Goal: Information Seeking & Learning: Learn about a topic

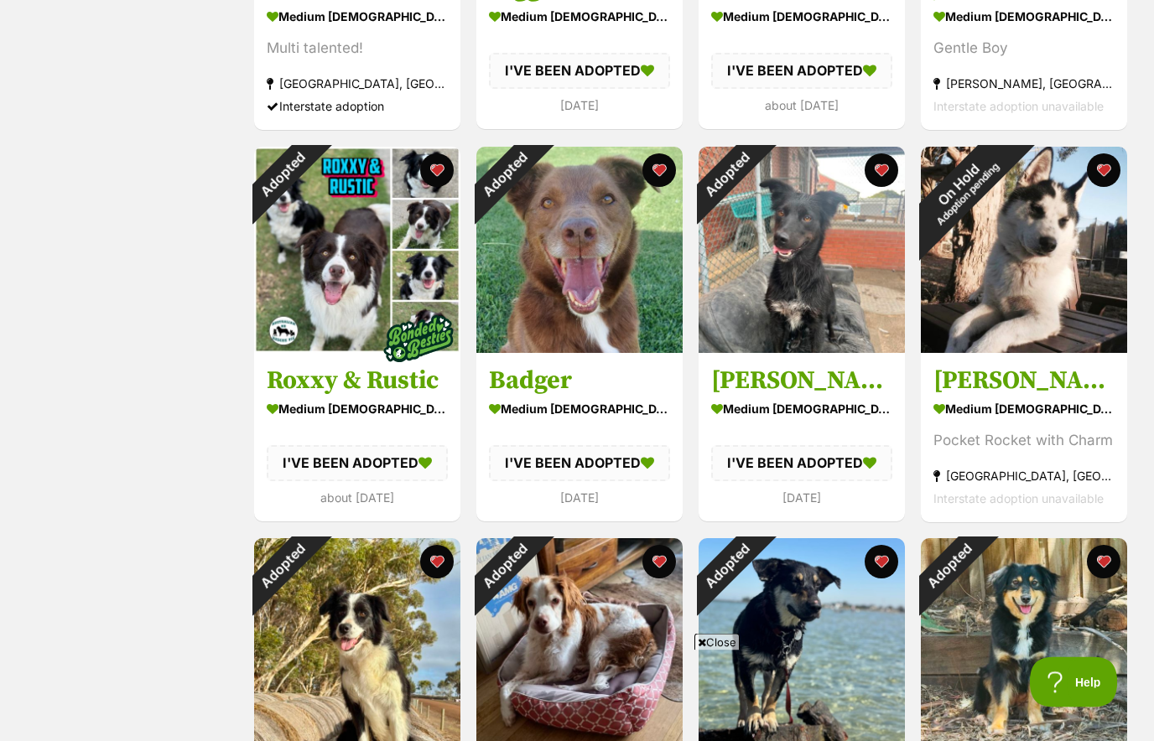
scroll to position [1373, 0]
click at [310, 169] on div "Adopted" at bounding box center [282, 175] width 56 height 56
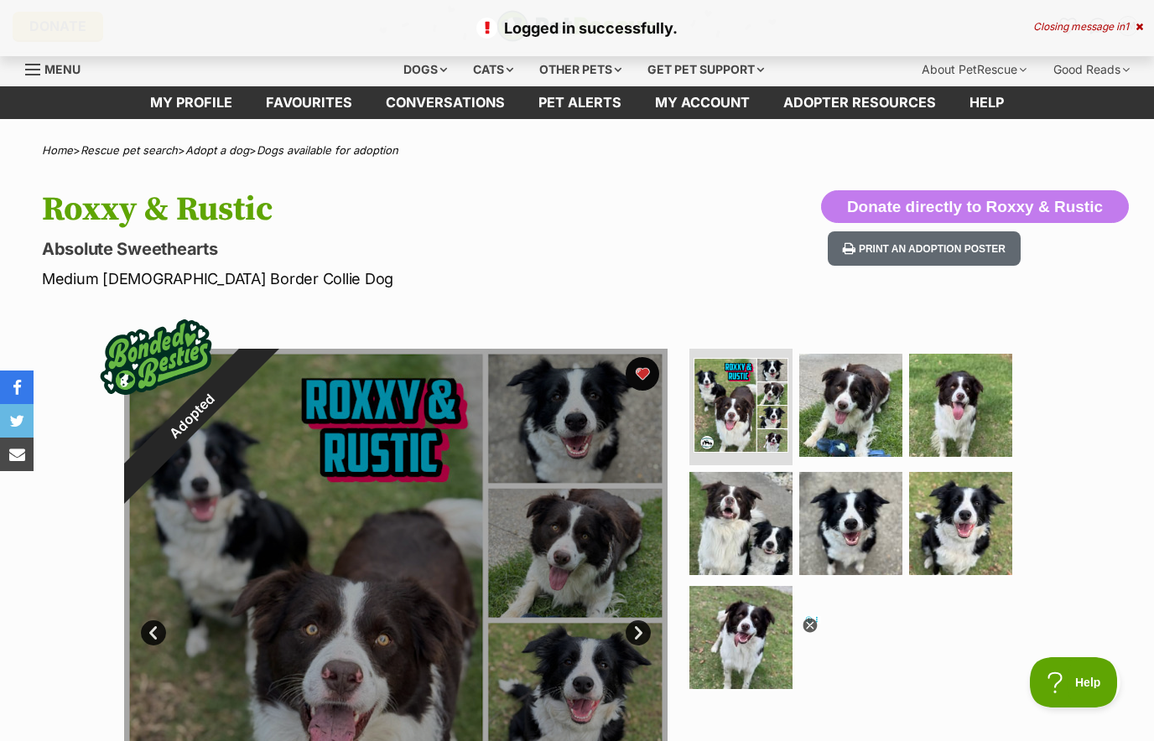
click at [649, 375] on button "favourite" at bounding box center [643, 374] width 34 height 34
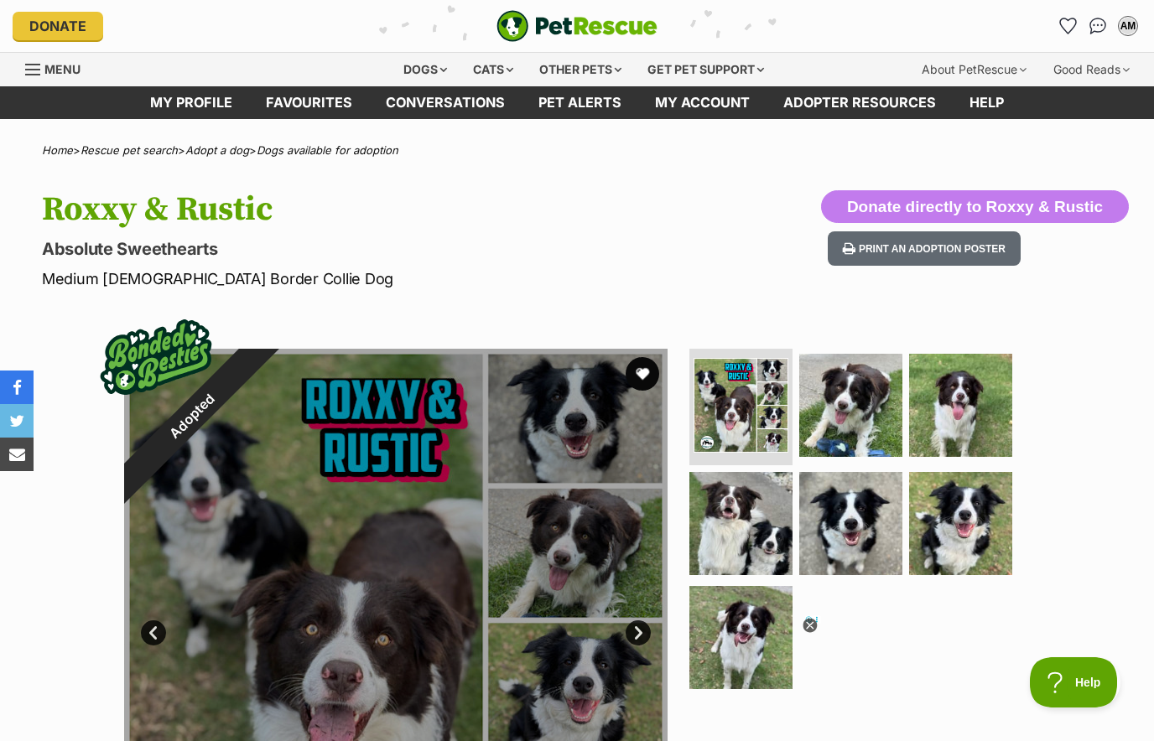
click at [293, 95] on link "Favourites" at bounding box center [309, 102] width 120 height 33
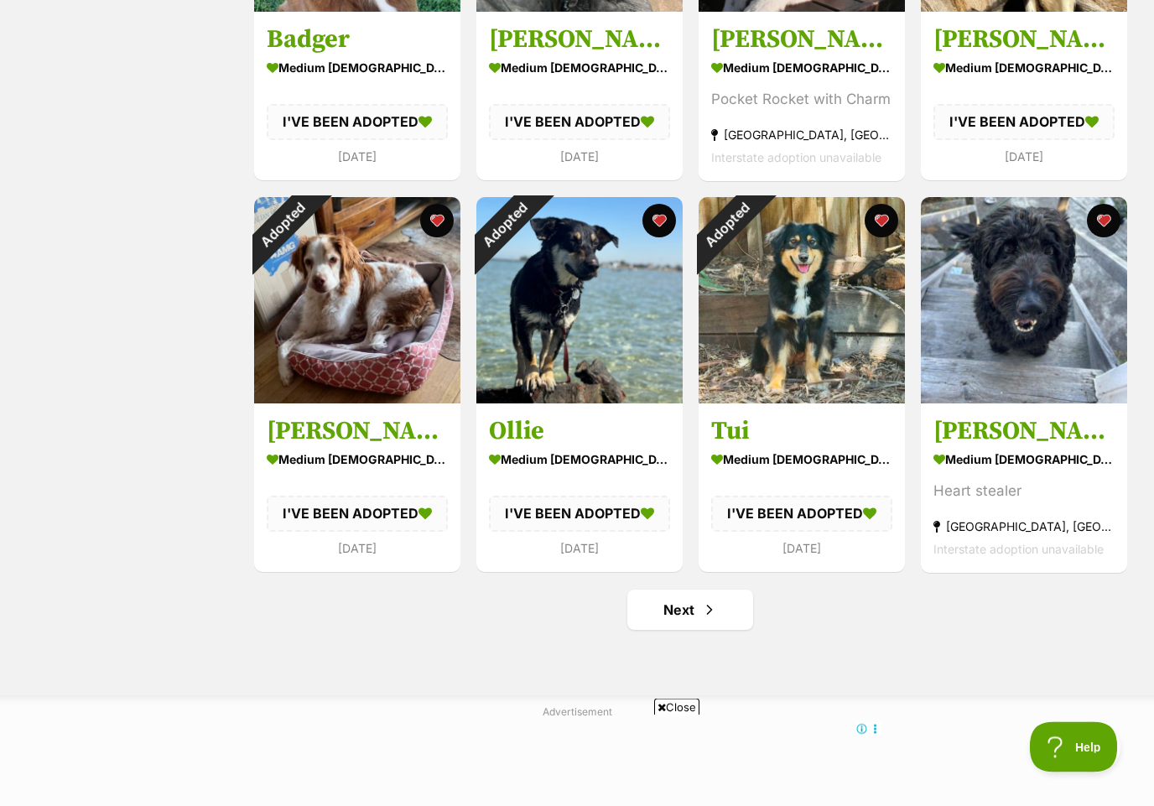
scroll to position [1715, 0]
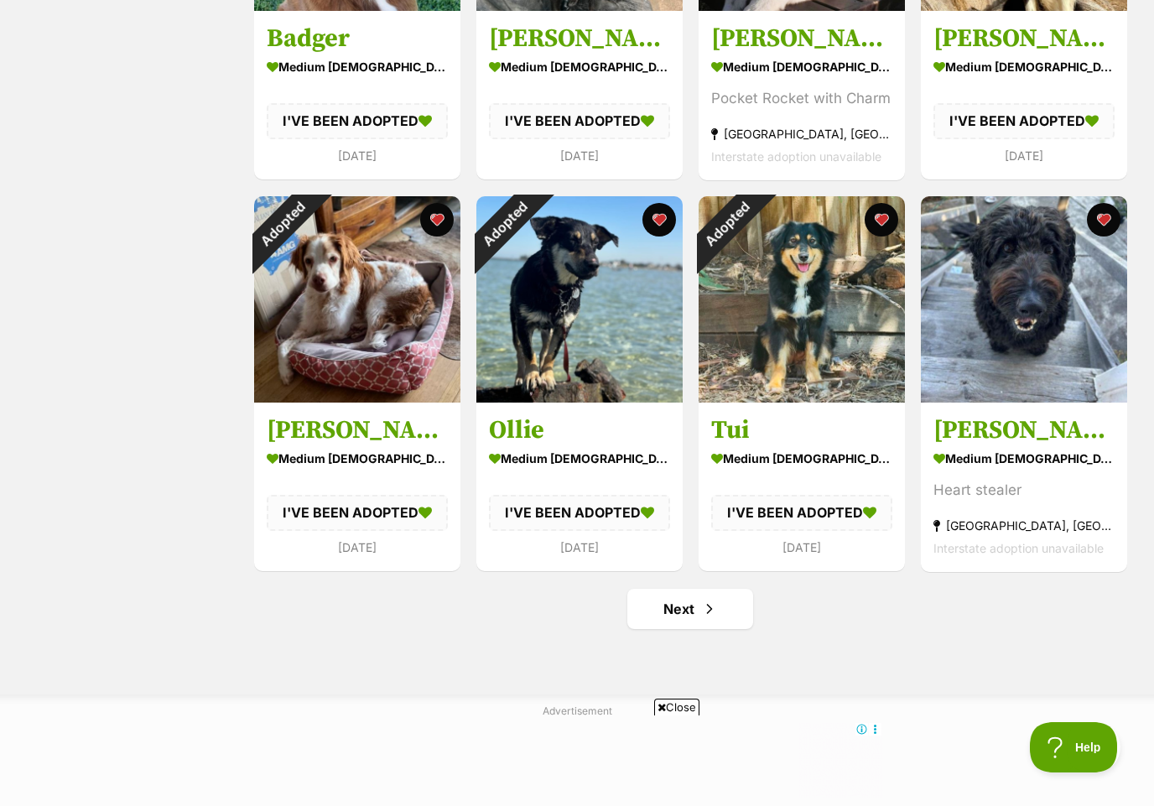
click at [533, 215] on div "Adopted" at bounding box center [504, 224] width 56 height 56
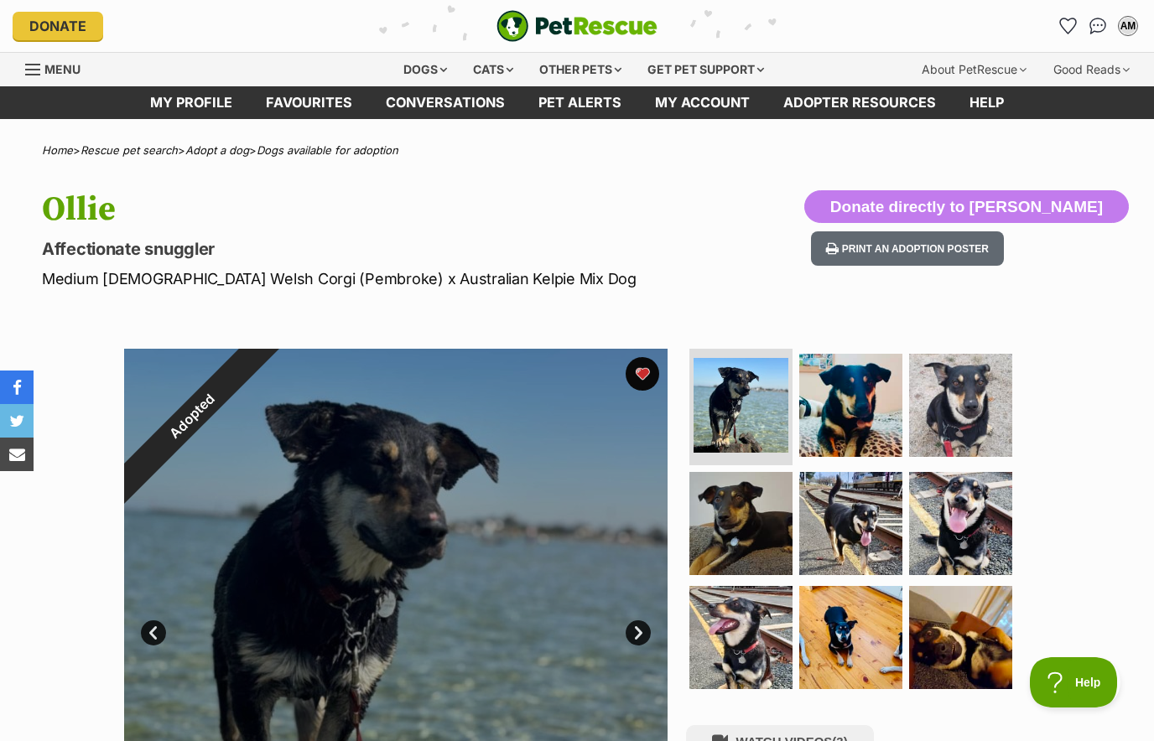
click at [298, 365] on div "Adopted" at bounding box center [192, 416] width 212 height 212
click at [648, 376] on button "favourite" at bounding box center [643, 374] width 34 height 34
click at [299, 97] on link "Favourites" at bounding box center [309, 102] width 120 height 33
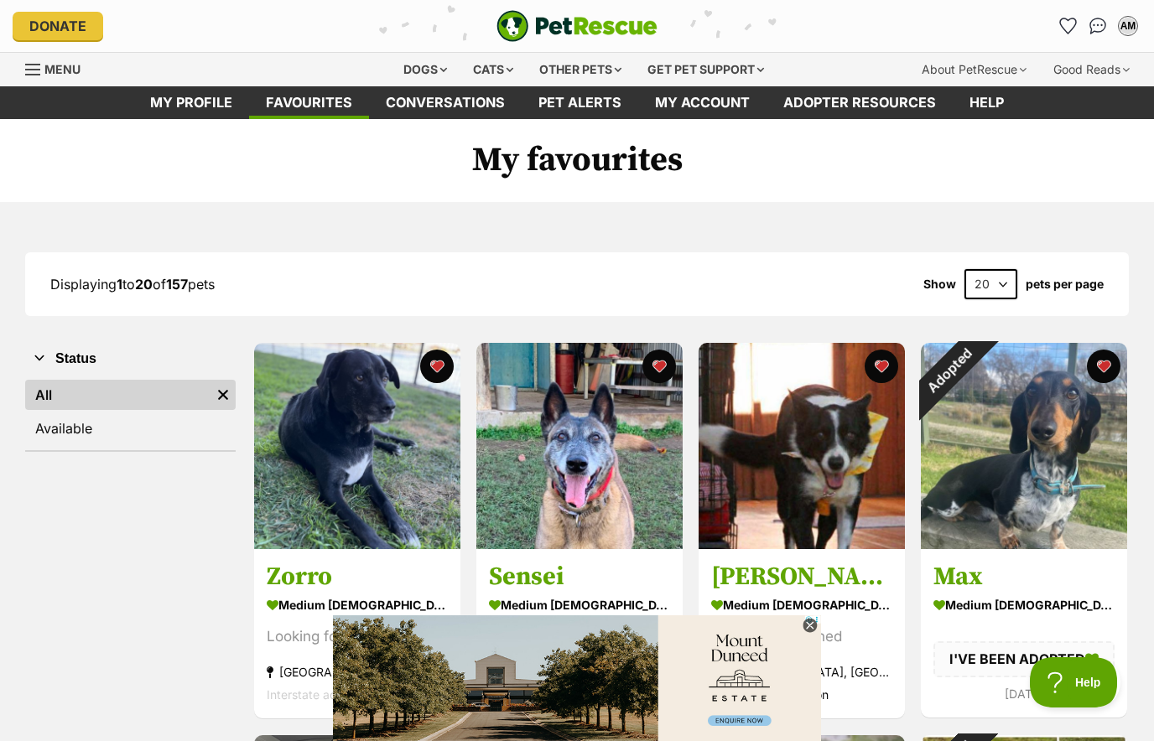
click at [977, 359] on div "Adopted" at bounding box center [949, 371] width 56 height 56
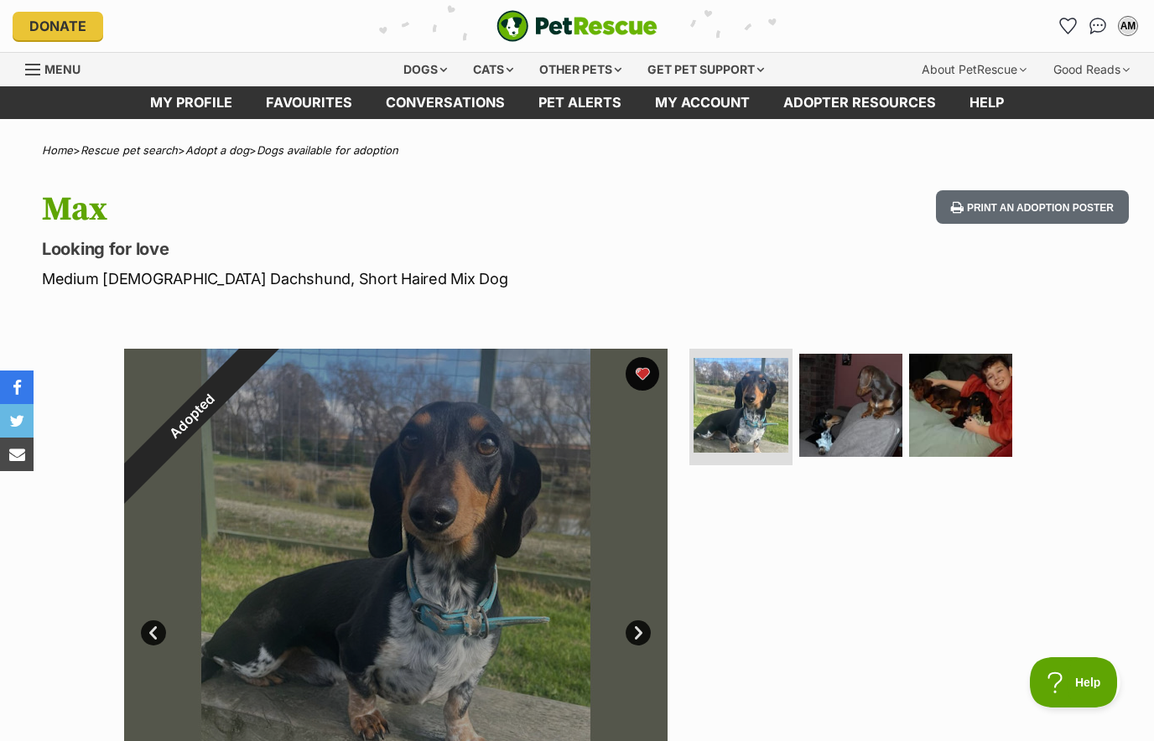
click at [260, 366] on div "Adopted" at bounding box center [192, 417] width 136 height 136
click at [260, 363] on div "Adopted" at bounding box center [192, 417] width 136 height 136
click at [260, 369] on div "Adopted" at bounding box center [192, 417] width 136 height 136
click at [260, 379] on div "Adopted" at bounding box center [192, 417] width 136 height 136
click at [260, 387] on div "Adopted" at bounding box center [192, 417] width 136 height 136
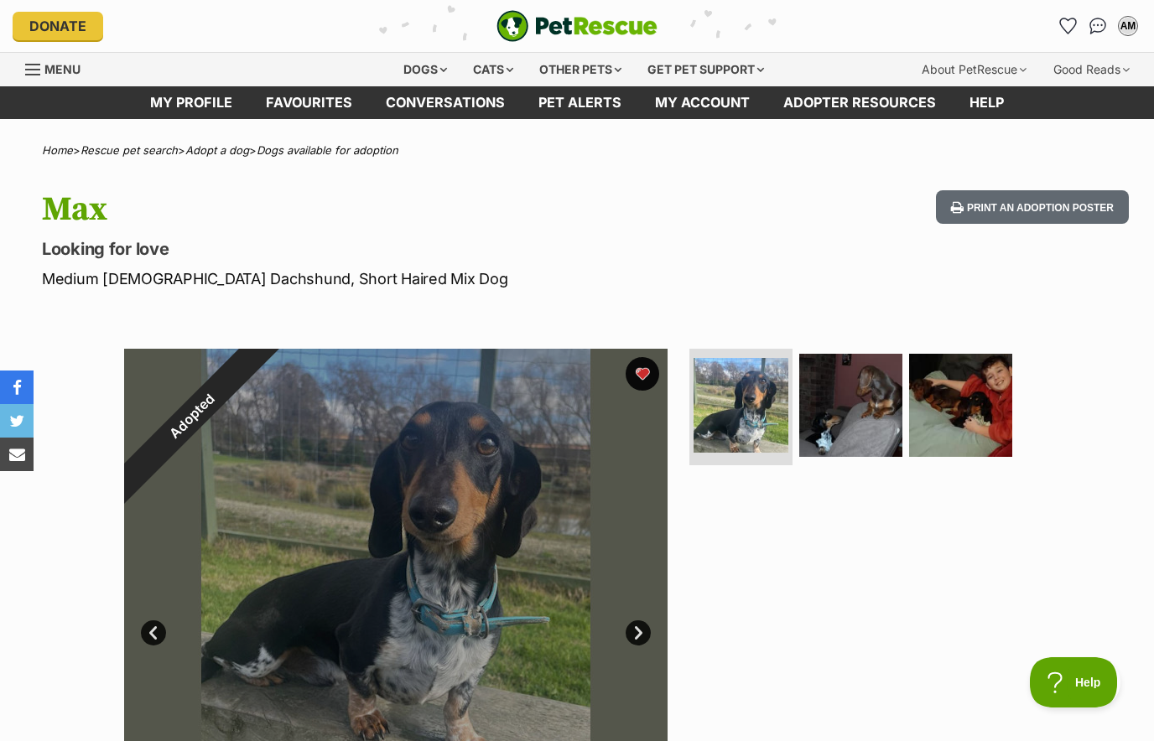
click at [260, 377] on div "Adopted" at bounding box center [192, 417] width 136 height 136
click at [260, 376] on div "Adopted" at bounding box center [192, 417] width 136 height 136
click at [302, 107] on link "Favourites" at bounding box center [309, 102] width 120 height 33
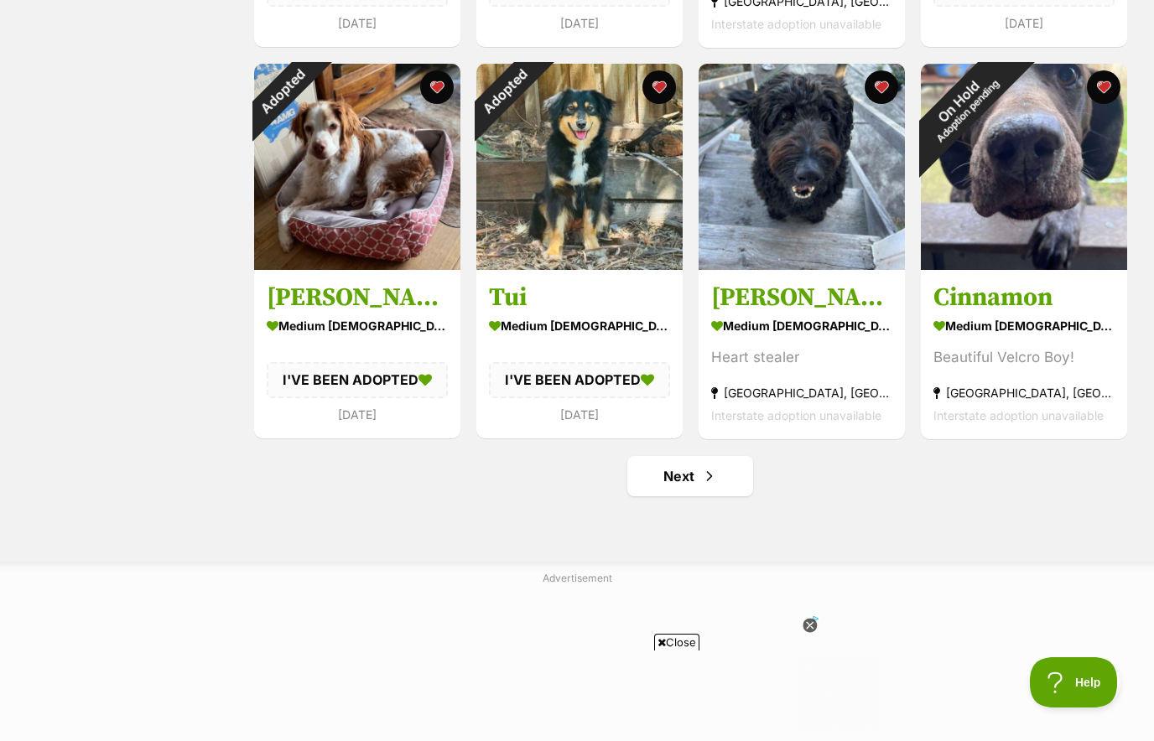
scroll to position [1845, 0]
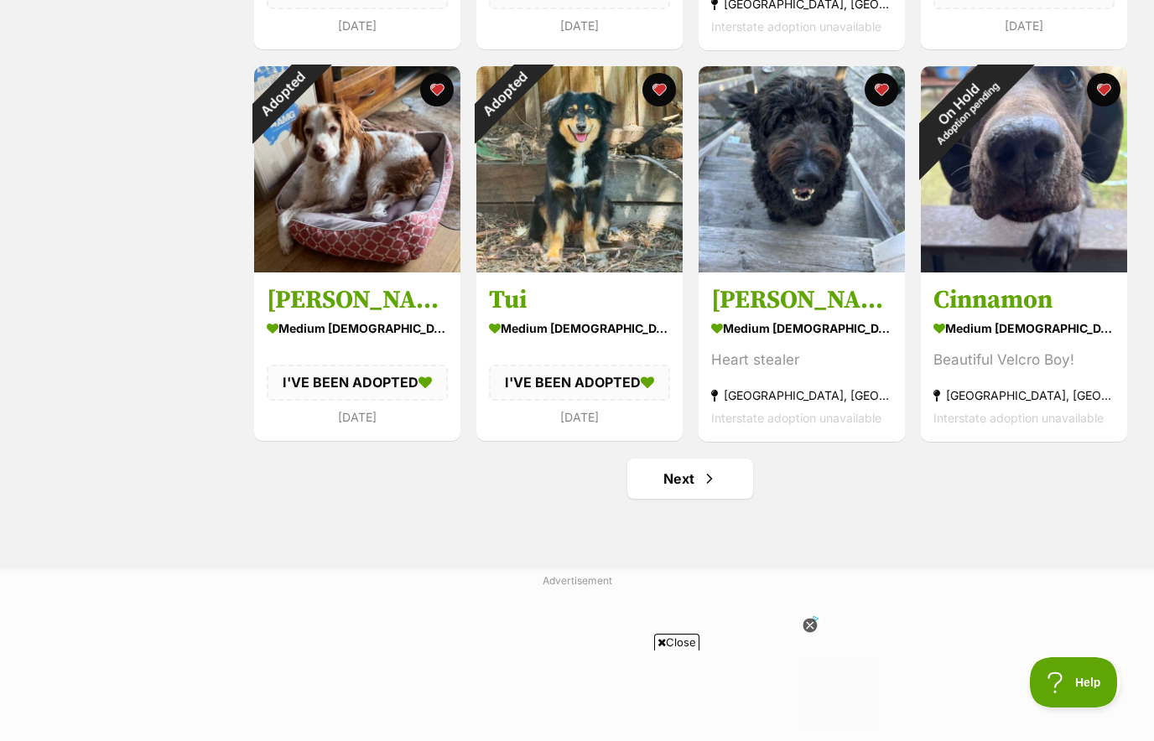
click at [710, 481] on span "Next page" at bounding box center [709, 479] width 17 height 20
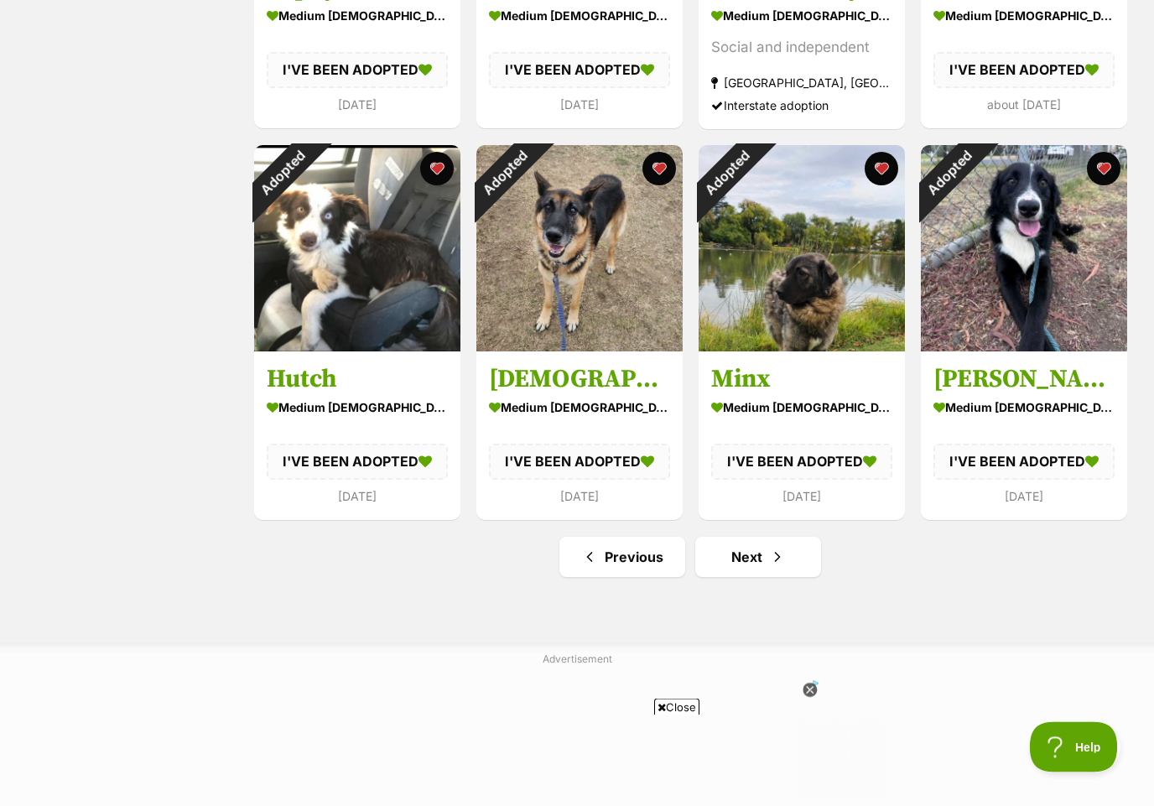
scroll to position [1765, 0]
click at [786, 549] on link "Next" at bounding box center [758, 557] width 126 height 40
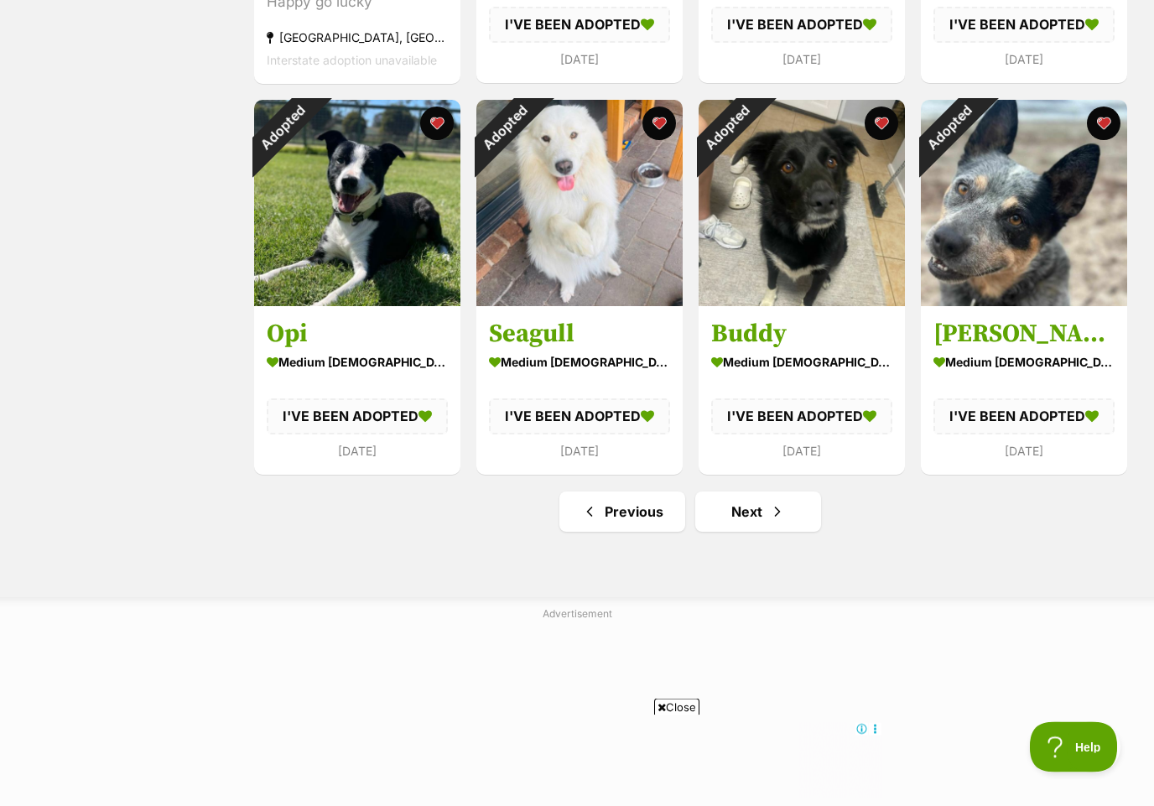
scroll to position [1810, 0]
click at [781, 528] on link "Next" at bounding box center [758, 511] width 126 height 40
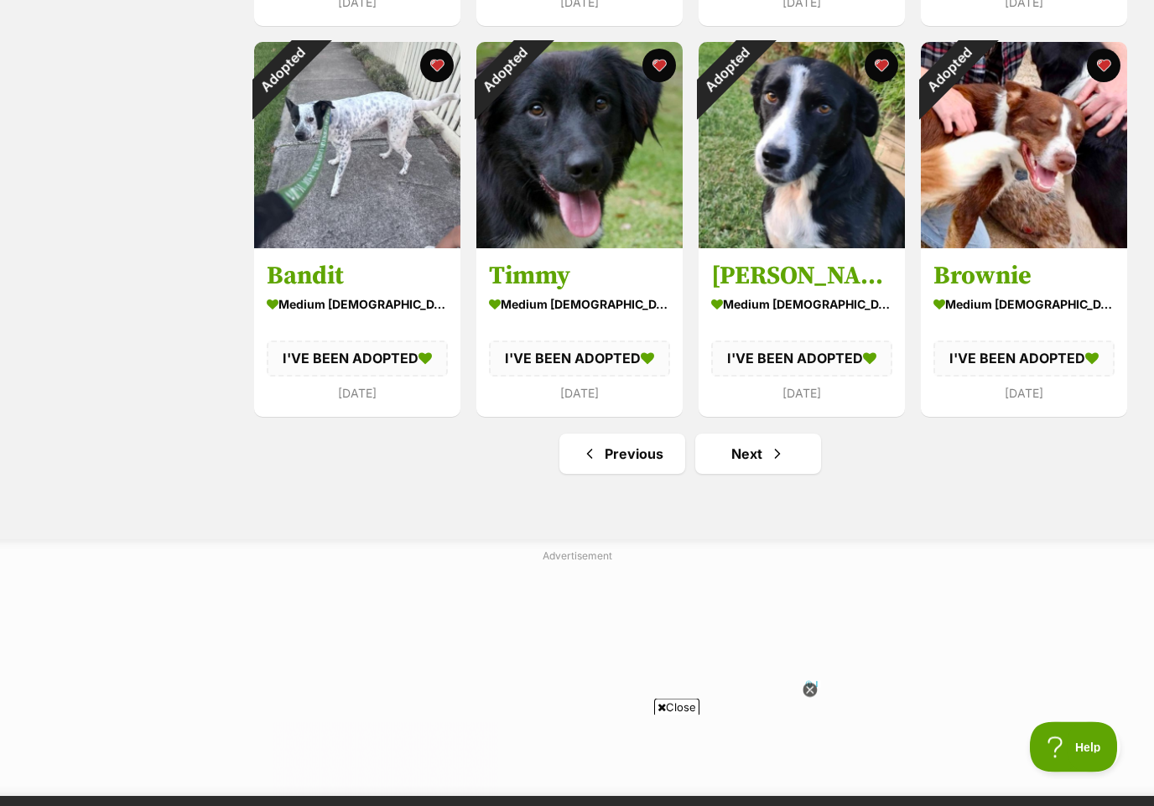
scroll to position [1867, 0]
click at [767, 454] on link "Next" at bounding box center [758, 454] width 126 height 40
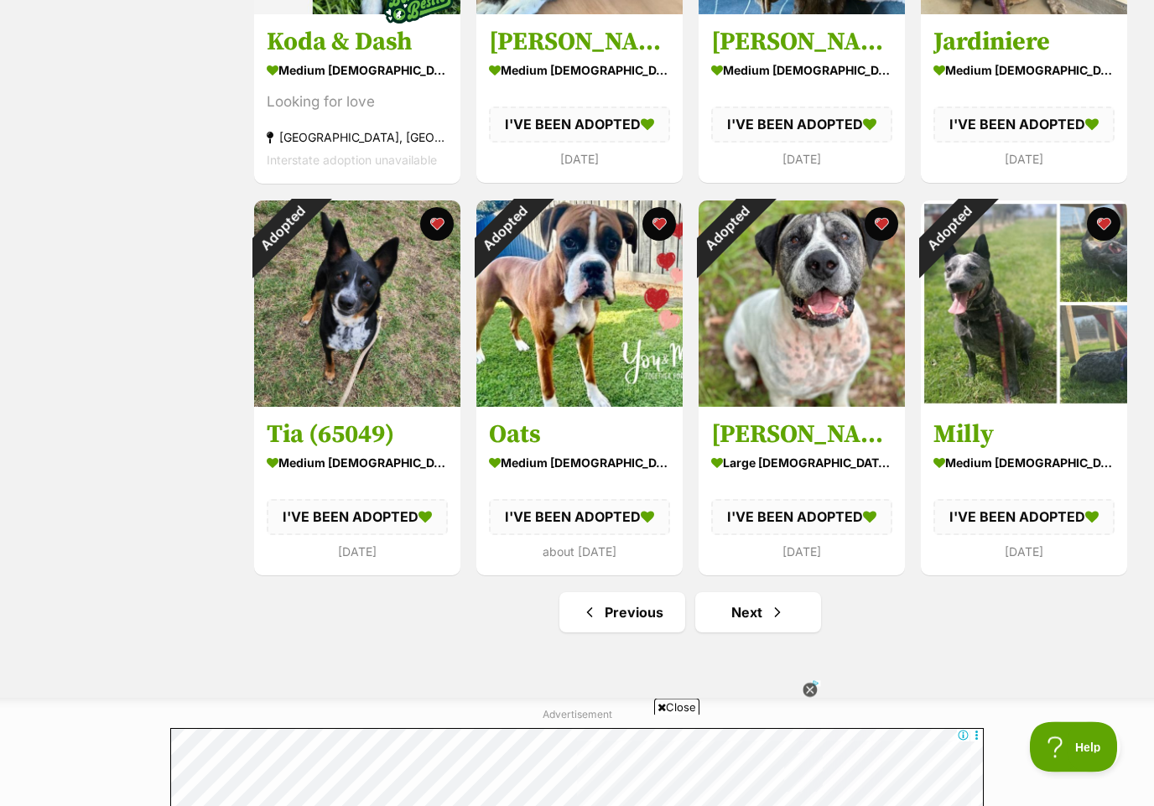
scroll to position [1708, 0]
click at [795, 631] on link "Next" at bounding box center [758, 612] width 126 height 40
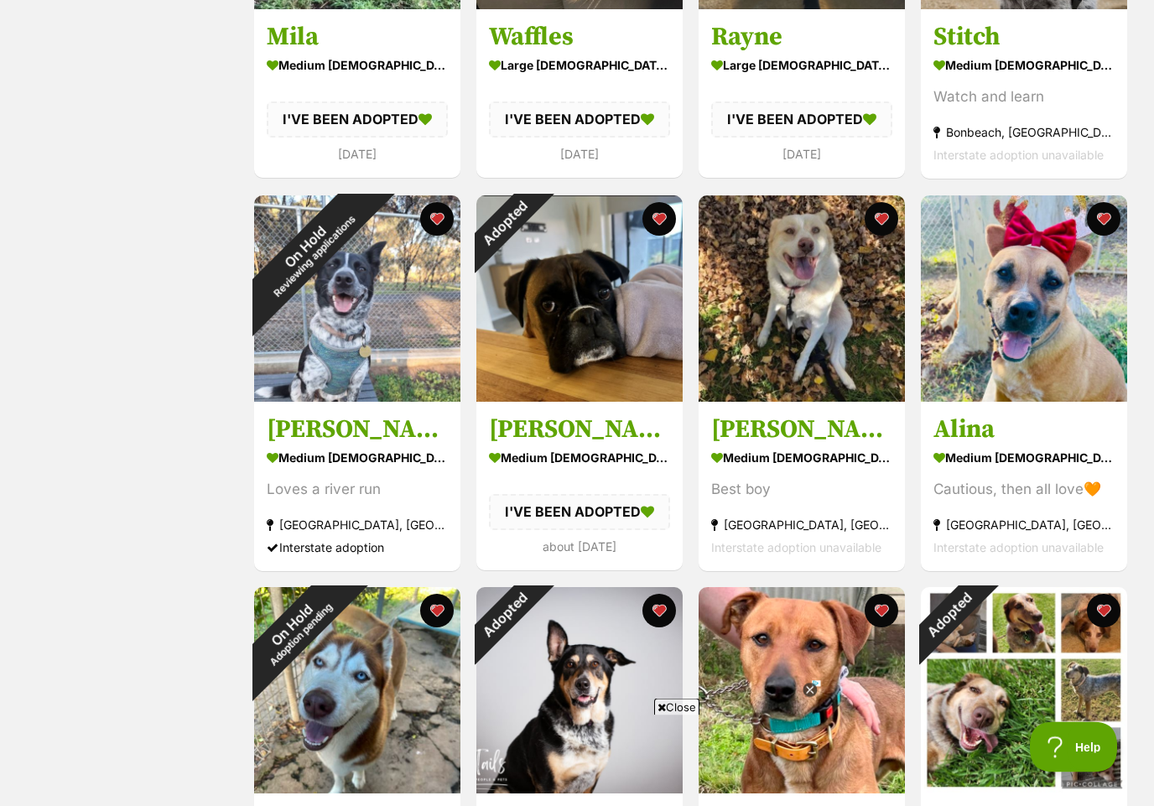
scroll to position [1324, 0]
click at [344, 306] on div "On Hold Reviewing applications" at bounding box center [309, 250] width 111 height 111
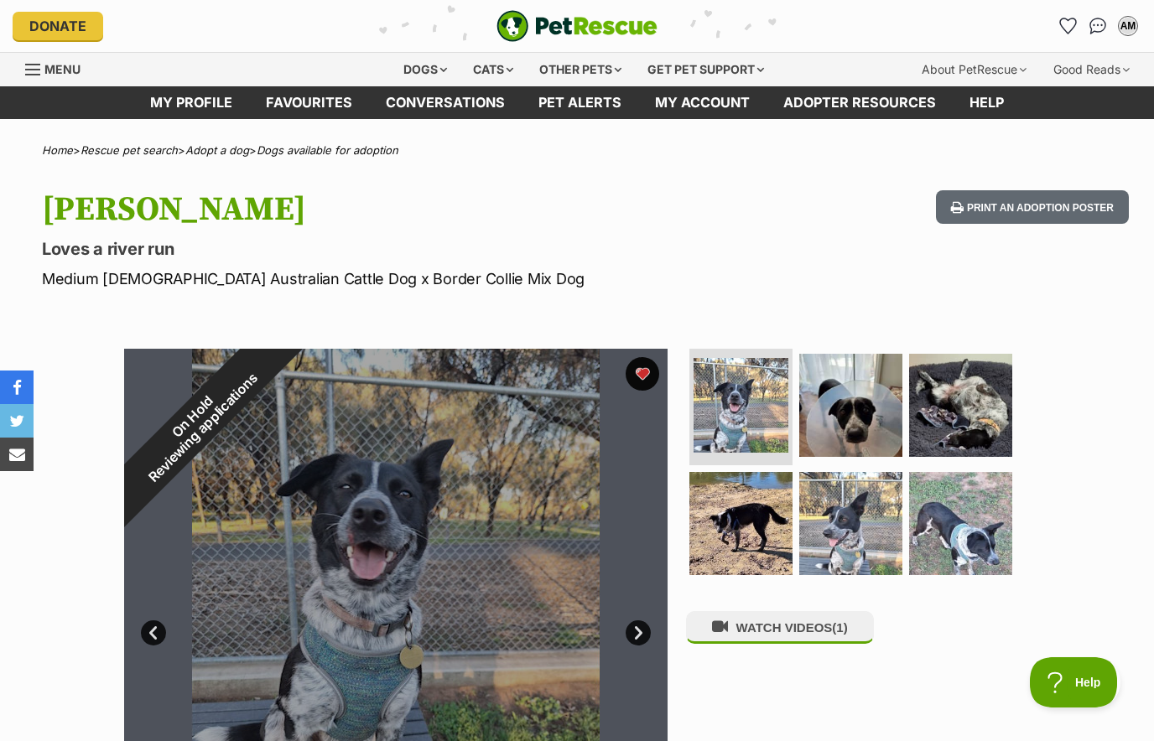
click at [868, 535] on img at bounding box center [850, 523] width 103 height 103
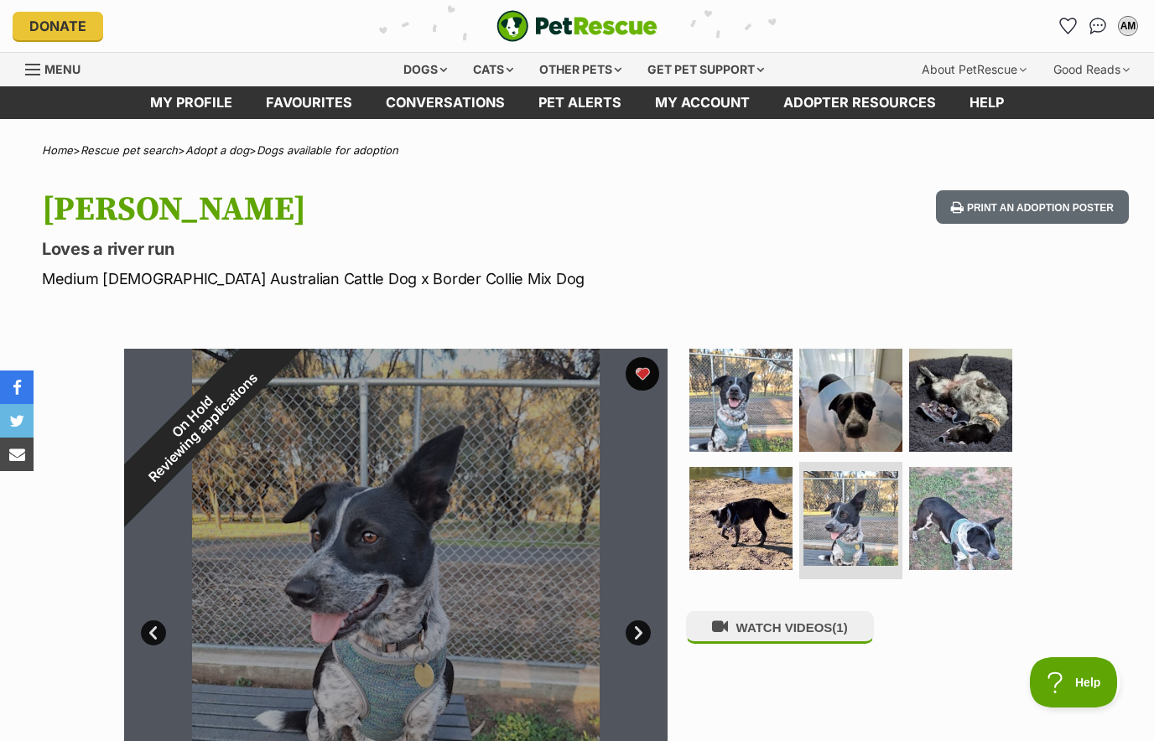
click at [974, 538] on img at bounding box center [960, 518] width 103 height 103
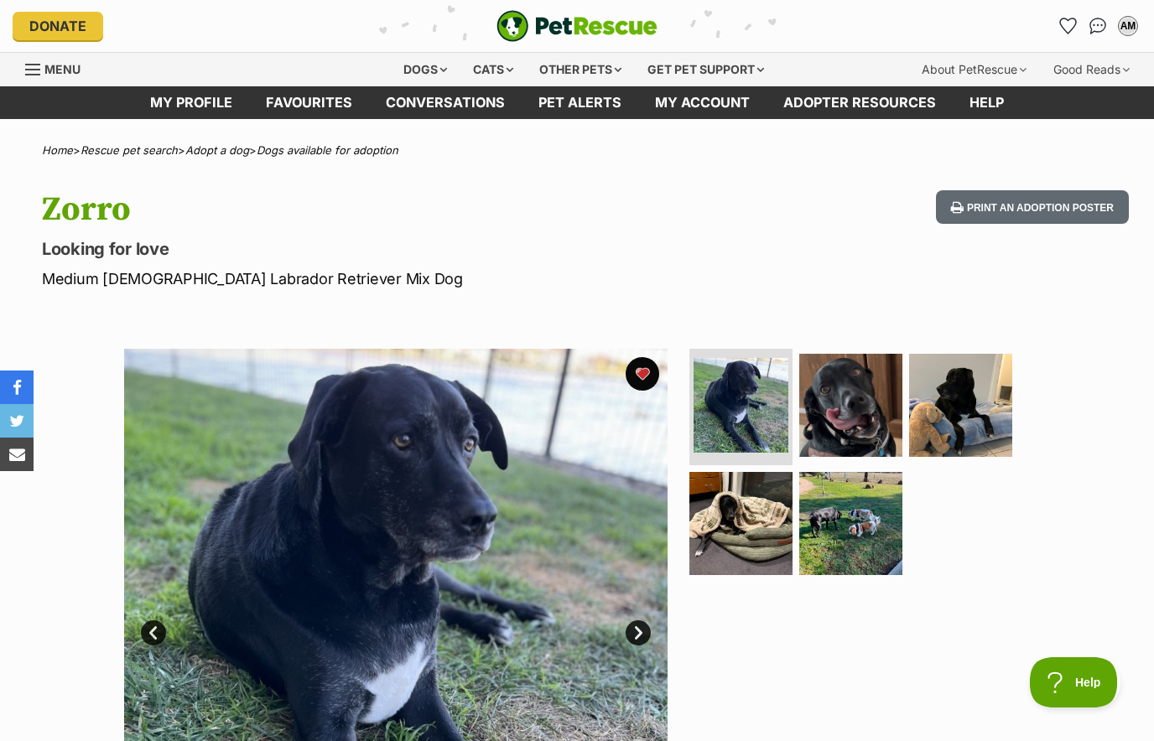
click at [867, 518] on img at bounding box center [850, 523] width 103 height 103
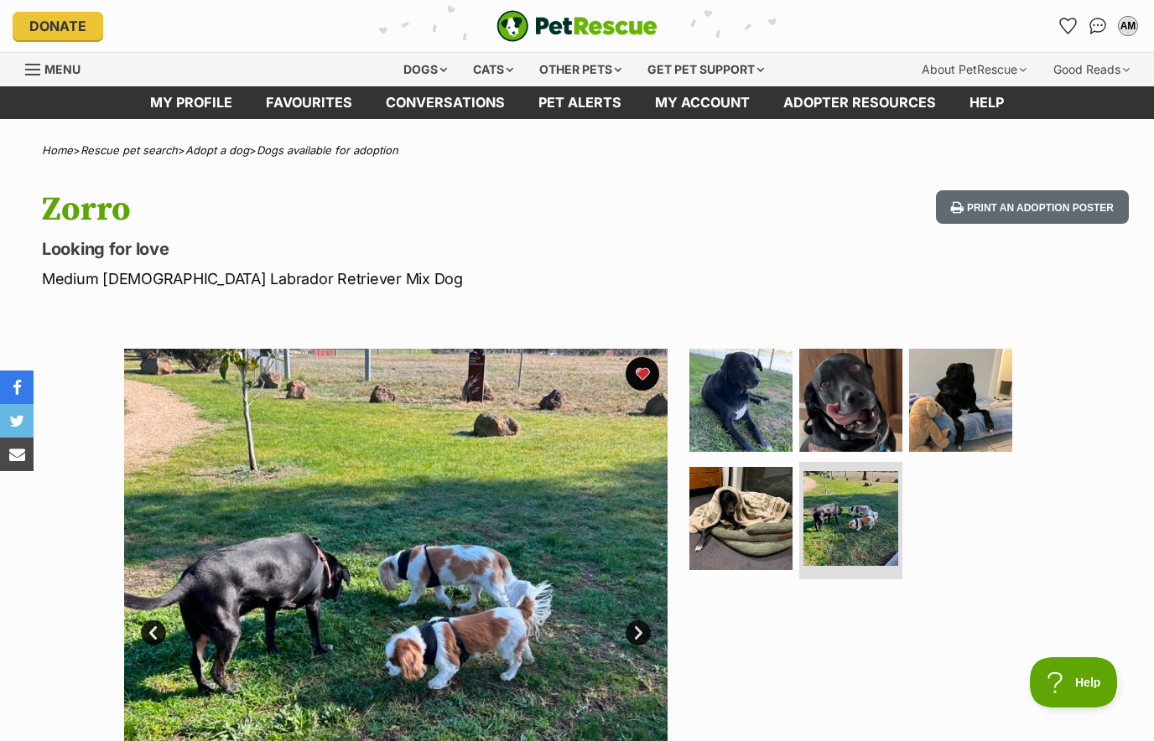
click at [989, 399] on img at bounding box center [960, 400] width 103 height 103
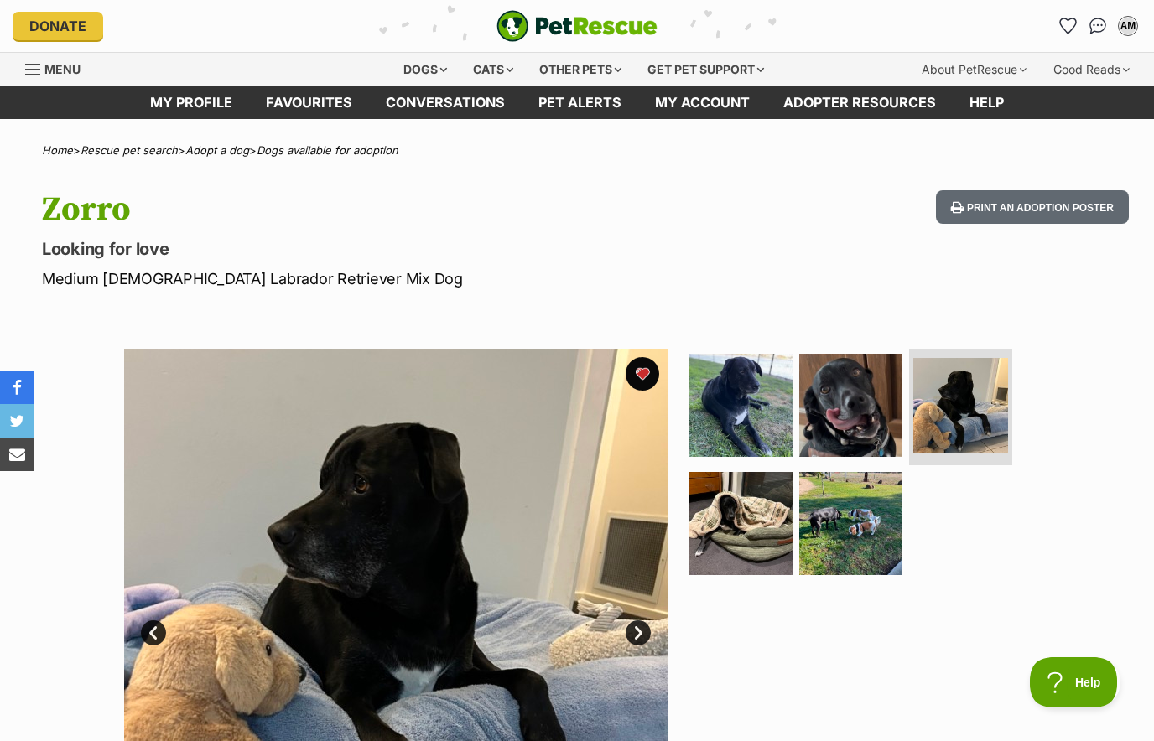
click at [897, 424] on img at bounding box center [850, 405] width 103 height 103
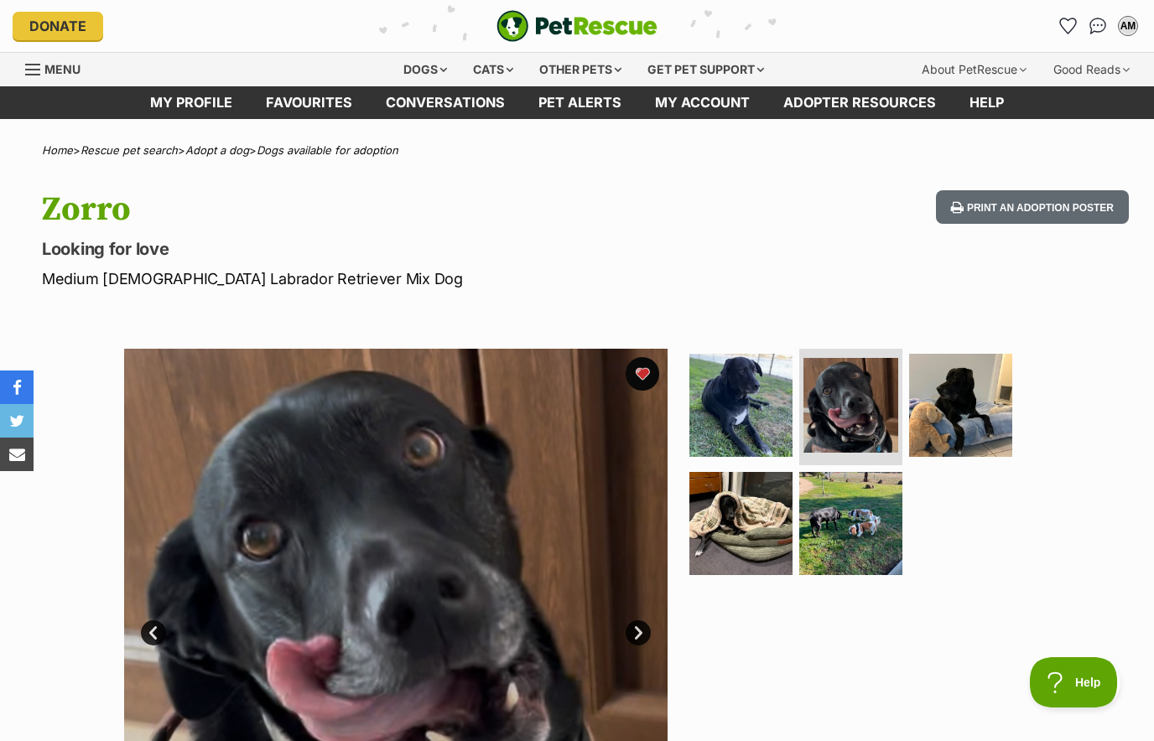
click at [755, 424] on img at bounding box center [740, 405] width 103 height 103
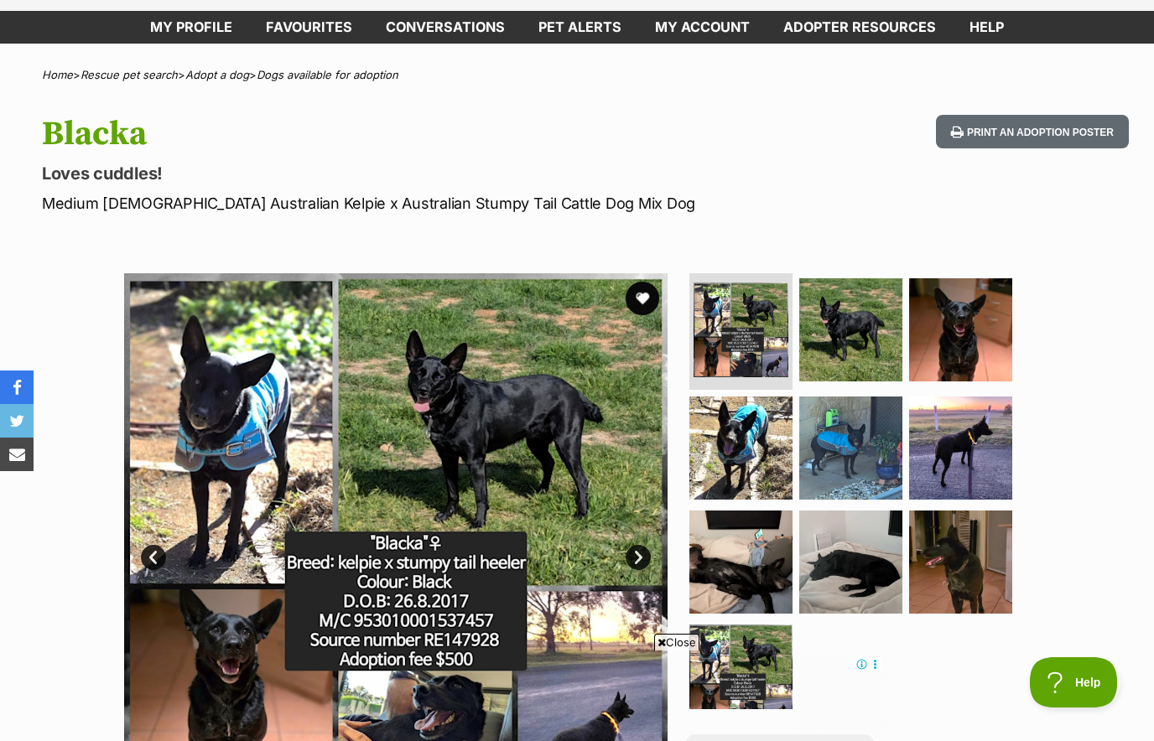
scroll to position [76, 0]
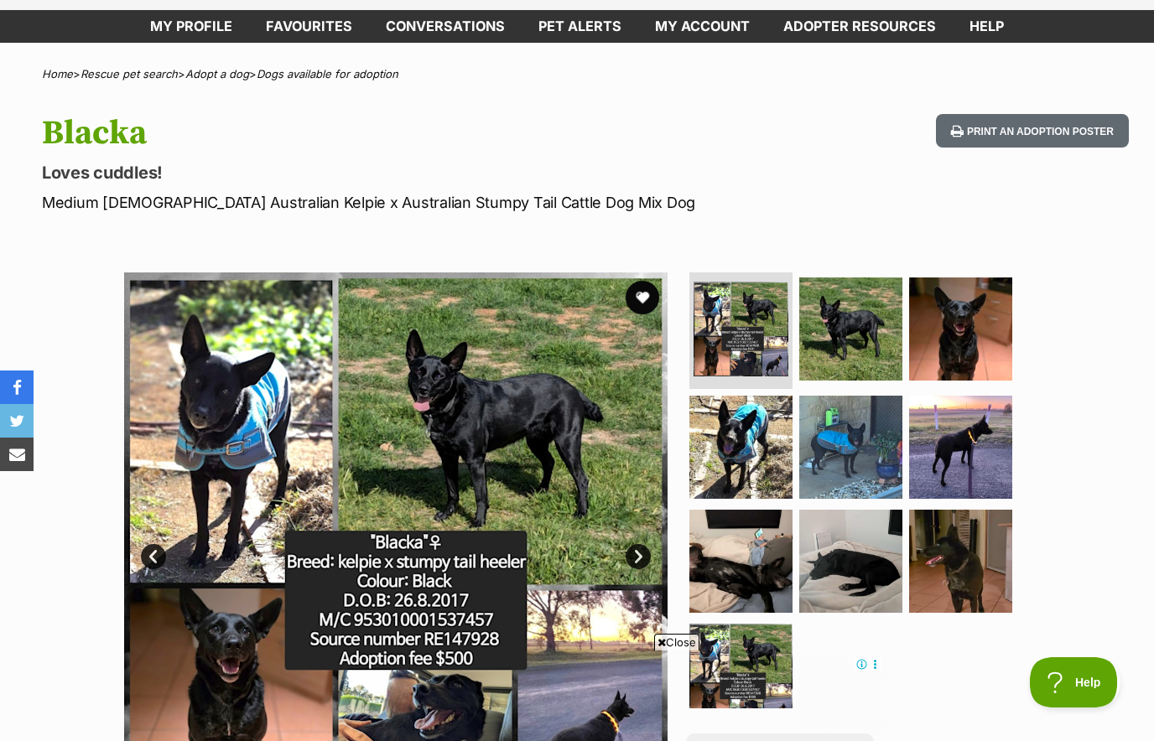
click at [653, 301] on button "favourite" at bounding box center [643, 298] width 34 height 34
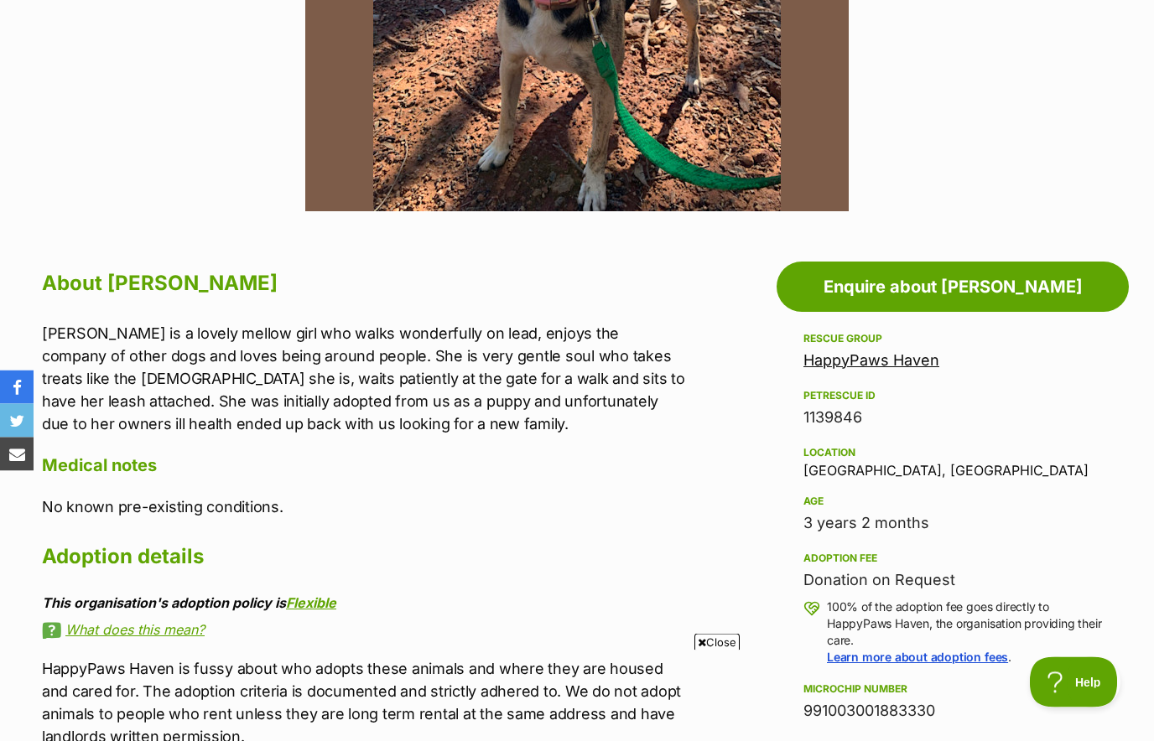
scroll to position [672, 0]
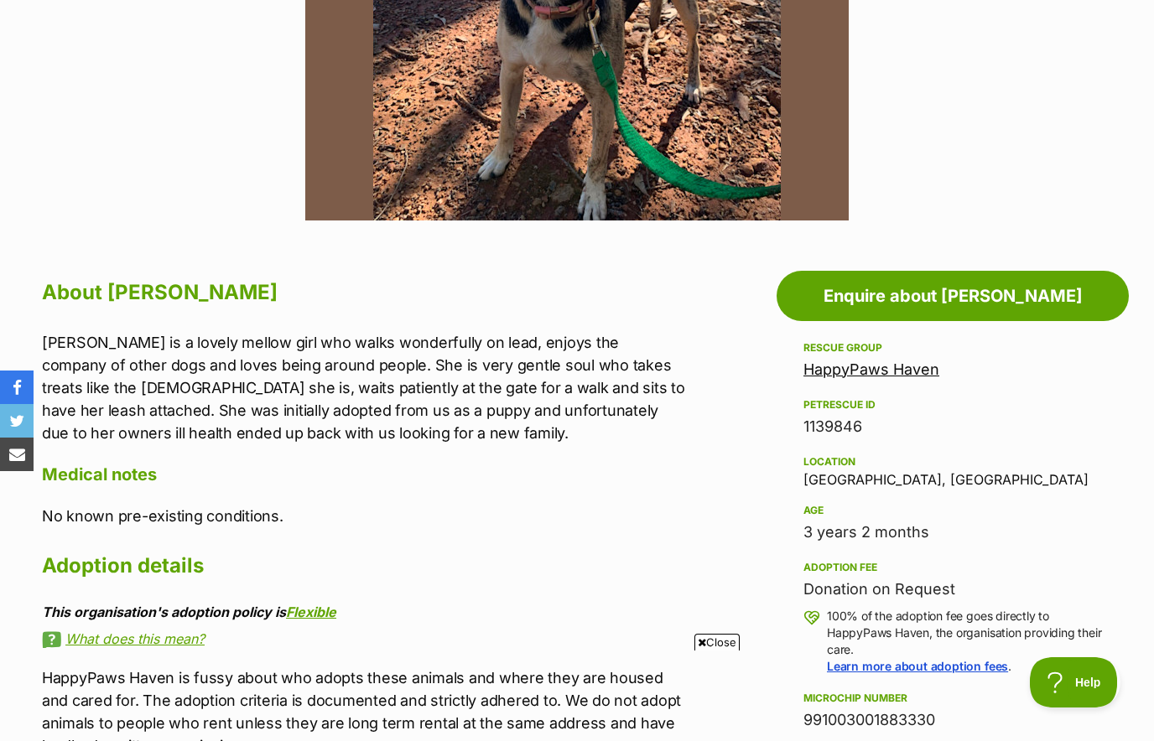
click at [885, 374] on link "HappyPaws Haven" at bounding box center [871, 370] width 136 height 18
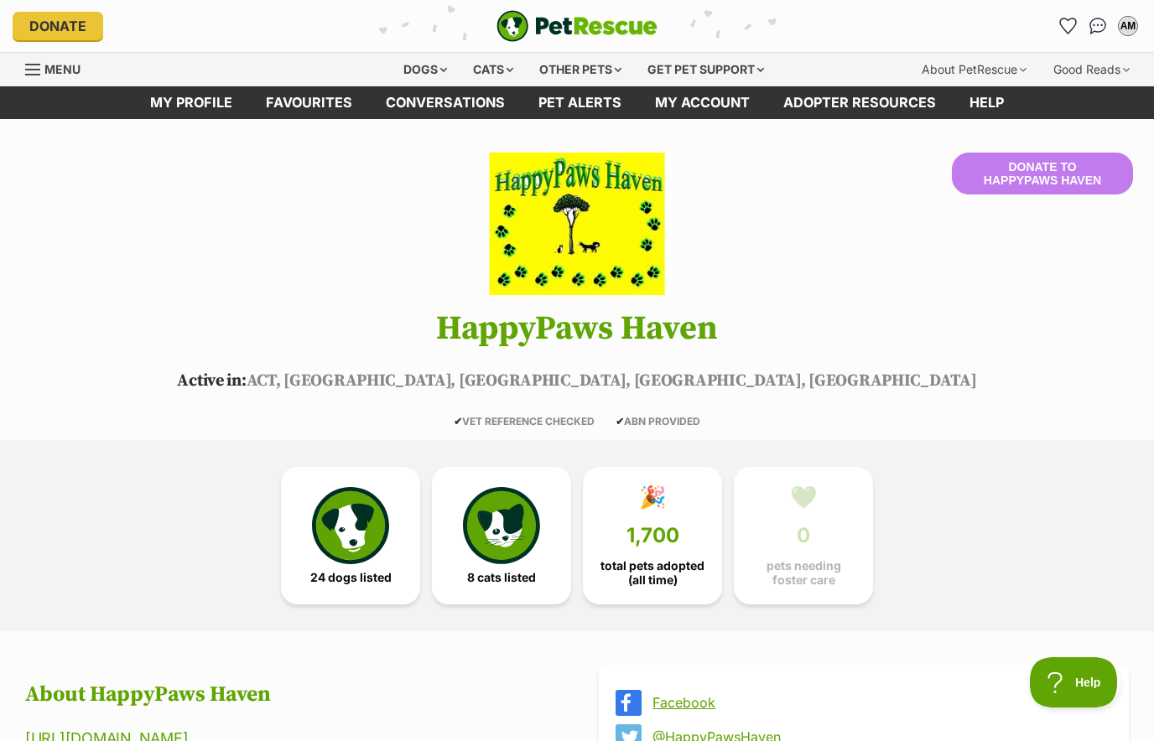
click at [364, 541] on img at bounding box center [350, 525] width 77 height 77
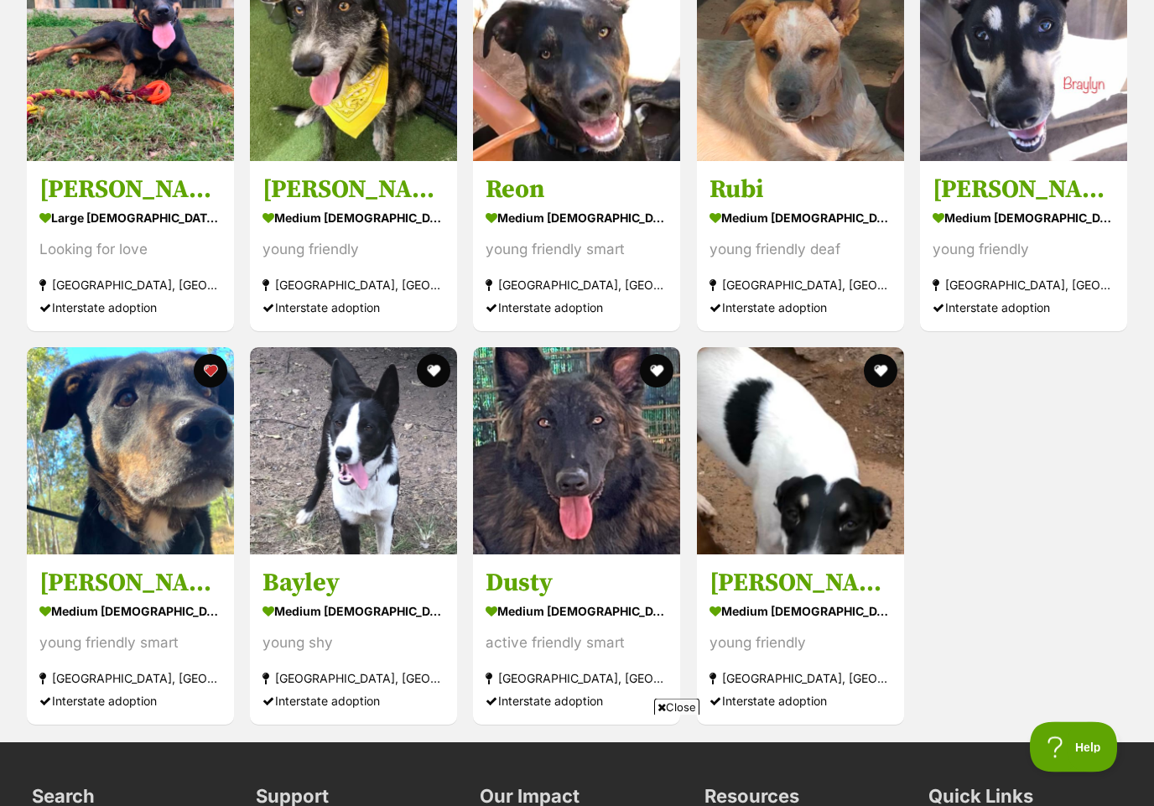
scroll to position [3180, 0]
click at [398, 631] on div "young shy" at bounding box center [354, 642] width 182 height 23
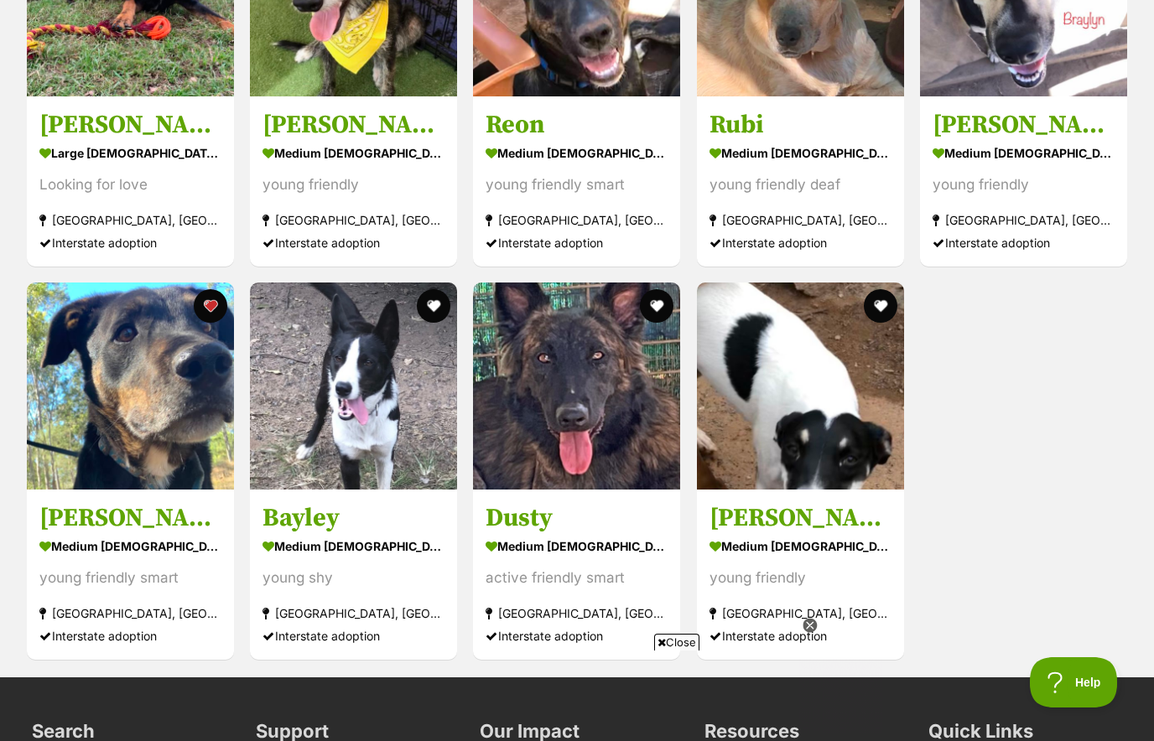
scroll to position [0, 0]
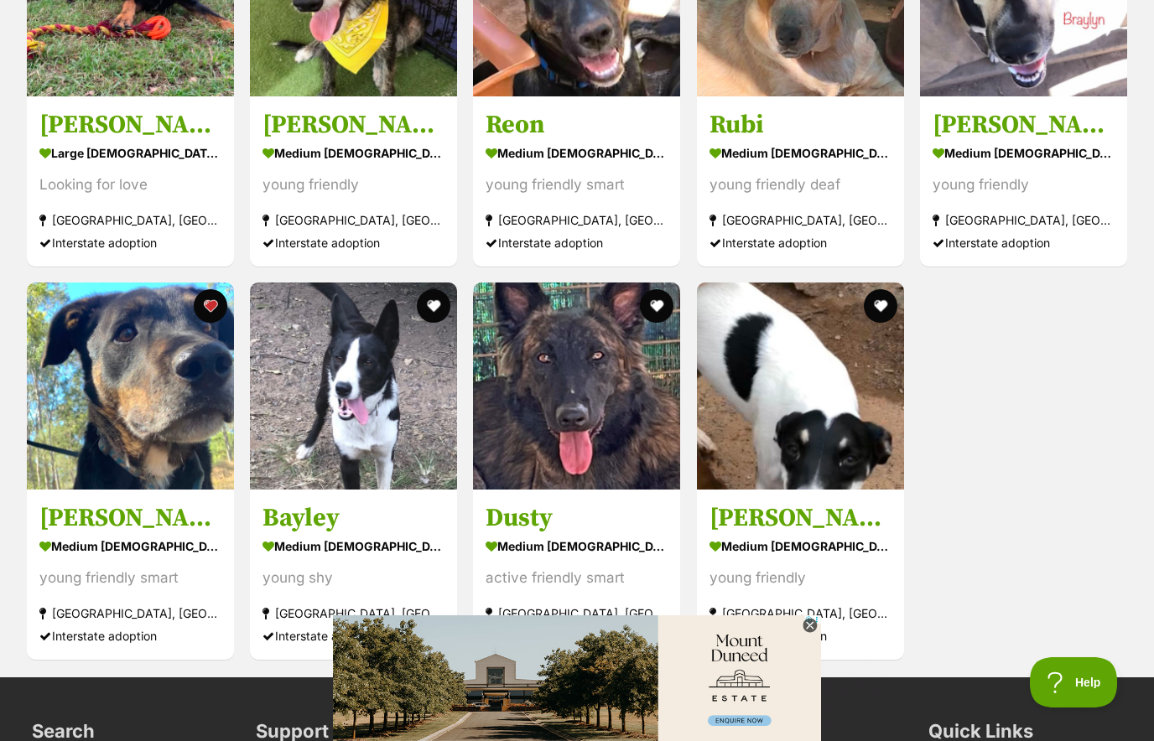
click at [853, 433] on img at bounding box center [800, 386] width 207 height 207
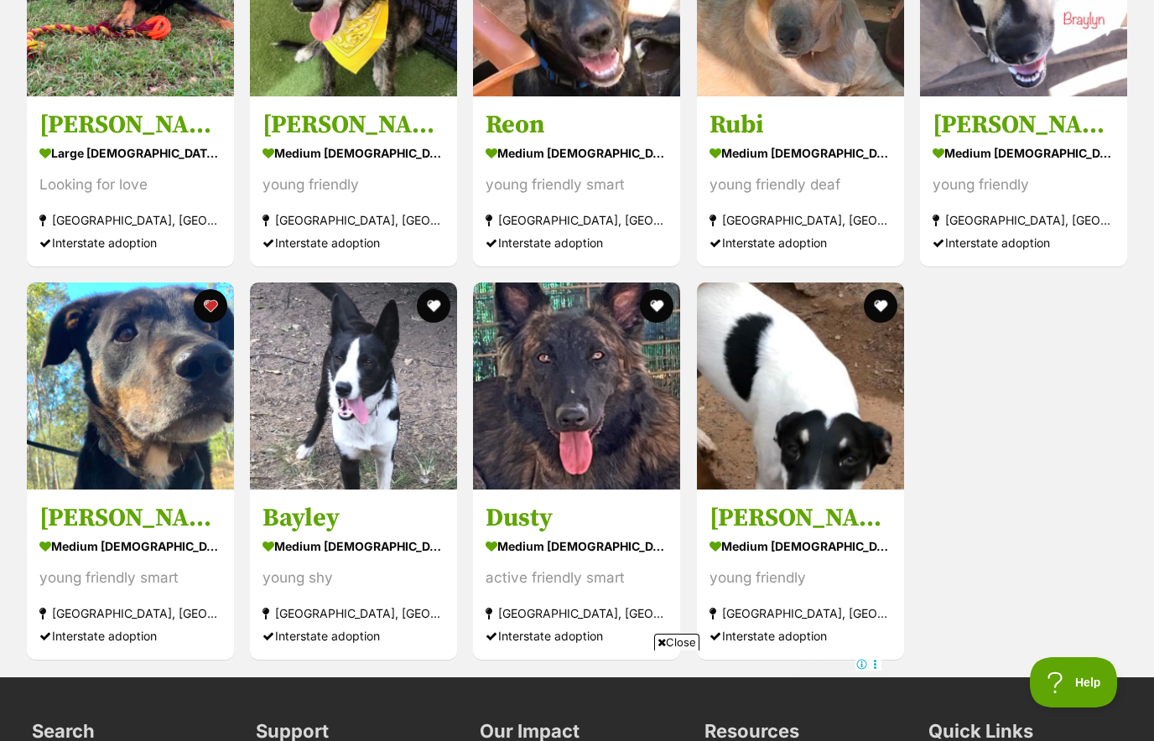
click at [602, 436] on img at bounding box center [576, 386] width 207 height 207
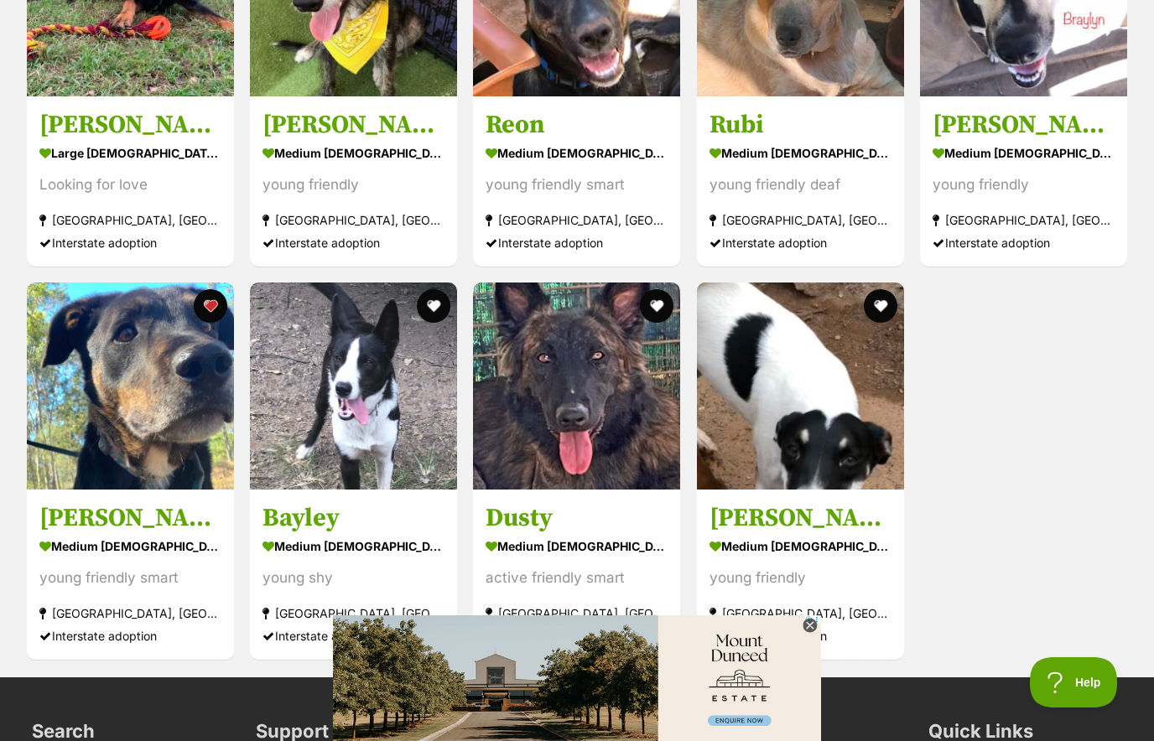
click at [176, 431] on img at bounding box center [130, 386] width 207 height 207
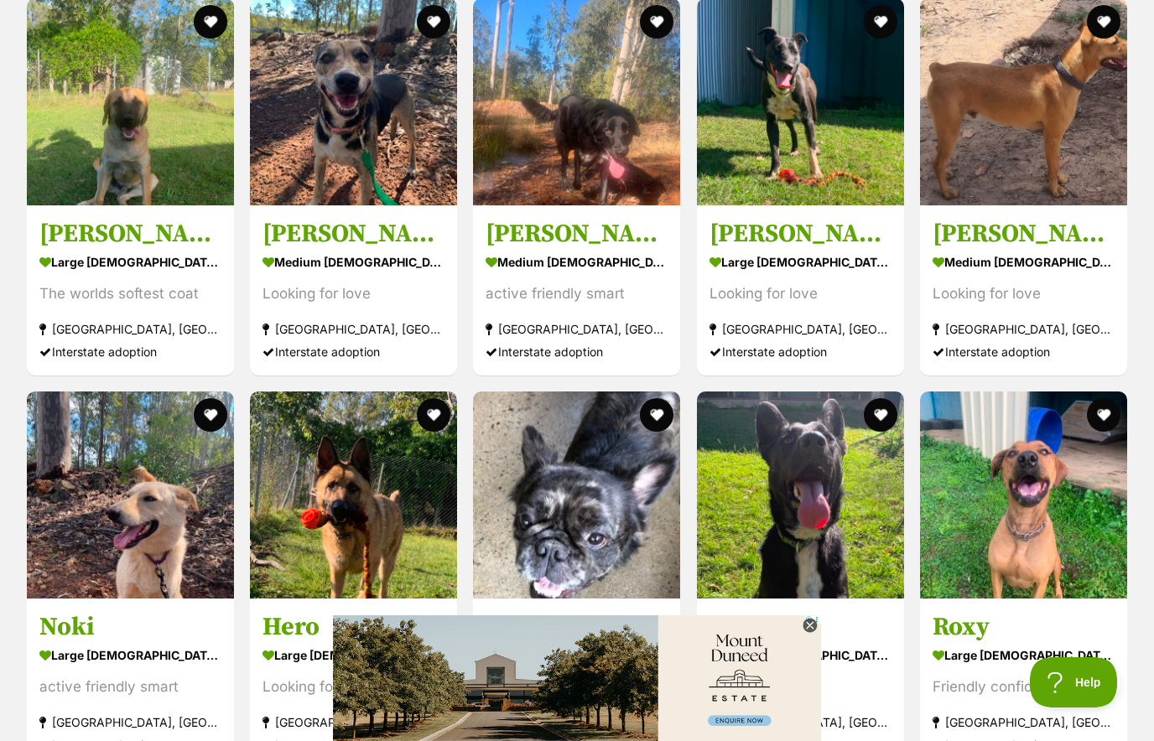
scroll to position [1954, 0]
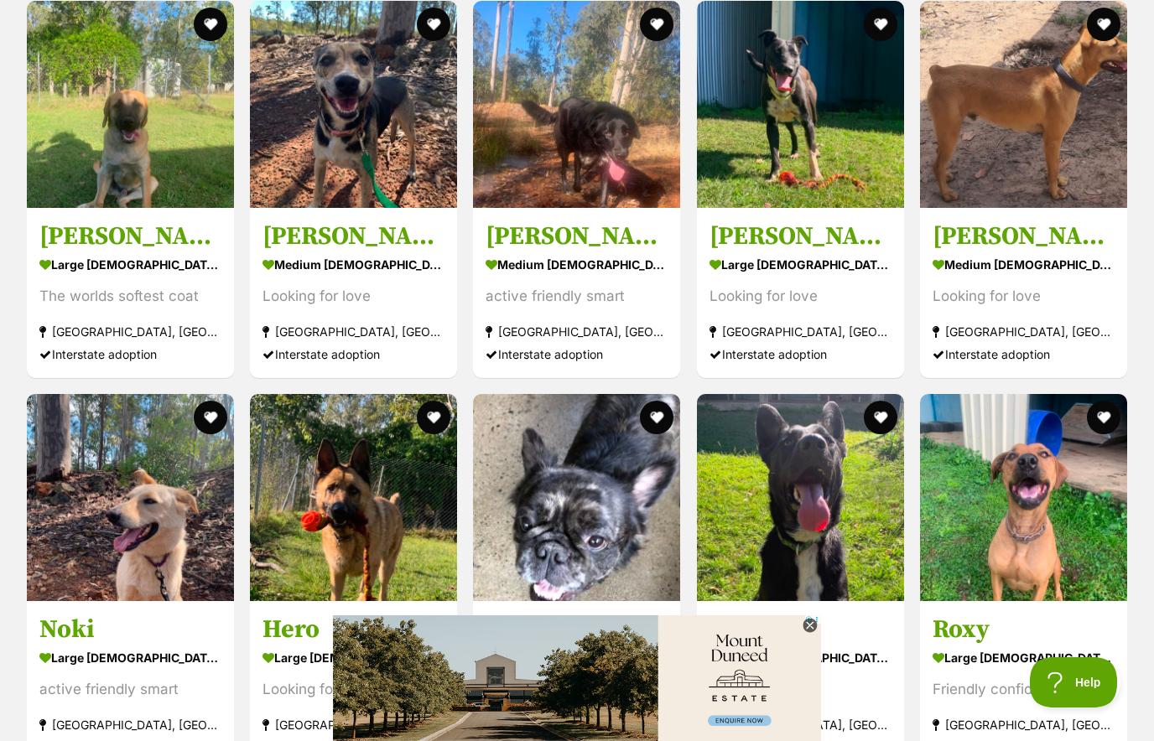
click at [785, 533] on img at bounding box center [800, 497] width 207 height 207
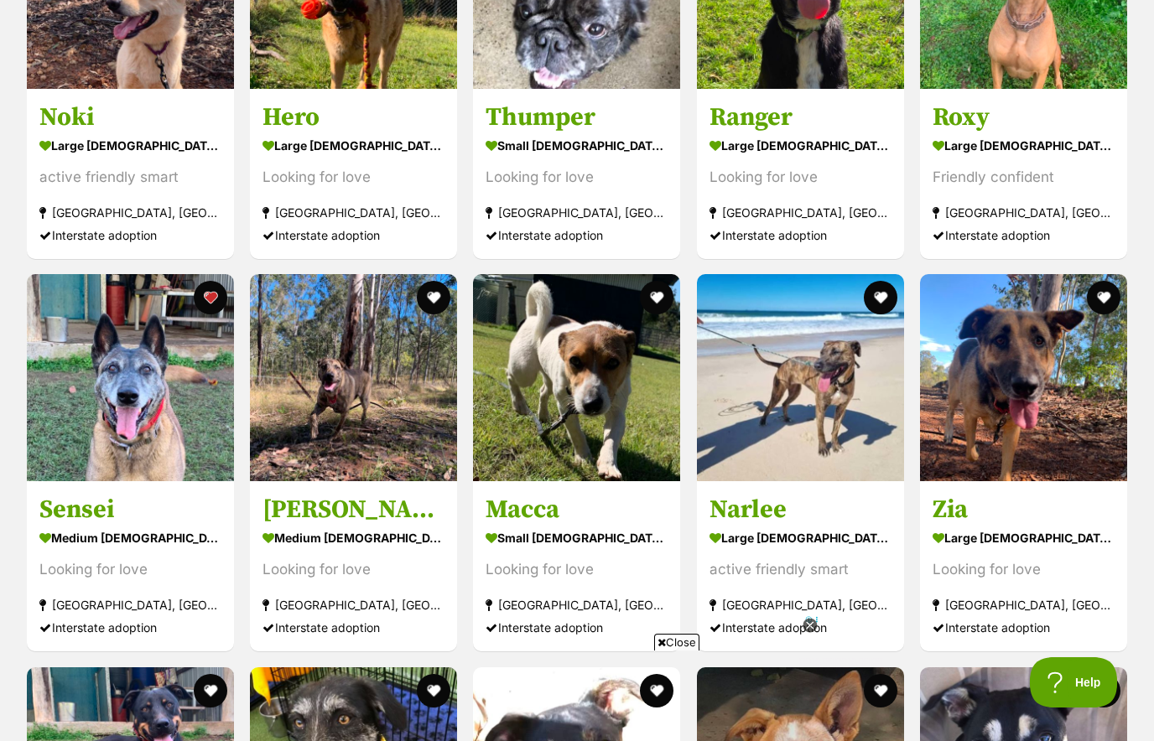
scroll to position [2463, 0]
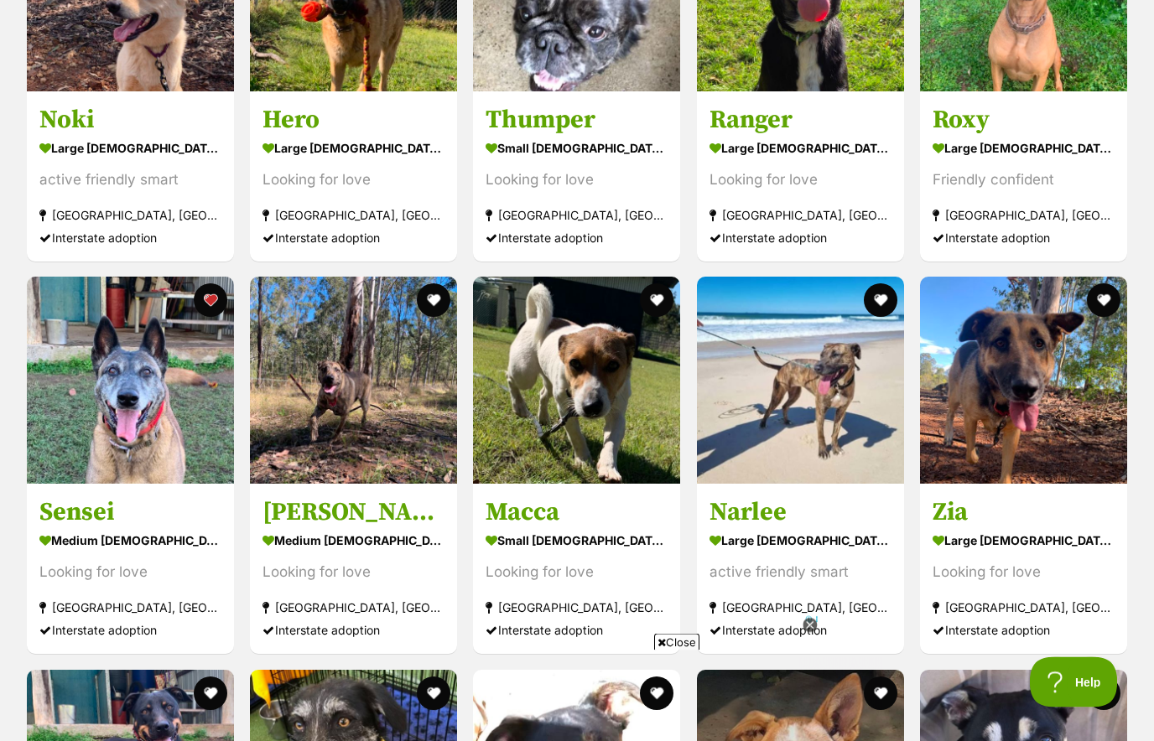
click at [1046, 414] on img at bounding box center [1023, 381] width 207 height 207
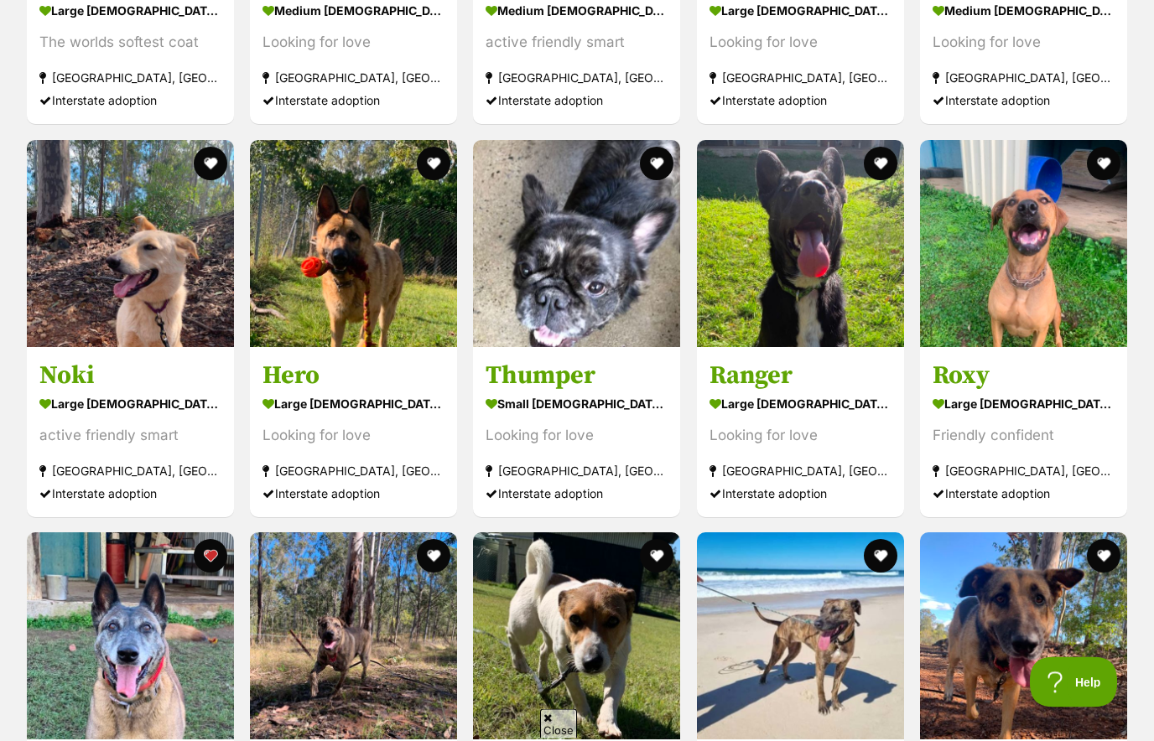
scroll to position [2208, 0]
click at [148, 286] on img at bounding box center [130, 243] width 207 height 207
click at [372, 297] on img at bounding box center [353, 243] width 207 height 207
click at [794, 313] on img at bounding box center [800, 243] width 207 height 207
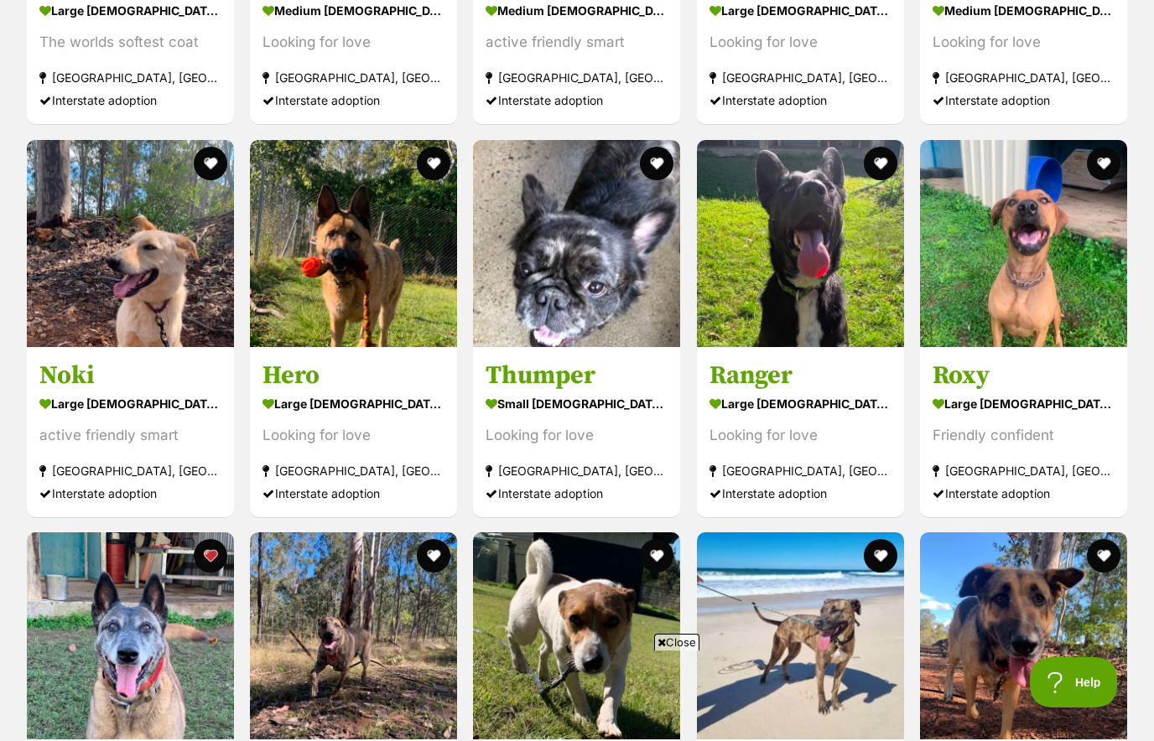
click at [136, 645] on img at bounding box center [130, 636] width 207 height 207
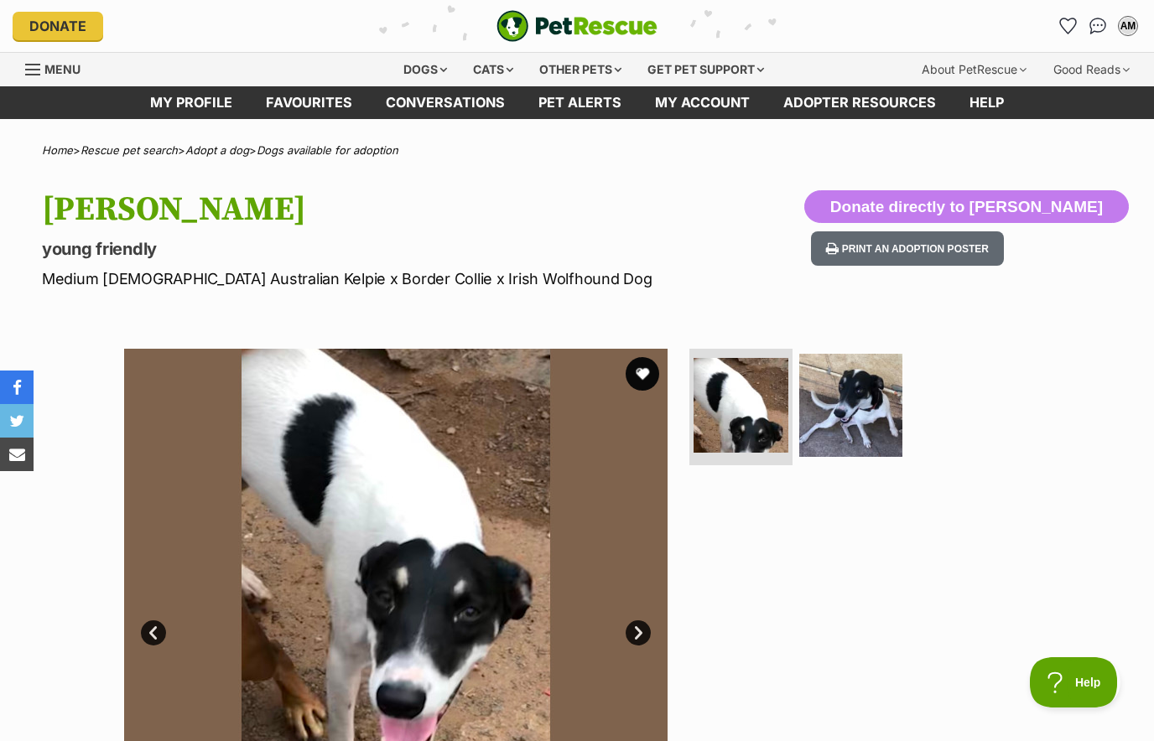
click at [866, 408] on img at bounding box center [850, 405] width 103 height 103
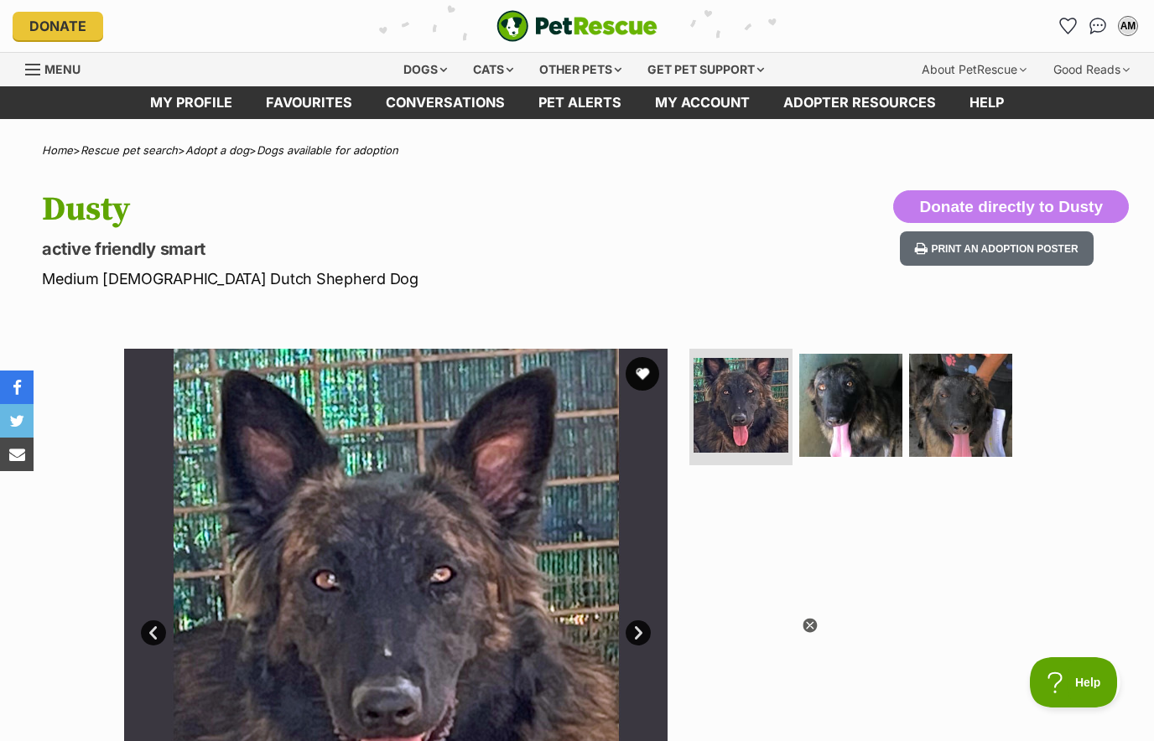
click at [854, 418] on img at bounding box center [850, 405] width 103 height 103
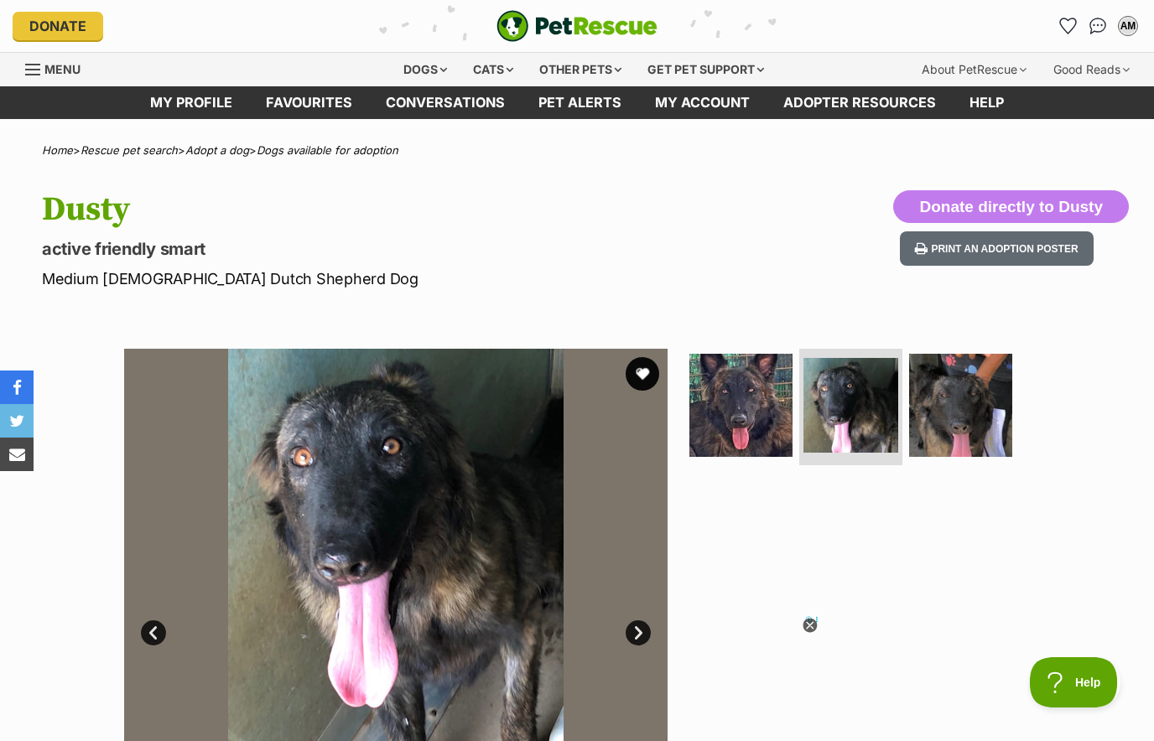
click at [954, 414] on img at bounding box center [960, 405] width 103 height 103
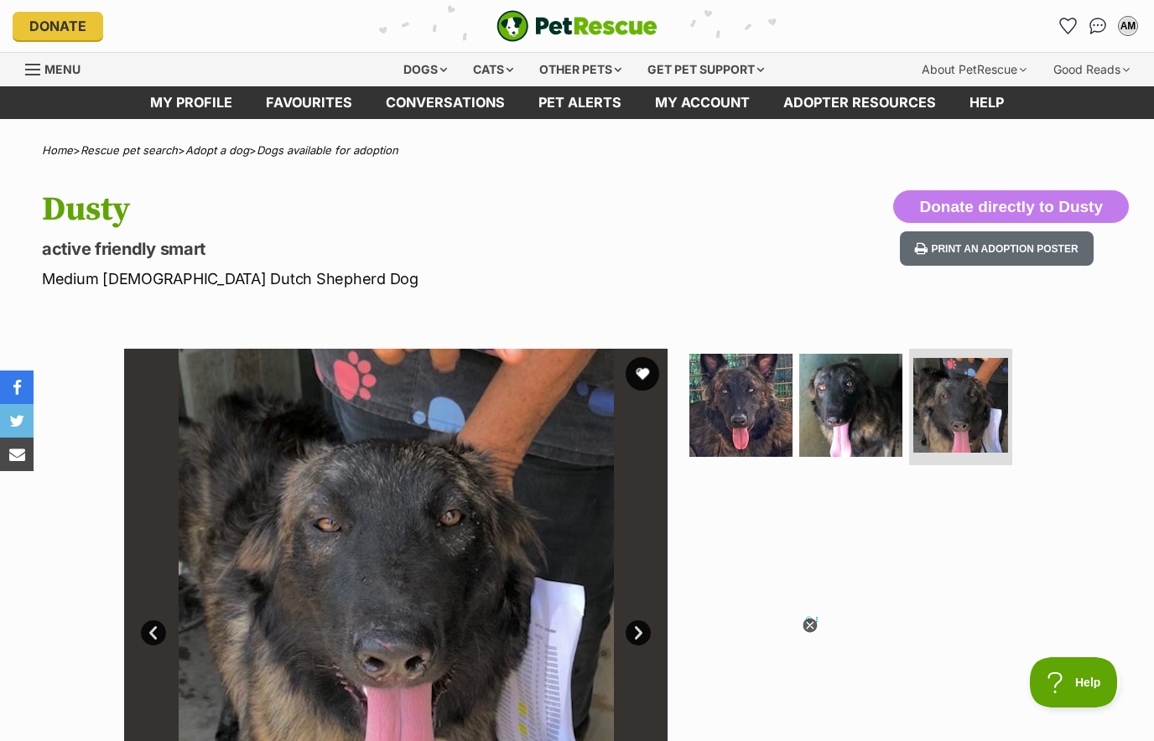
click at [817, 549] on div at bounding box center [858, 620] width 344 height 543
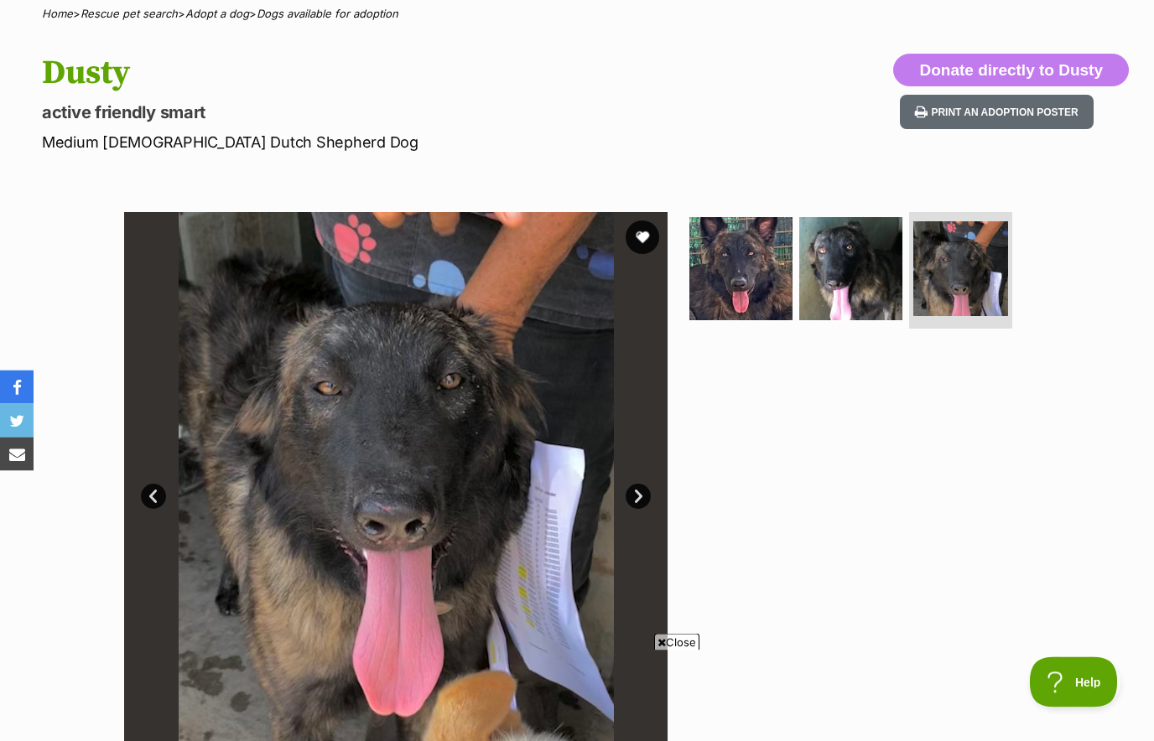
scroll to position [134, 0]
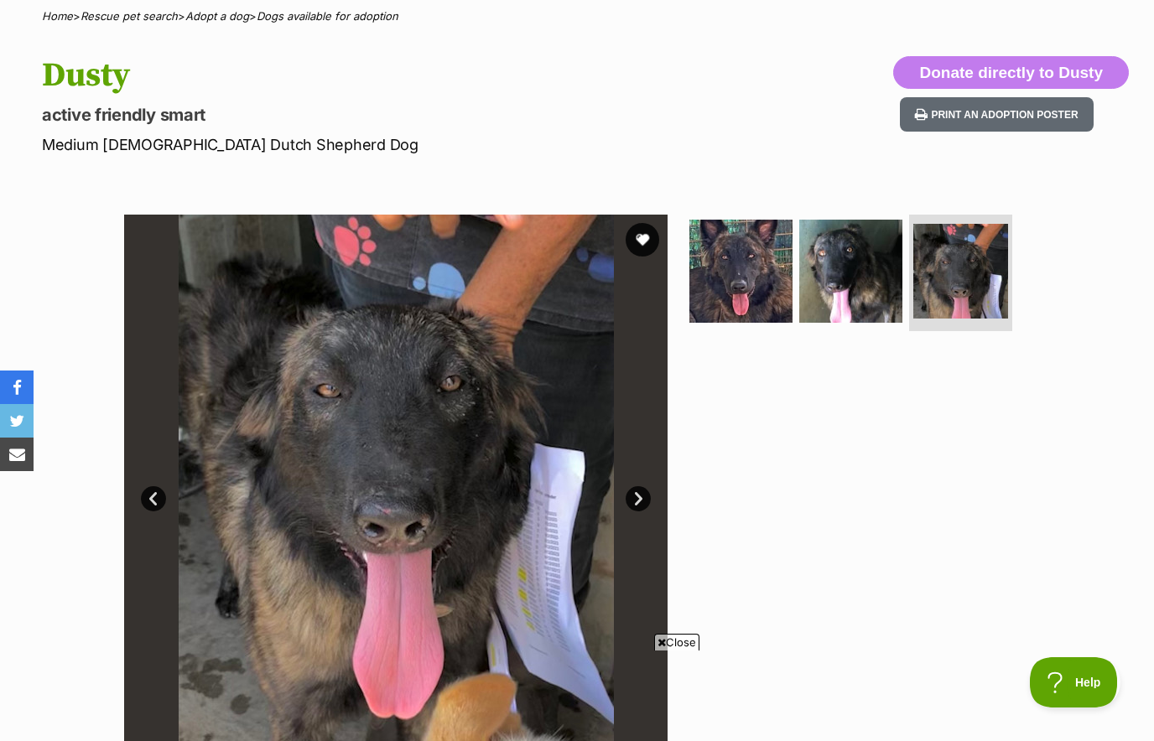
click at [746, 274] on img at bounding box center [740, 271] width 103 height 103
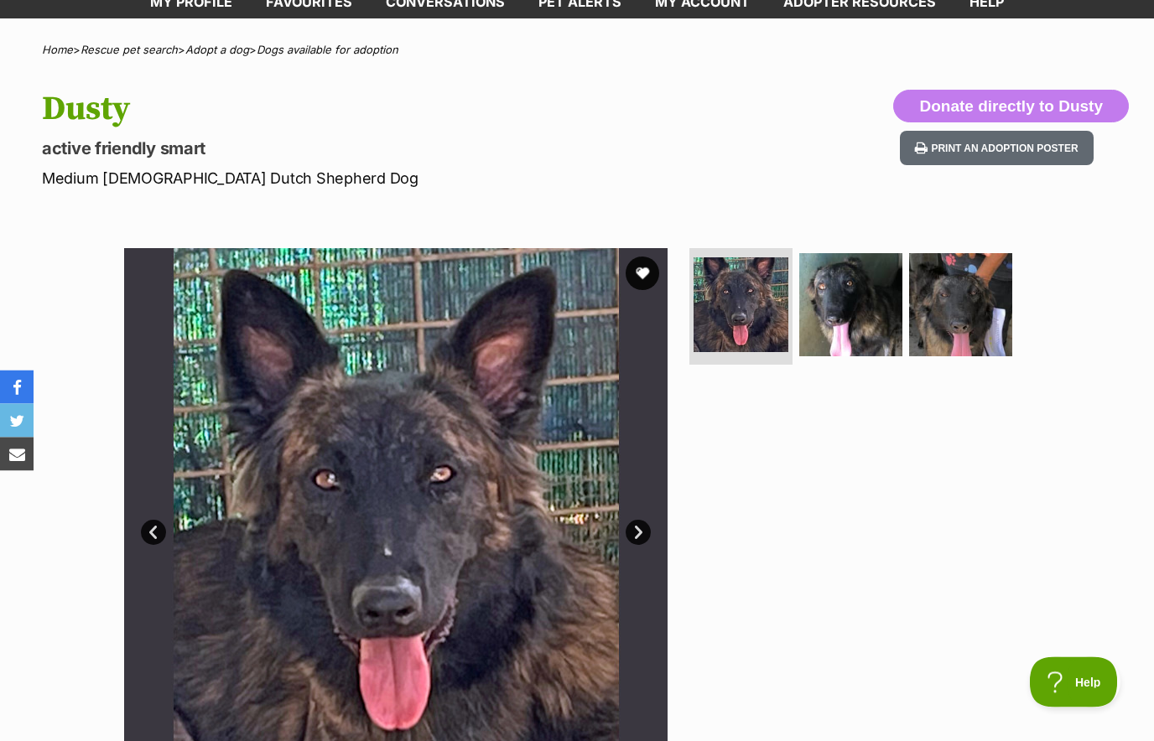
scroll to position [0, 0]
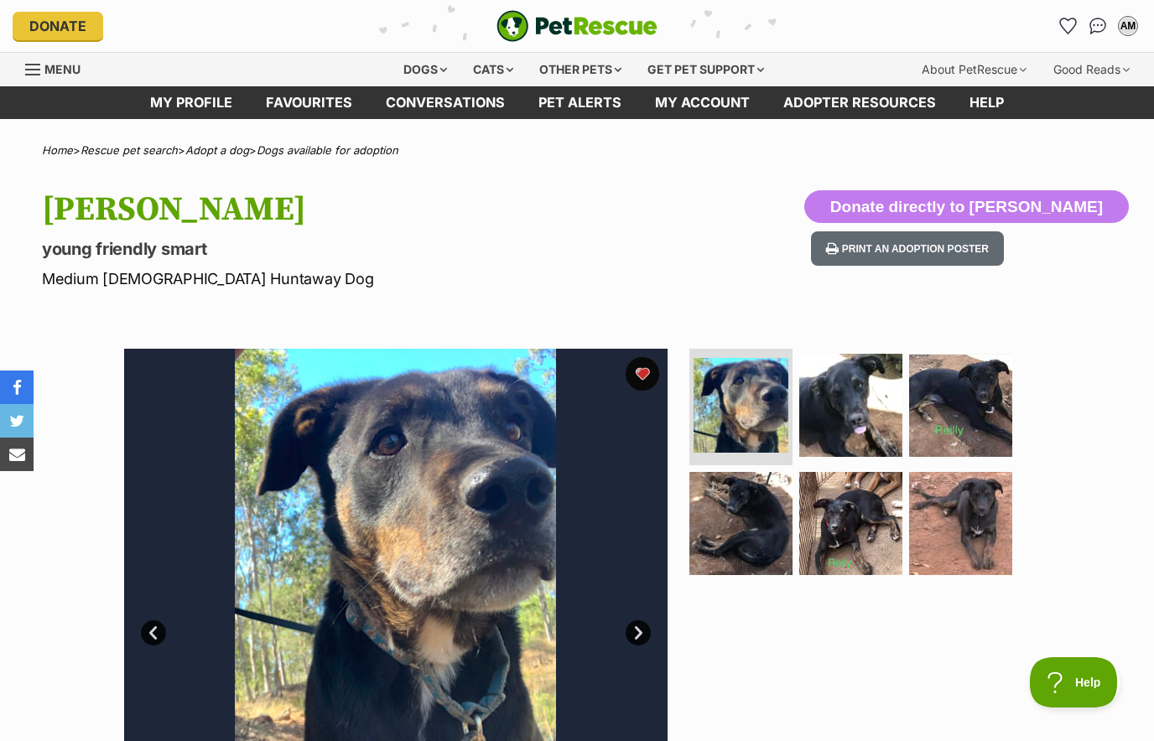
click at [864, 532] on img at bounding box center [850, 523] width 103 height 103
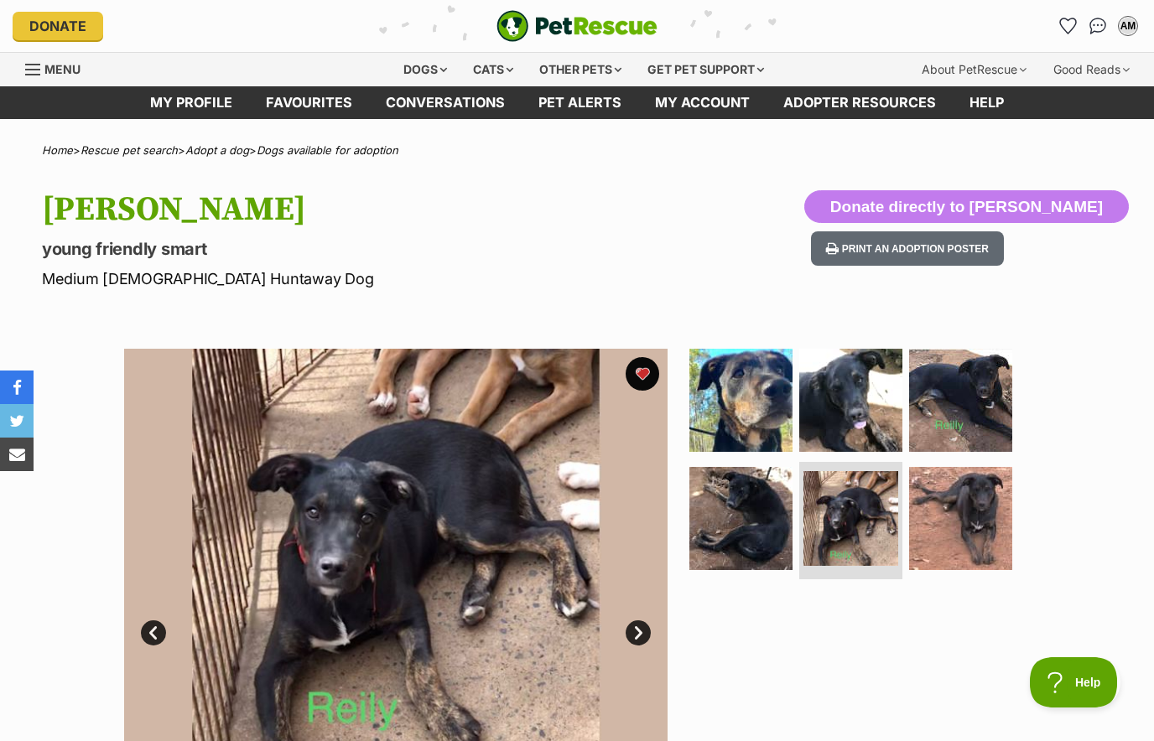
click at [959, 516] on img at bounding box center [960, 518] width 103 height 103
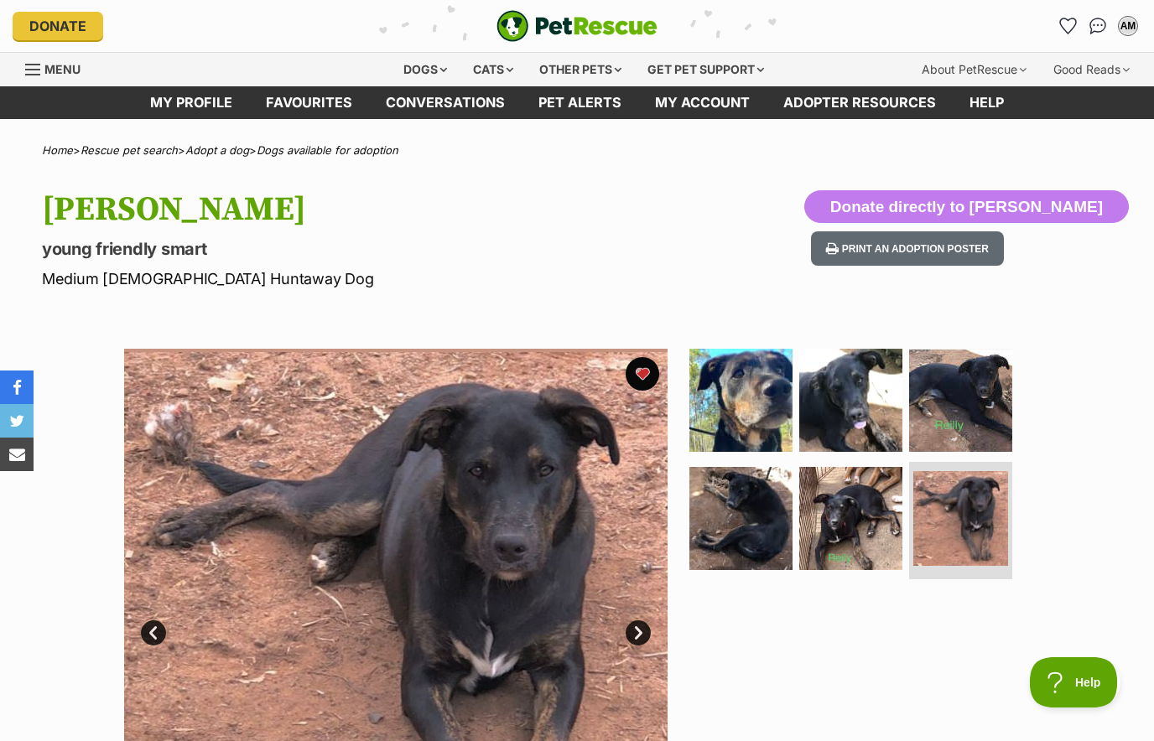
click at [958, 419] on img at bounding box center [960, 400] width 103 height 103
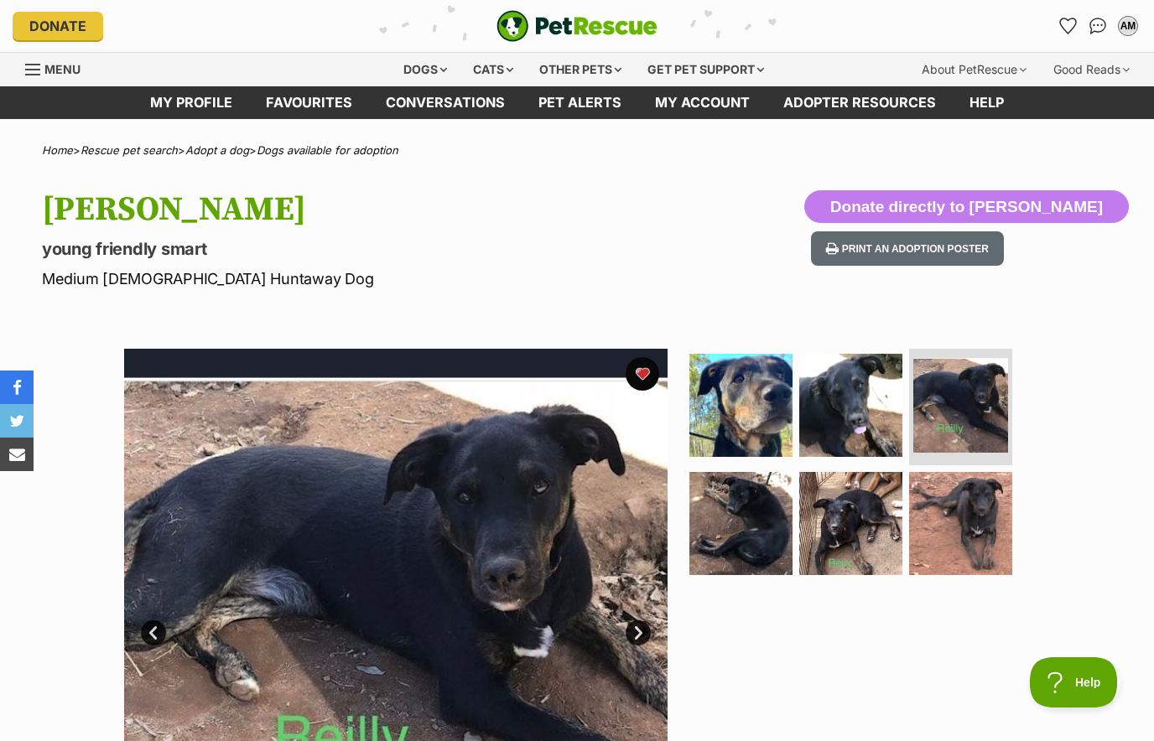
click at [862, 435] on img at bounding box center [850, 405] width 103 height 103
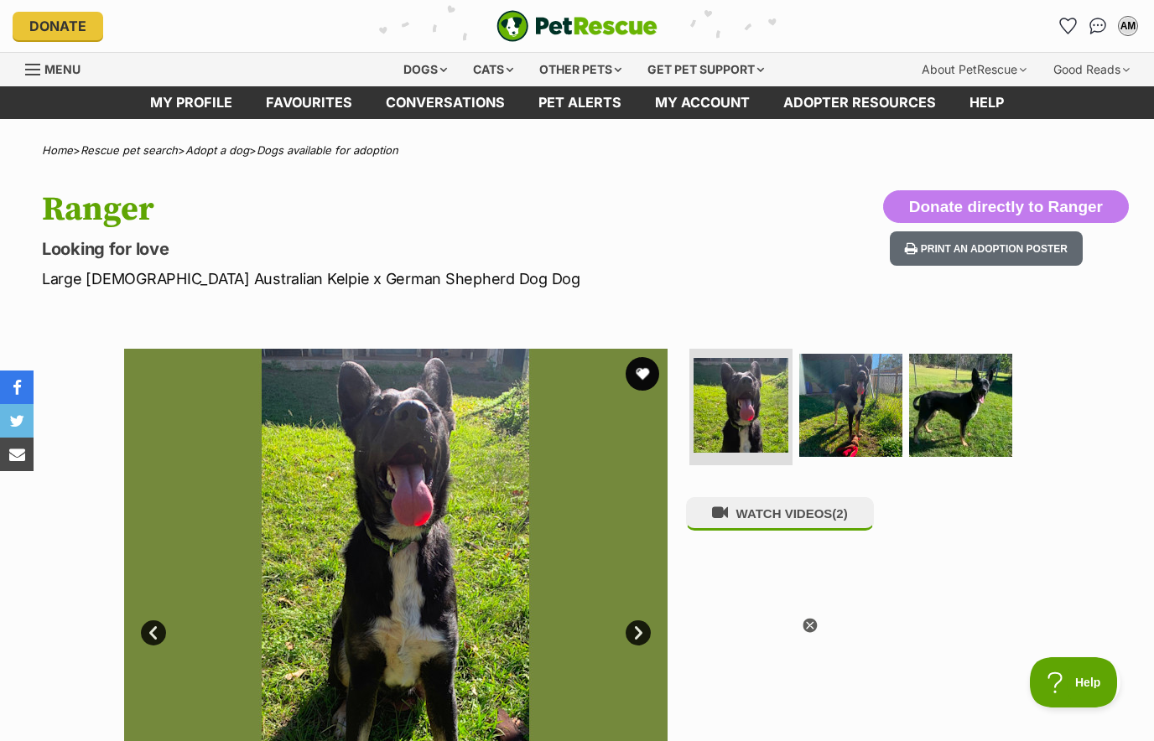
click at [865, 417] on img at bounding box center [850, 405] width 103 height 103
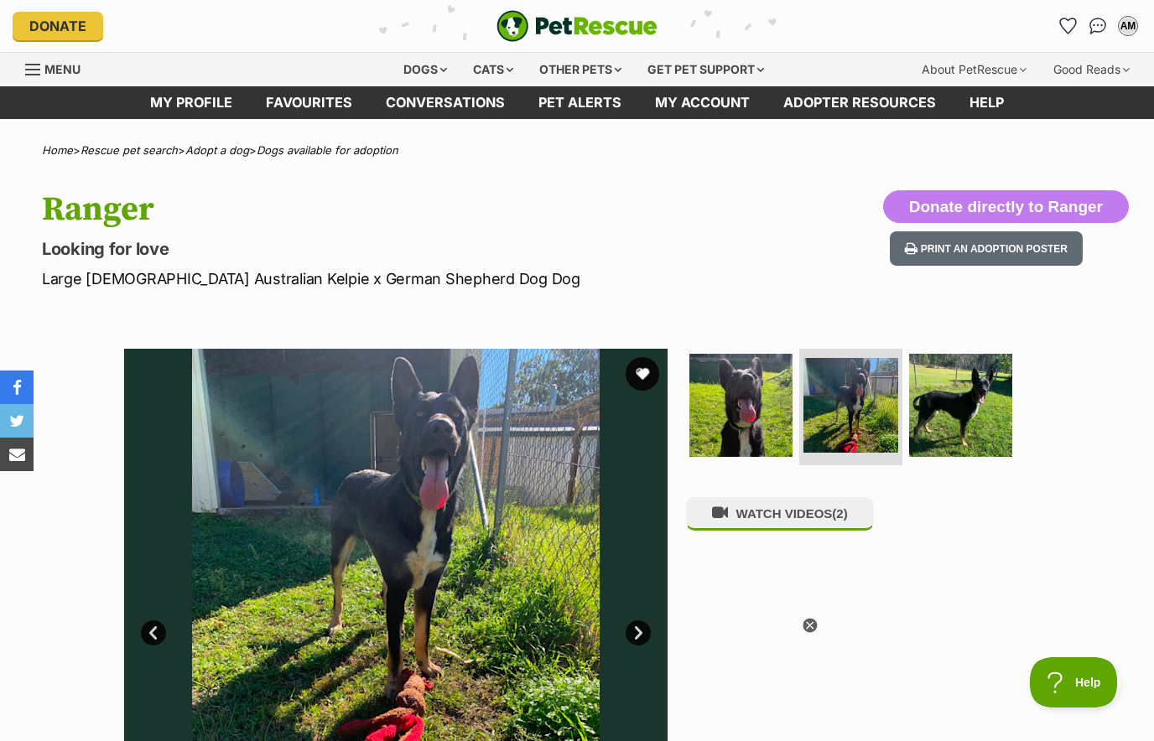
click at [964, 408] on img at bounding box center [960, 405] width 103 height 103
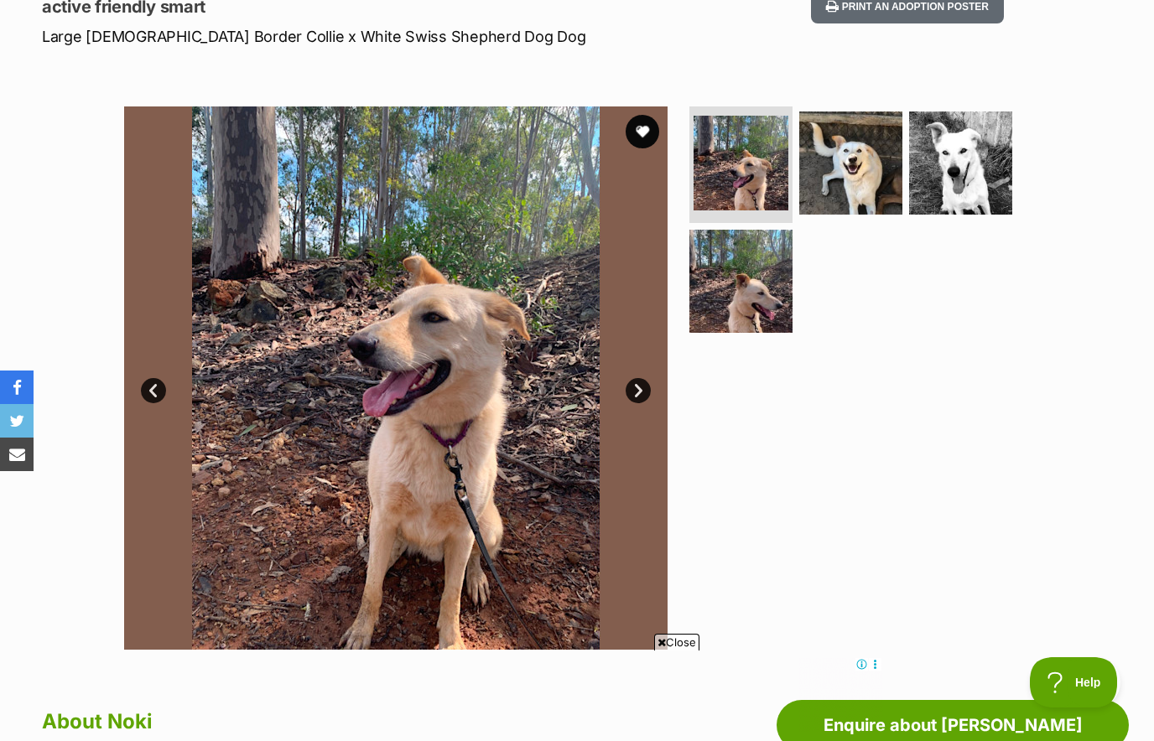
scroll to position [236, 0]
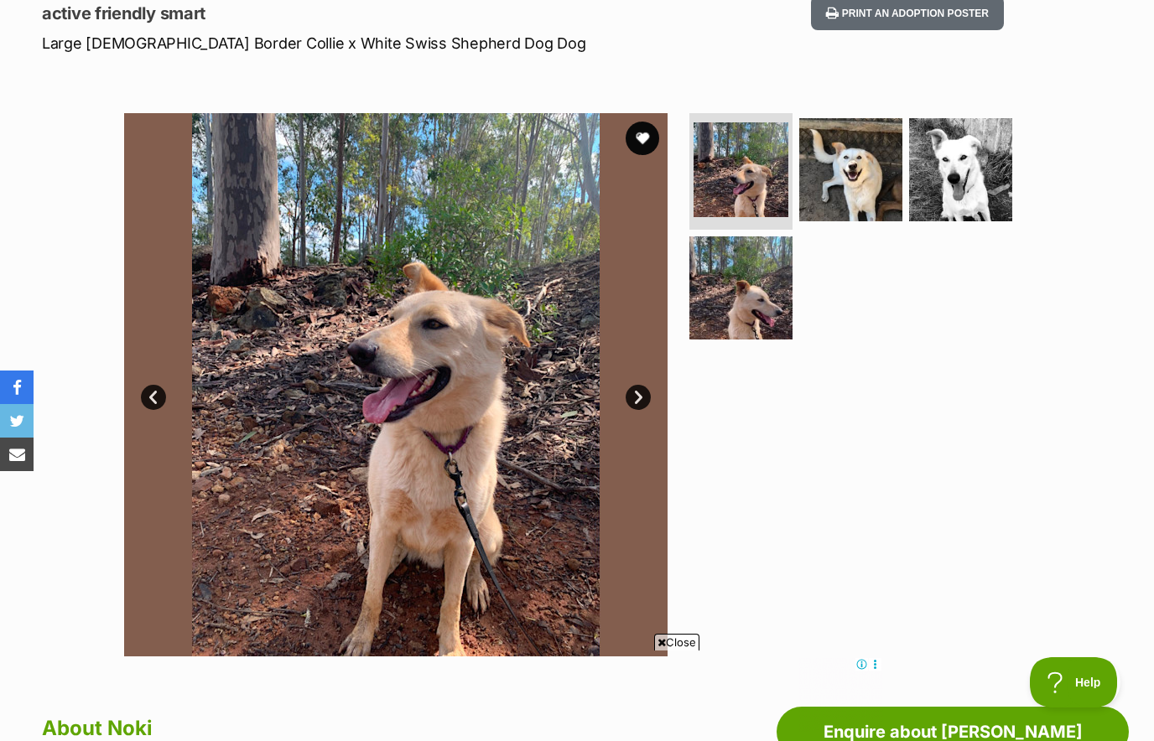
click at [743, 311] on img at bounding box center [740, 288] width 103 height 103
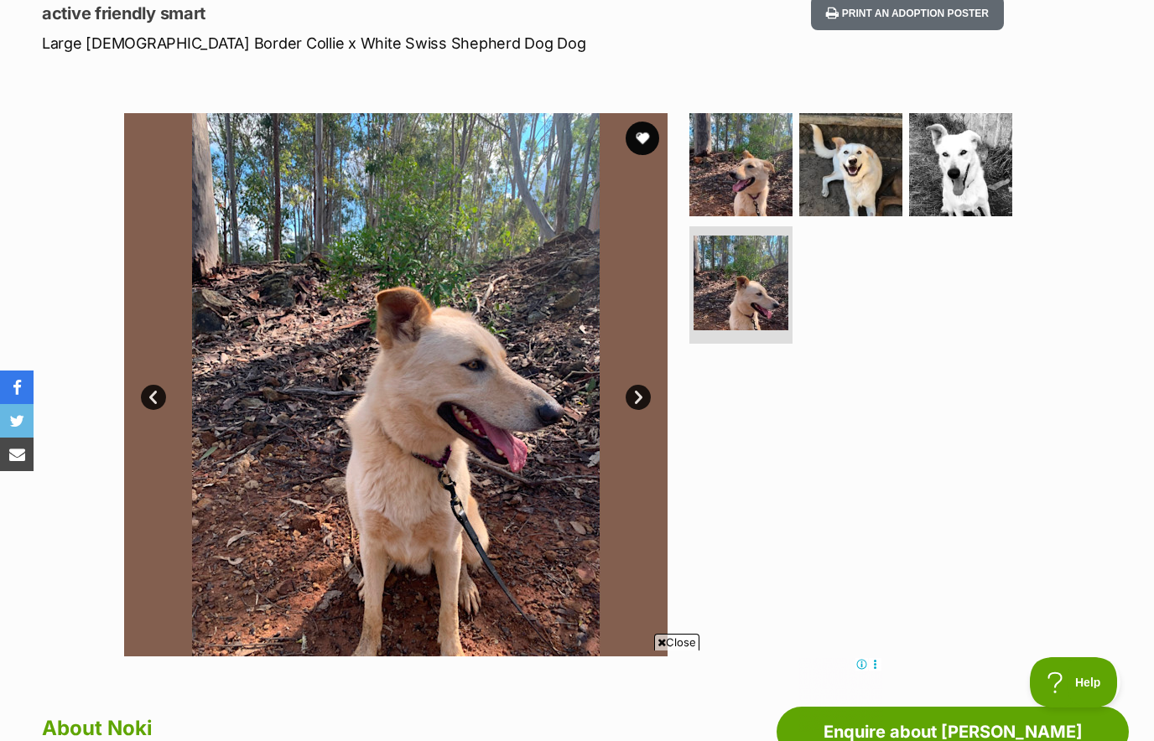
click at [873, 176] on img at bounding box center [850, 164] width 103 height 103
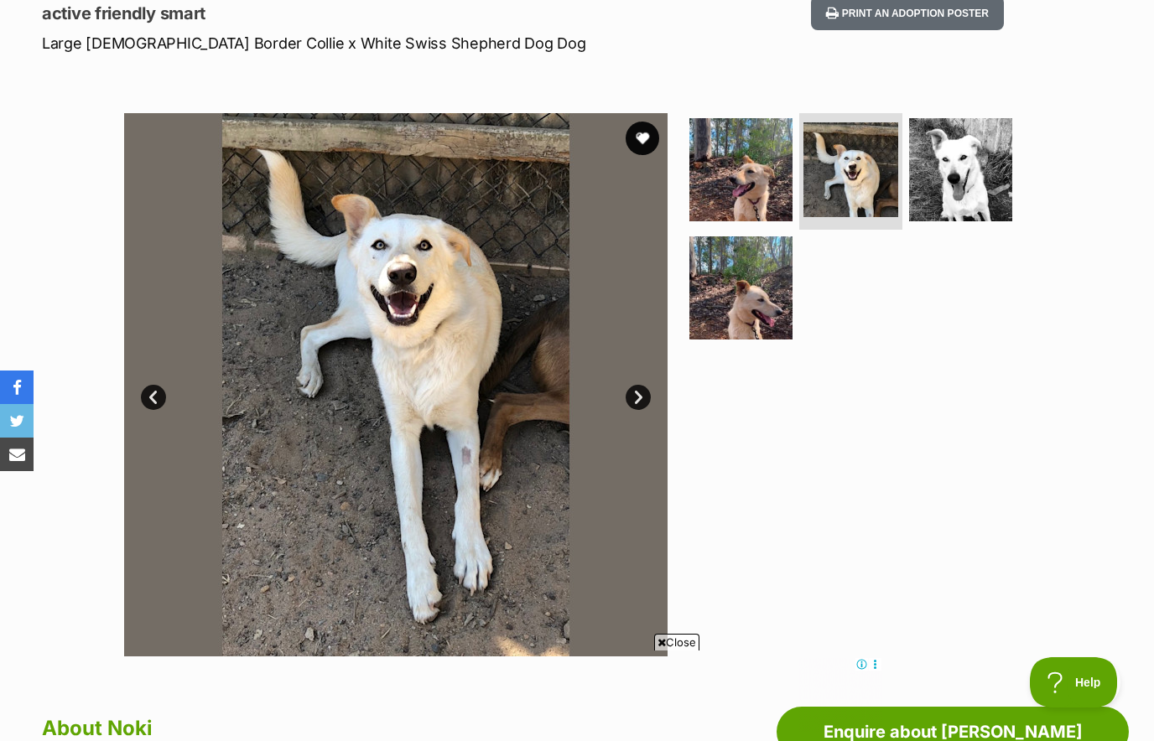
click at [969, 194] on img at bounding box center [960, 169] width 103 height 103
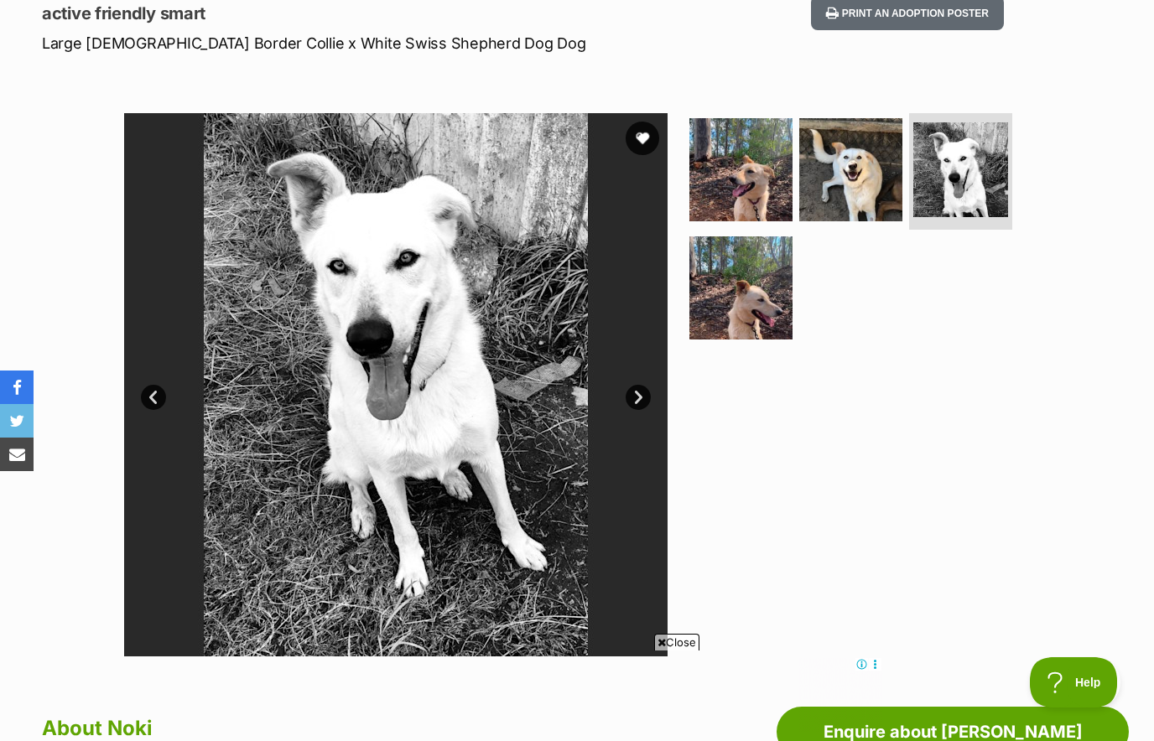
click at [765, 167] on img at bounding box center [740, 169] width 103 height 103
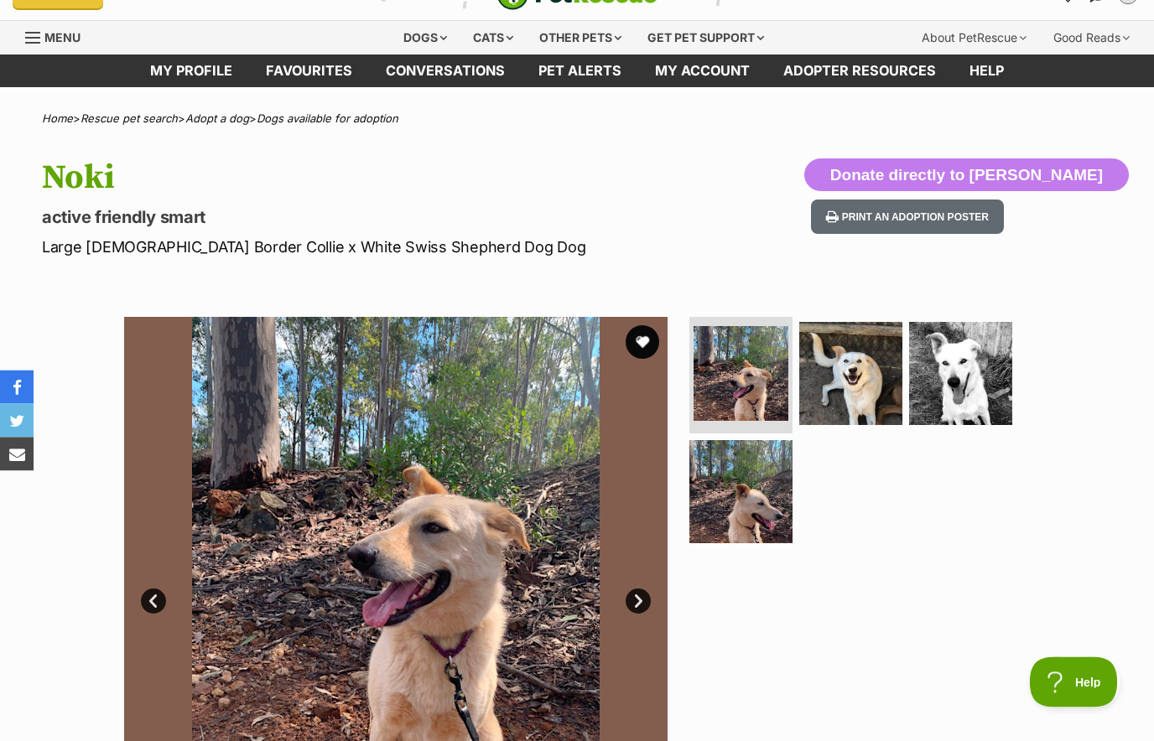
scroll to position [0, 0]
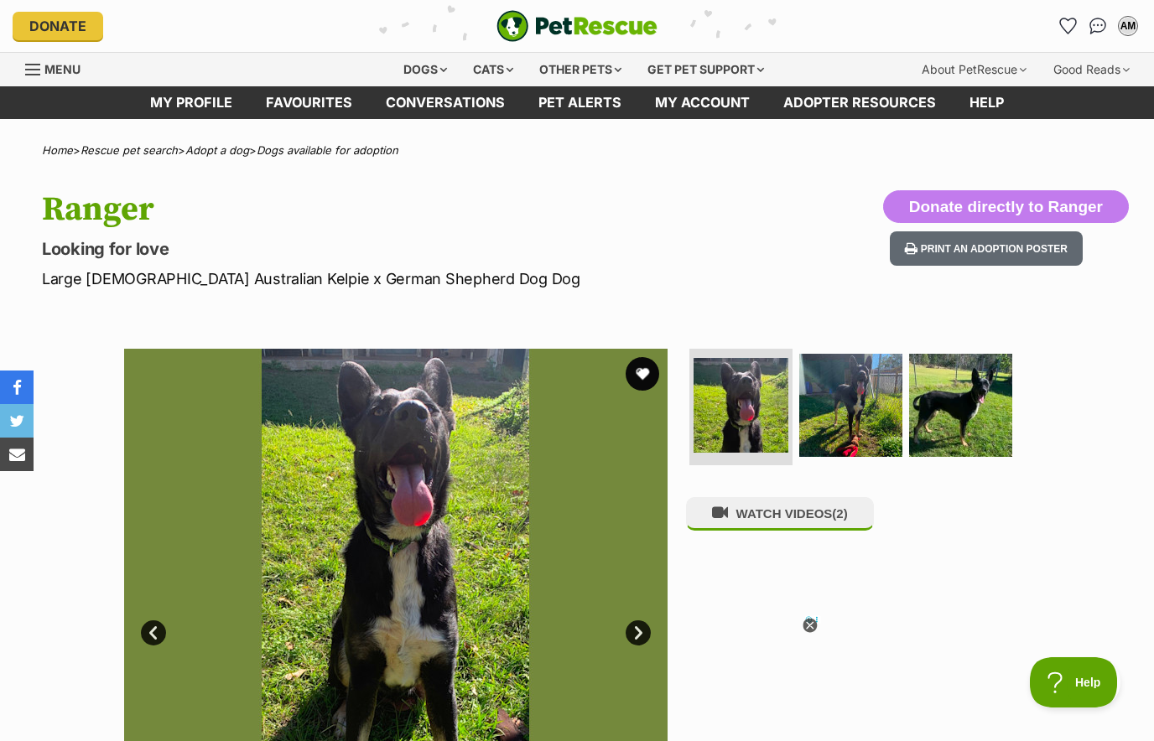
click at [858, 426] on img at bounding box center [850, 405] width 103 height 103
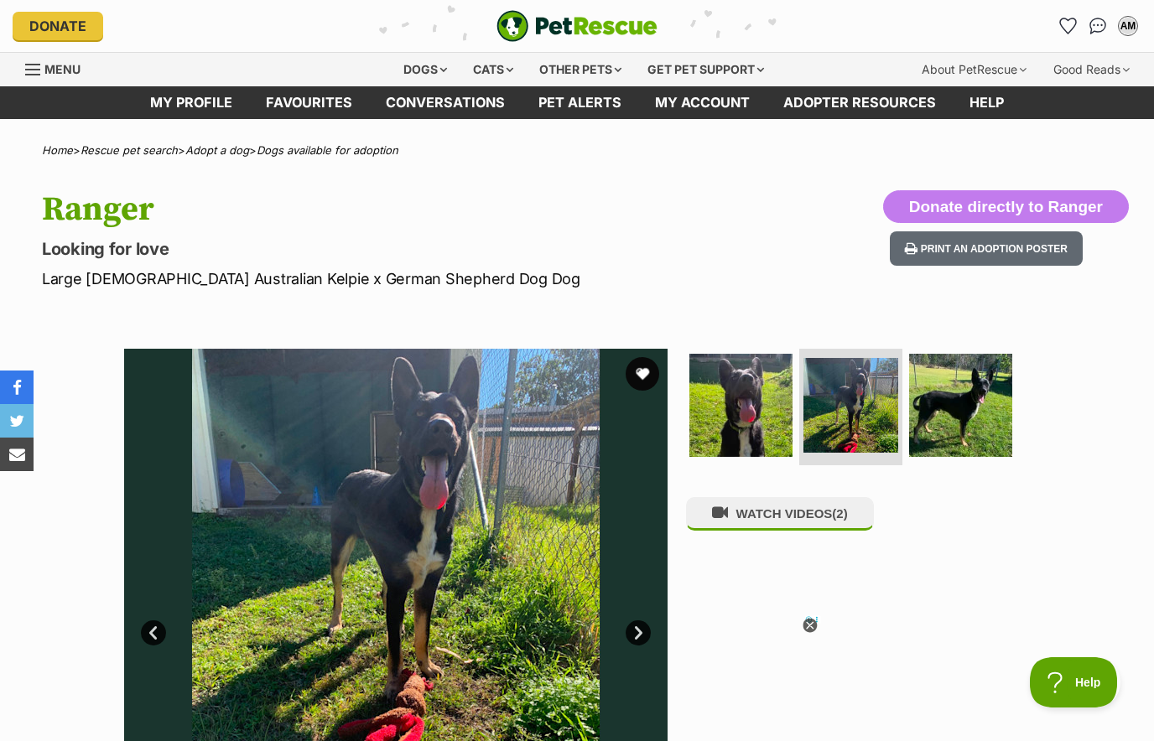
click at [967, 415] on img at bounding box center [960, 405] width 103 height 103
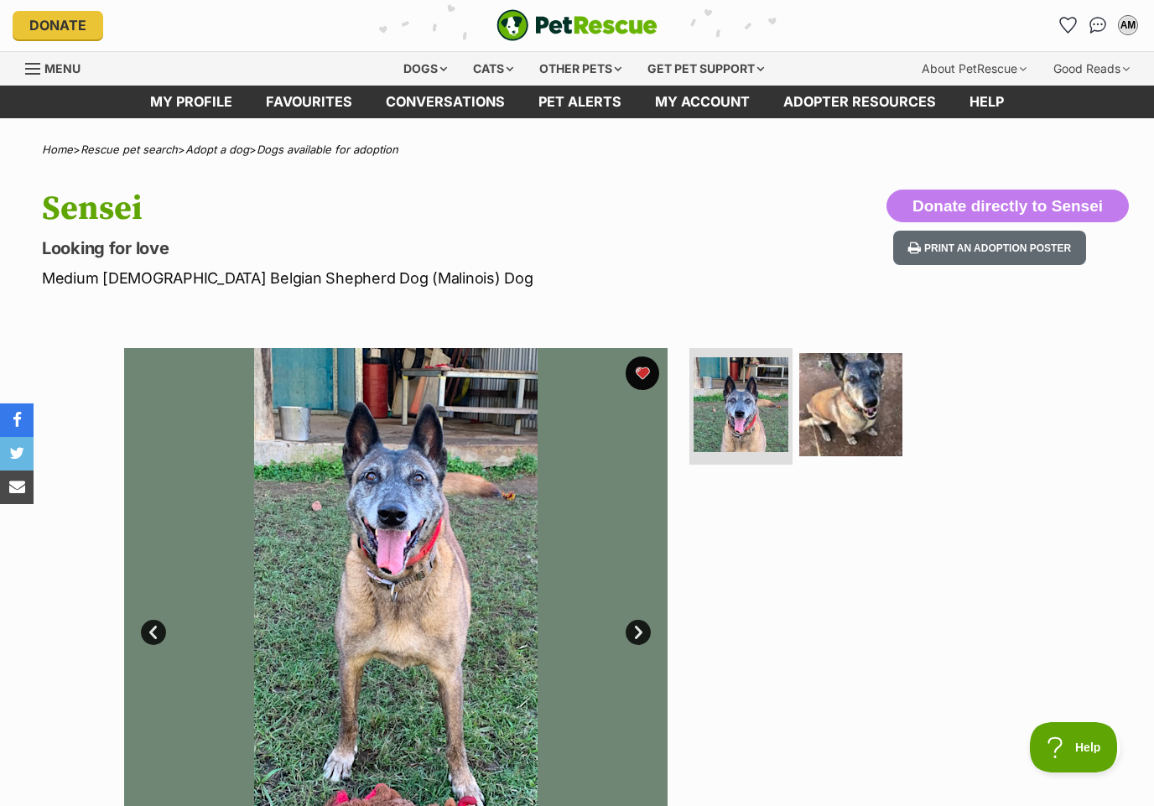
click at [867, 413] on img at bounding box center [850, 404] width 103 height 103
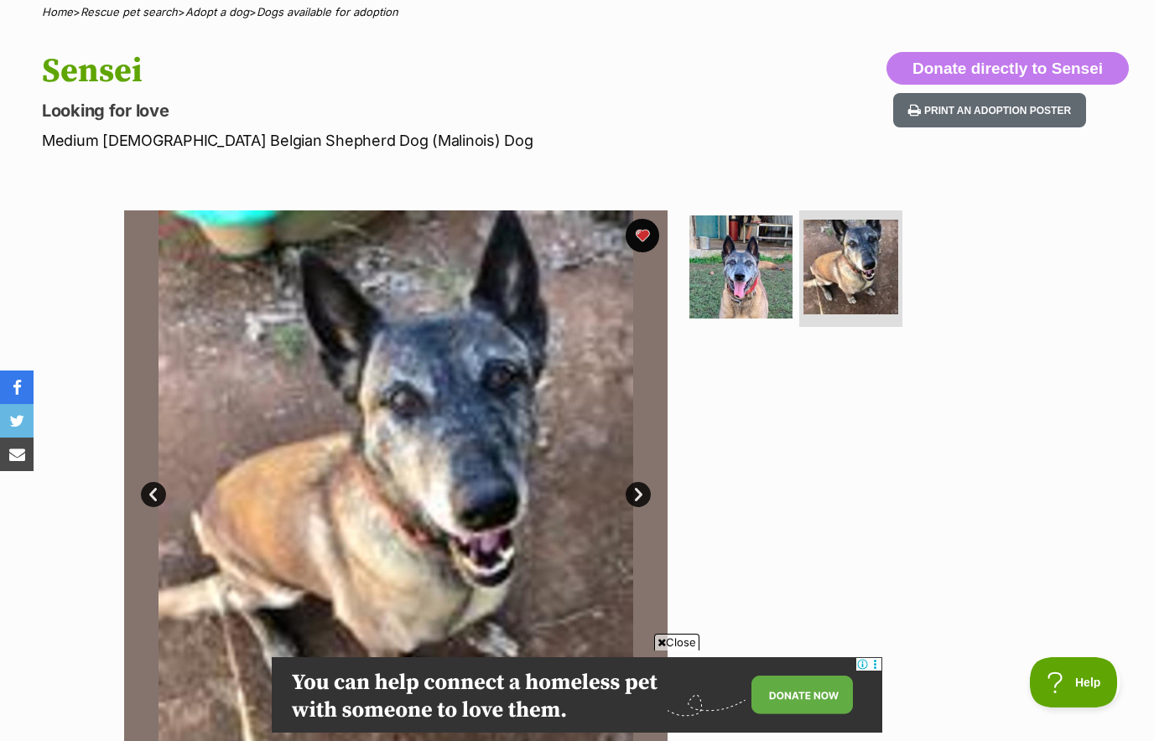
scroll to position [138, 0]
click at [723, 296] on img at bounding box center [740, 267] width 103 height 103
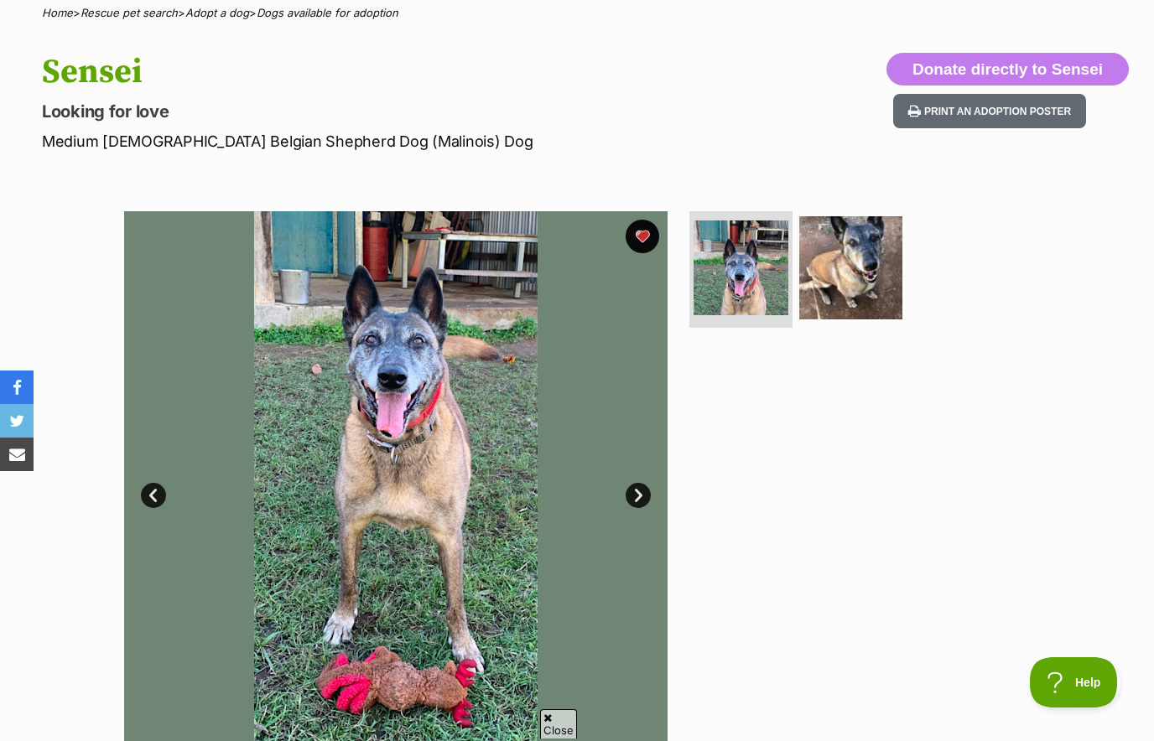
scroll to position [0, 0]
click at [865, 267] on img at bounding box center [850, 267] width 103 height 103
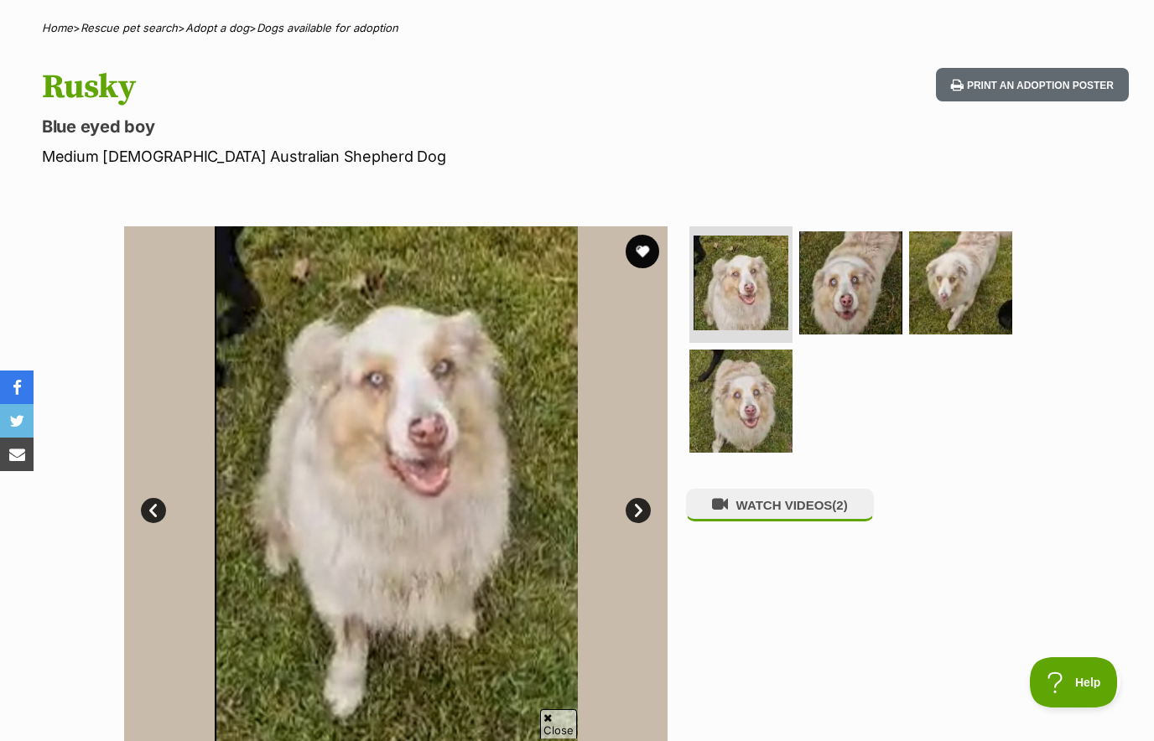
click at [736, 400] on img at bounding box center [740, 401] width 103 height 103
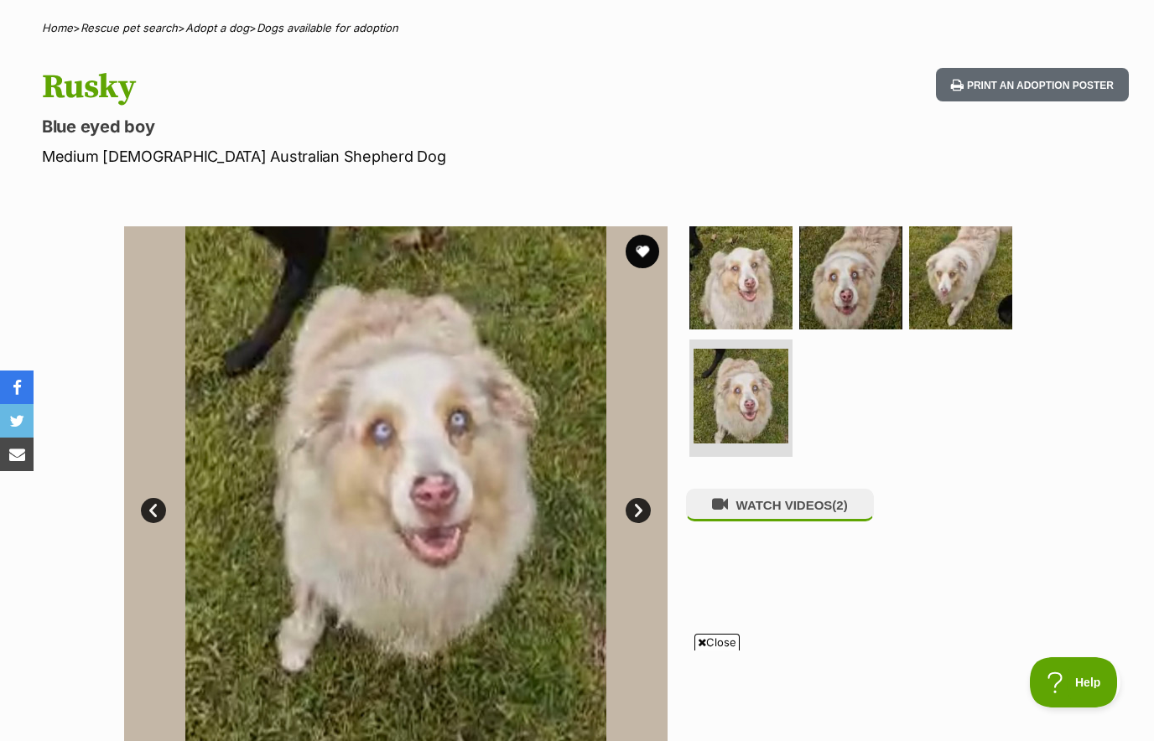
click at [913, 330] on img at bounding box center [960, 277] width 103 height 103
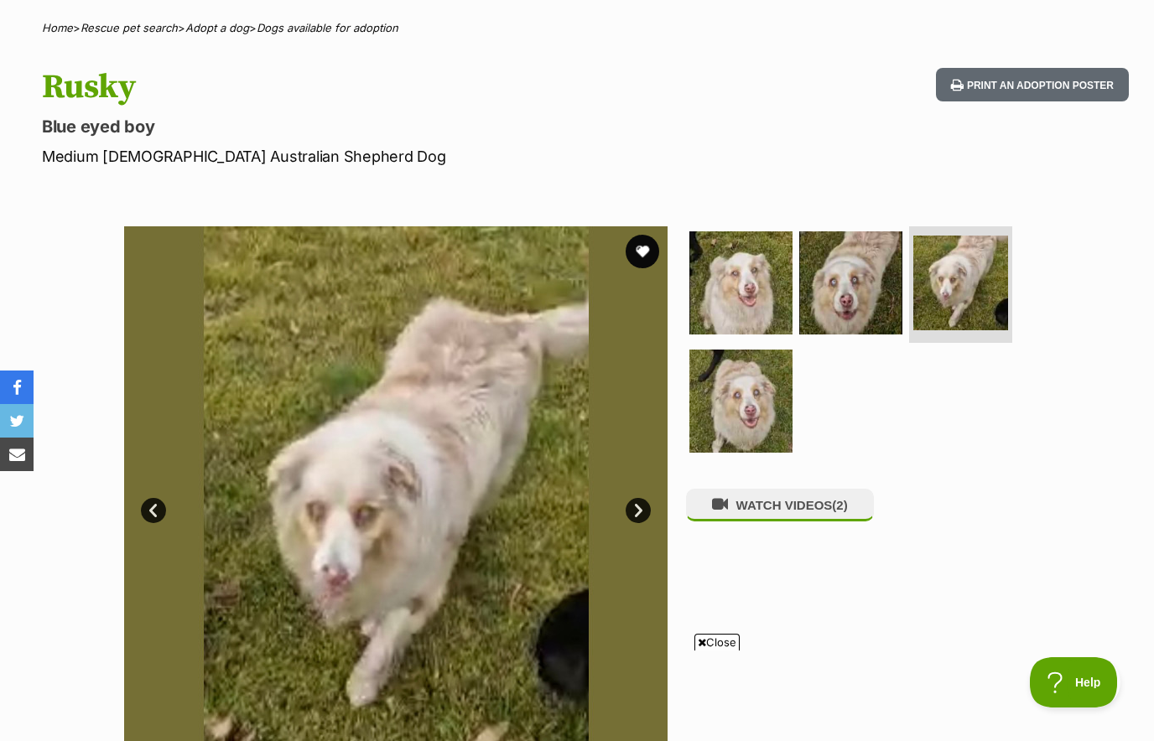
click at [980, 325] on img at bounding box center [960, 283] width 95 height 95
click at [967, 291] on img at bounding box center [960, 283] width 95 height 95
click at [777, 302] on img at bounding box center [740, 282] width 103 height 103
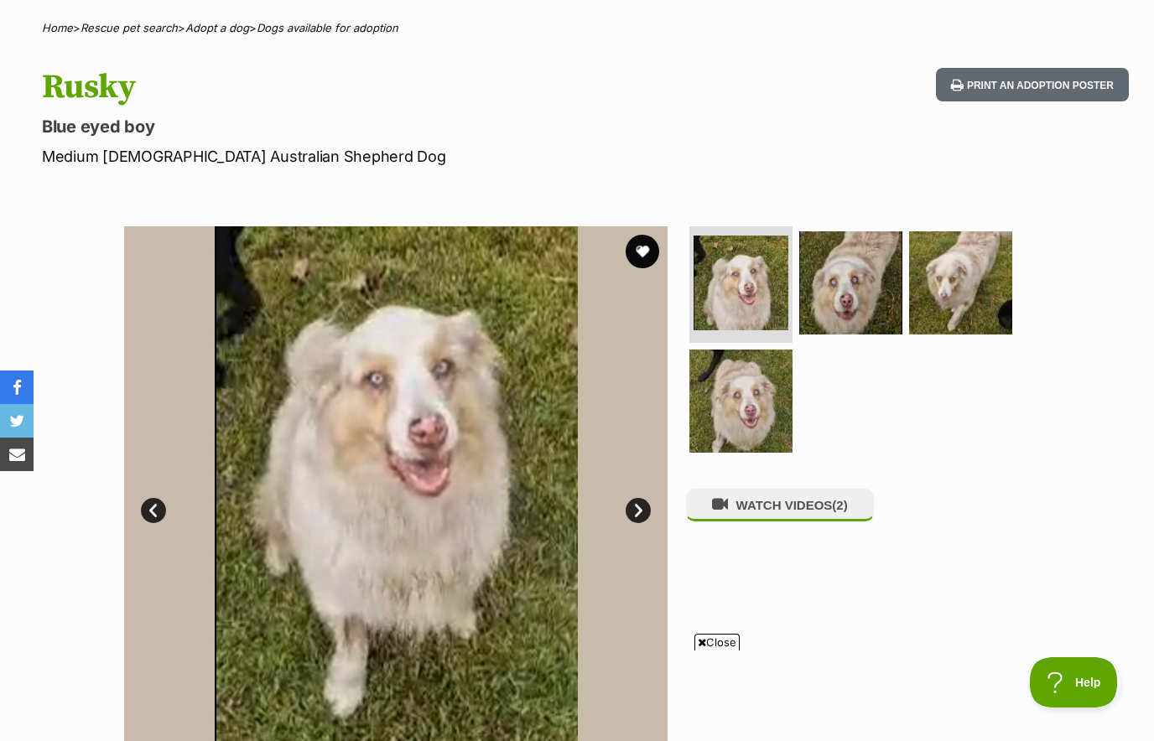
click at [855, 299] on img at bounding box center [850, 282] width 103 height 103
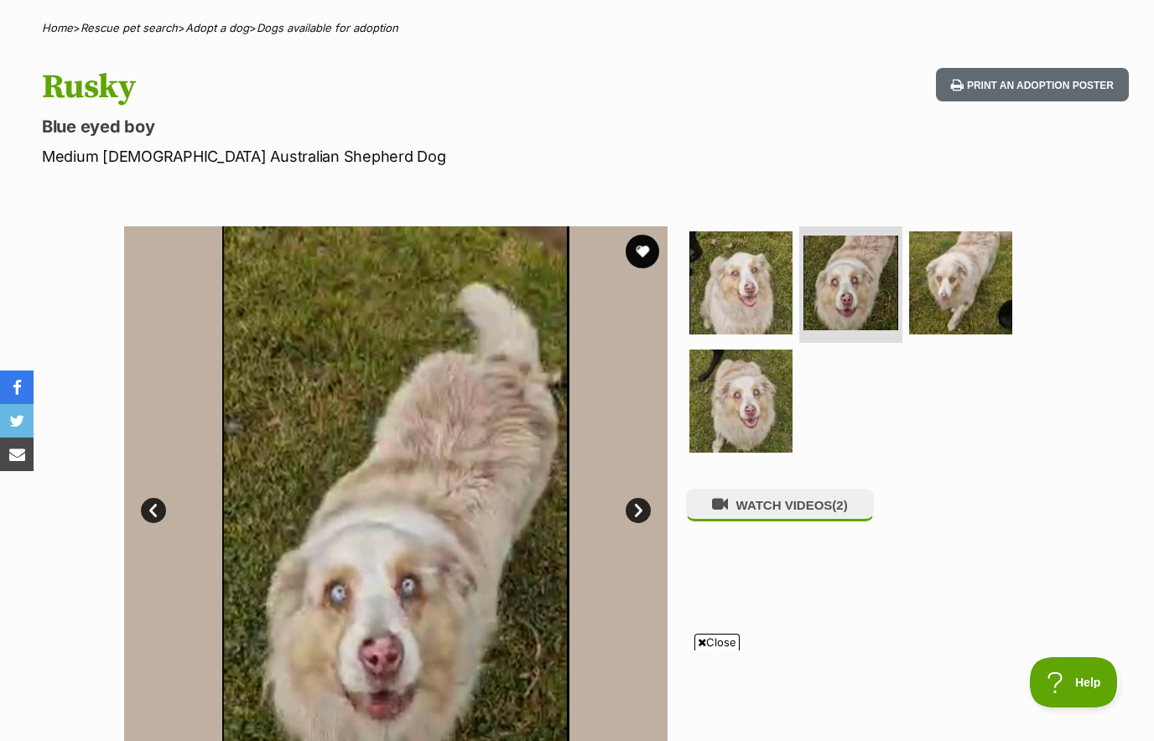
click at [645, 247] on button "favourite" at bounding box center [643, 252] width 34 height 34
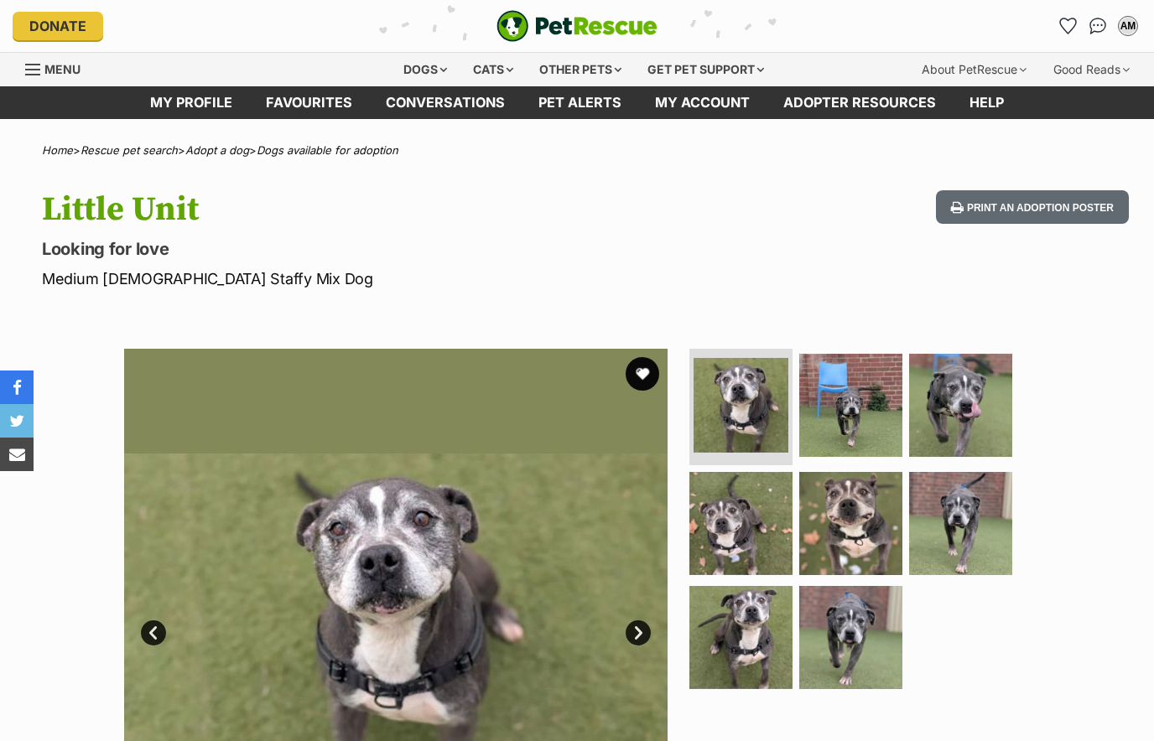
click at [753, 647] on img at bounding box center [740, 637] width 103 height 103
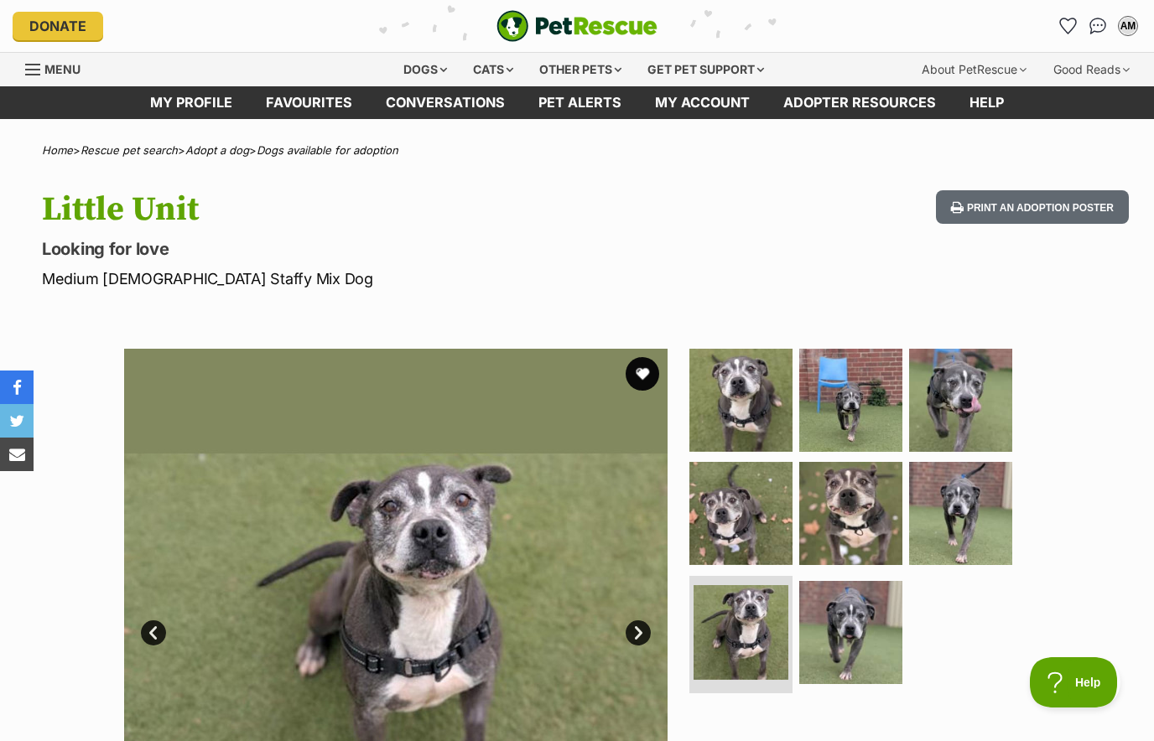
click at [846, 637] on img at bounding box center [850, 632] width 103 height 103
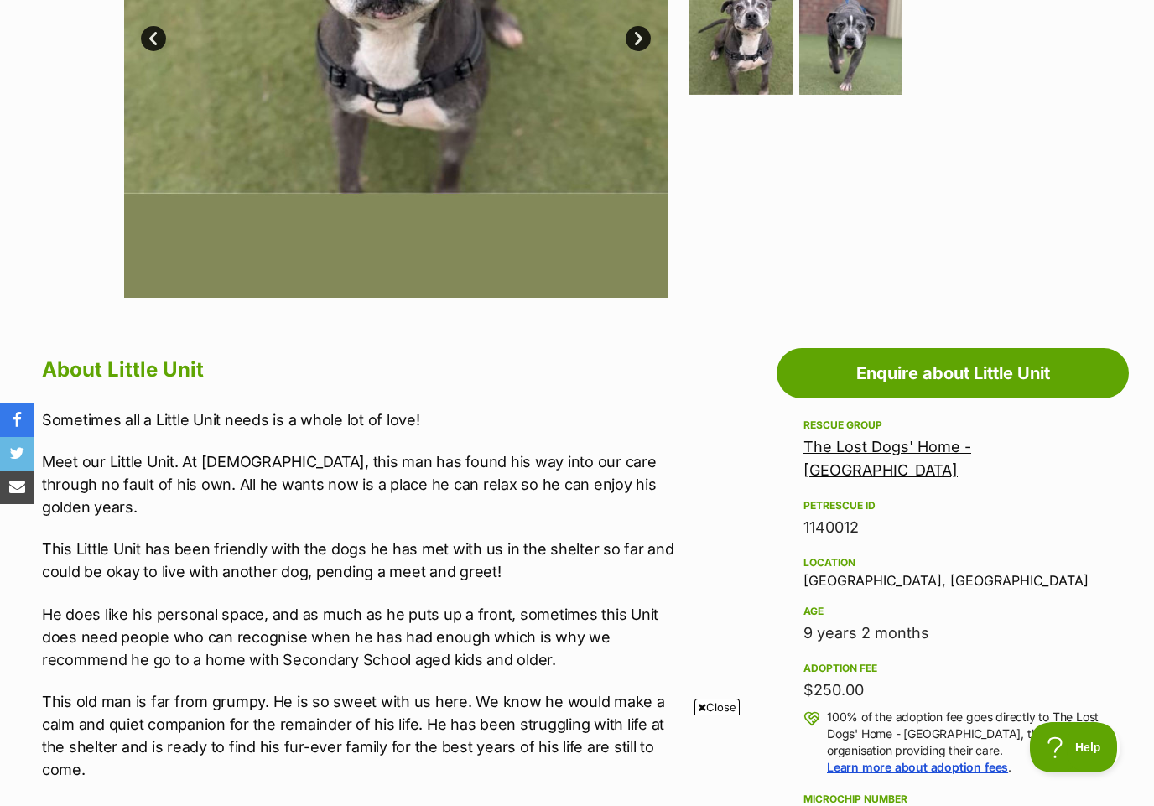
click at [971, 440] on link "The Lost Dogs' Home - [GEOGRAPHIC_DATA]" at bounding box center [887, 458] width 168 height 41
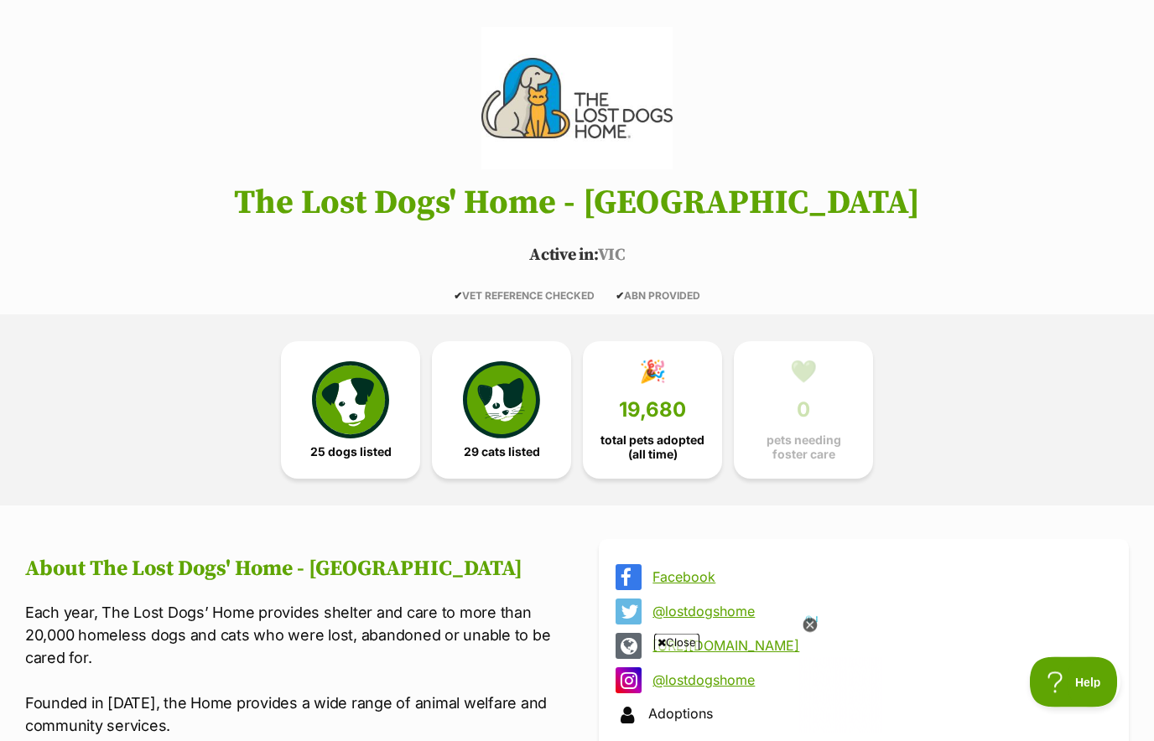
scroll to position [126, 0]
click at [375, 433] on img at bounding box center [350, 399] width 77 height 77
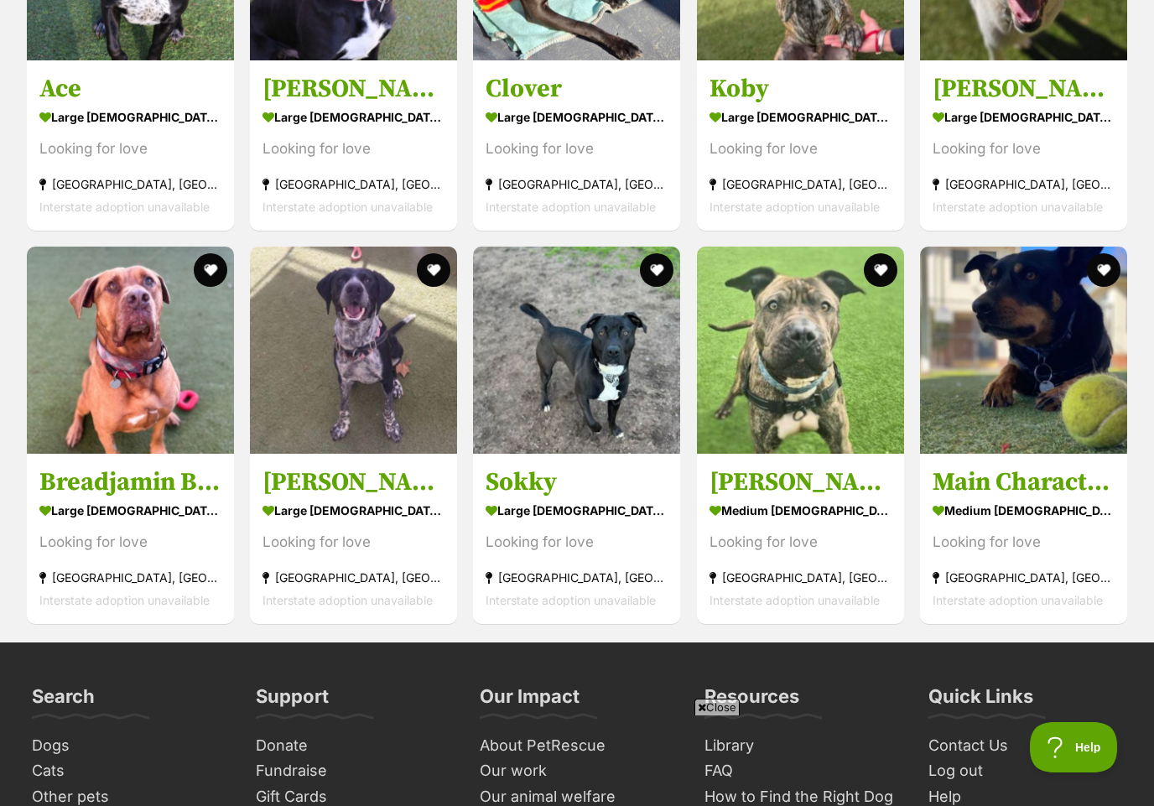
click at [361, 398] on img at bounding box center [353, 350] width 207 height 207
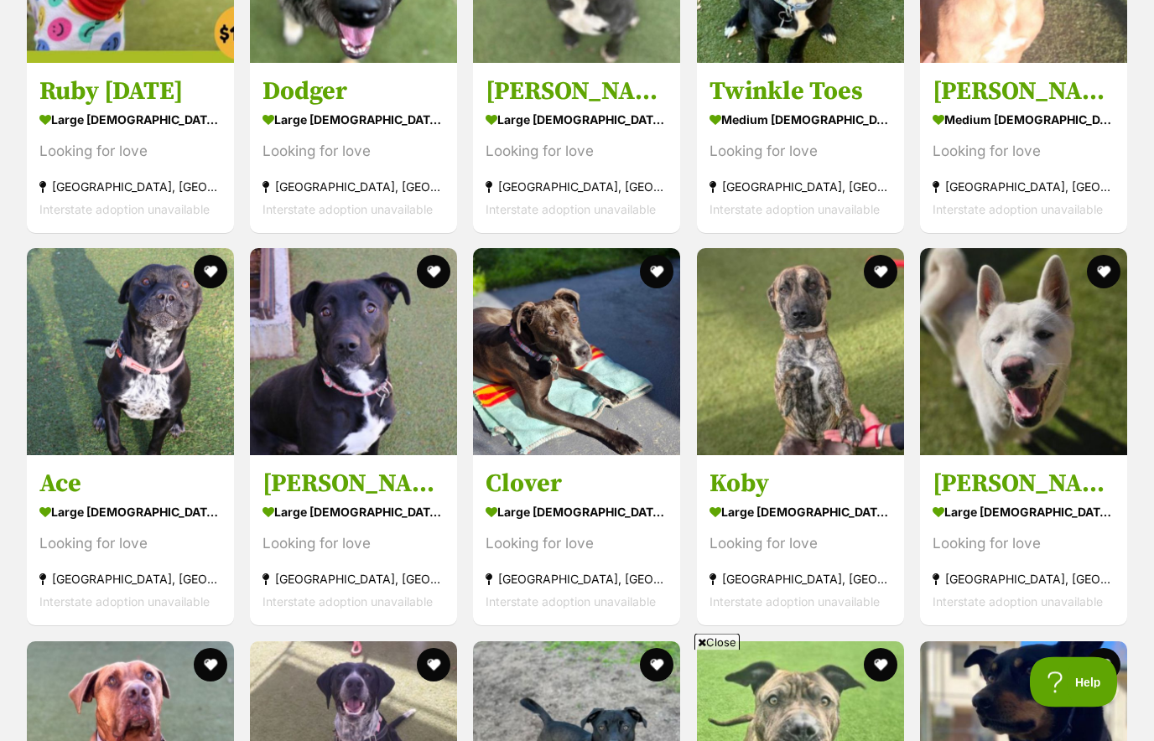
scroll to position [2365, 0]
click at [127, 504] on div "large male Dog" at bounding box center [130, 512] width 182 height 24
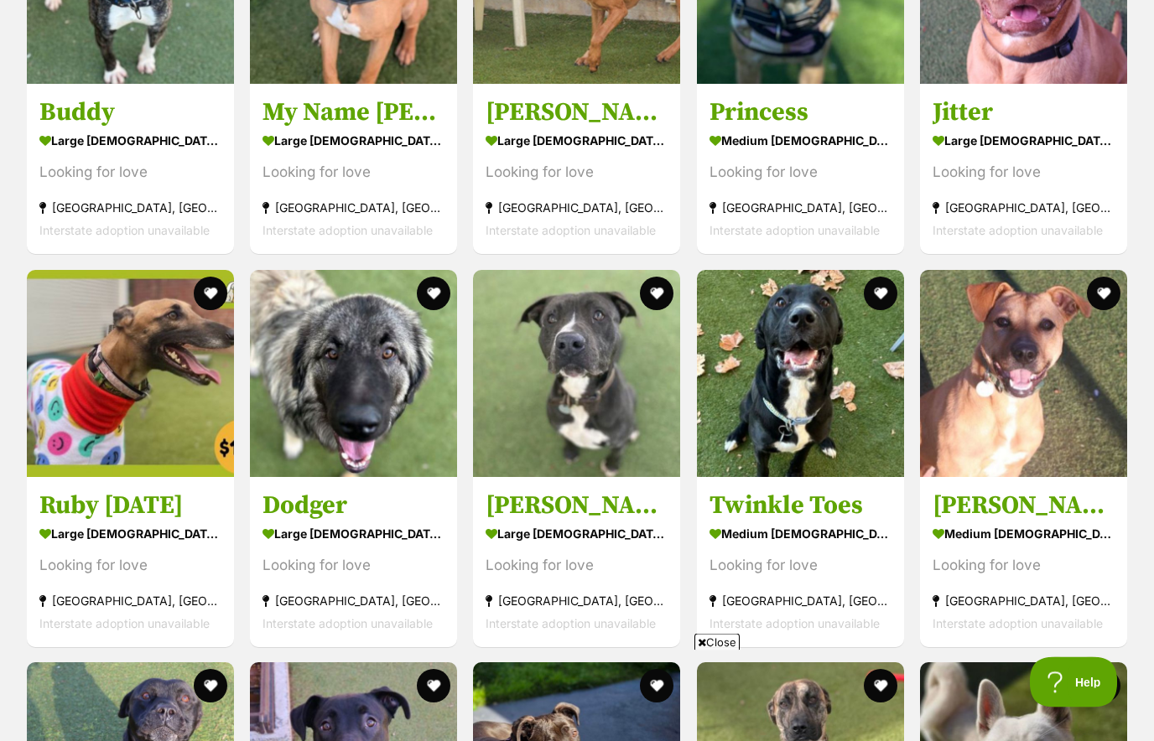
scroll to position [1951, 0]
click at [342, 442] on img at bounding box center [353, 373] width 207 height 207
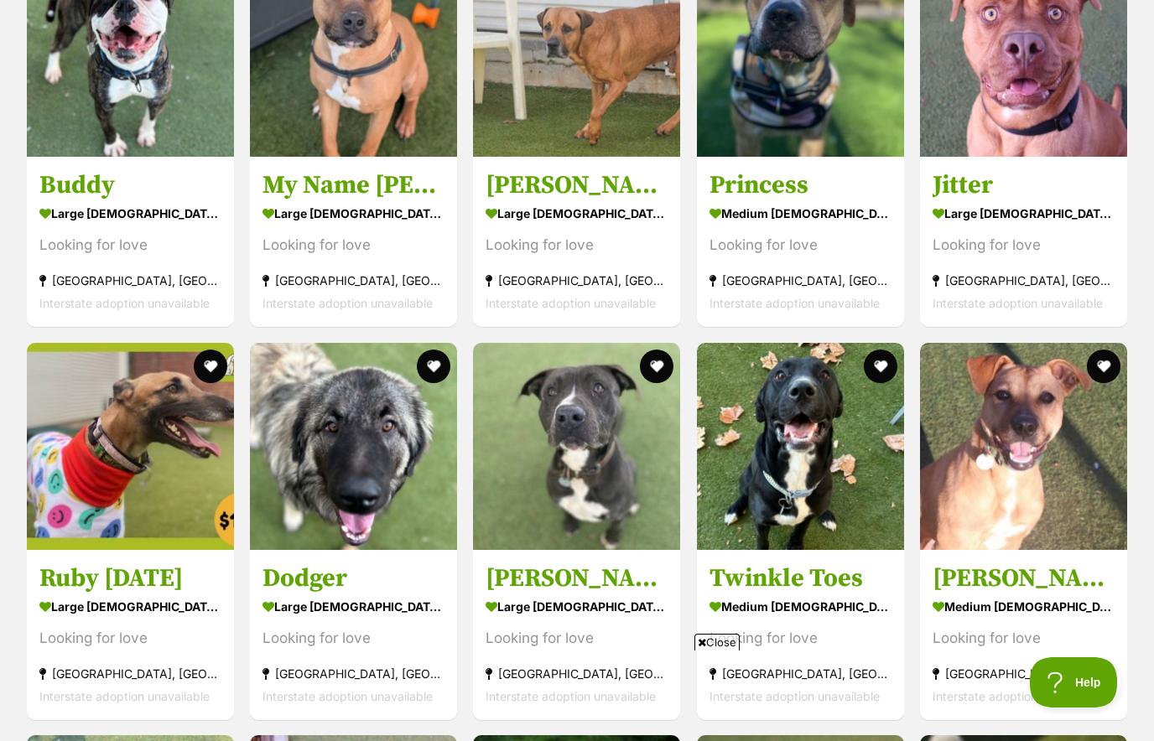
scroll to position [1876, 0]
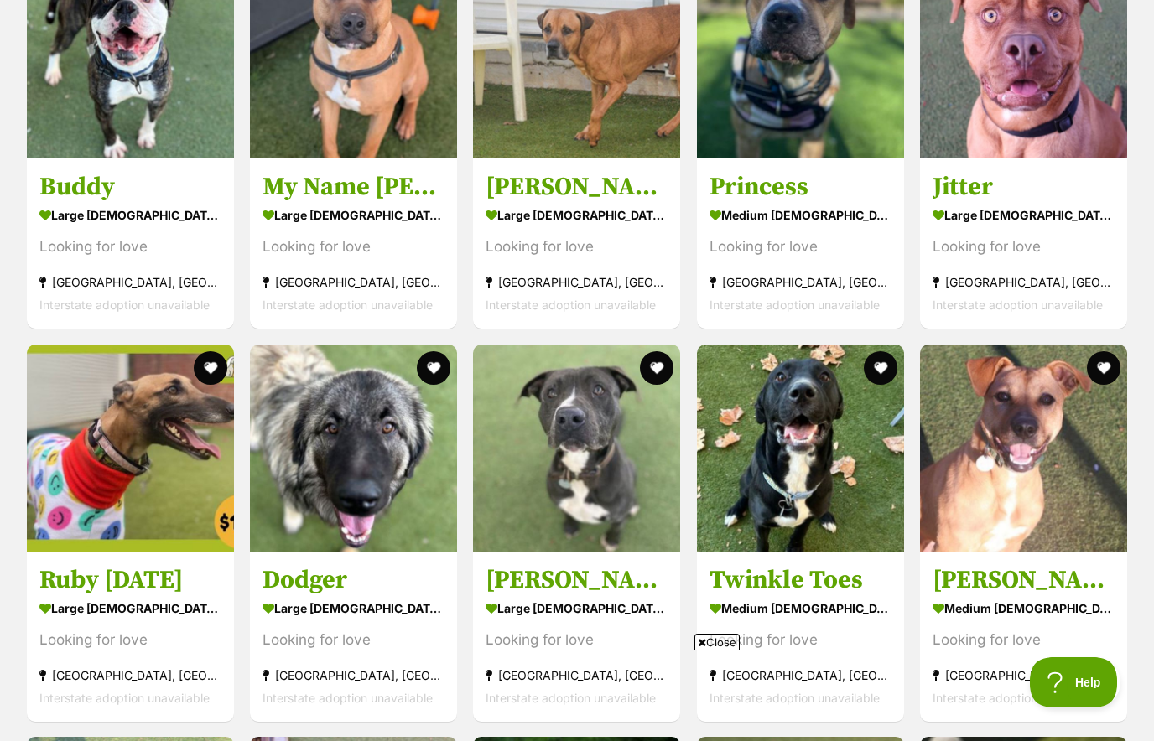
click at [444, 372] on button "favourite" at bounding box center [434, 368] width 34 height 34
click at [850, 522] on img at bounding box center [800, 448] width 207 height 207
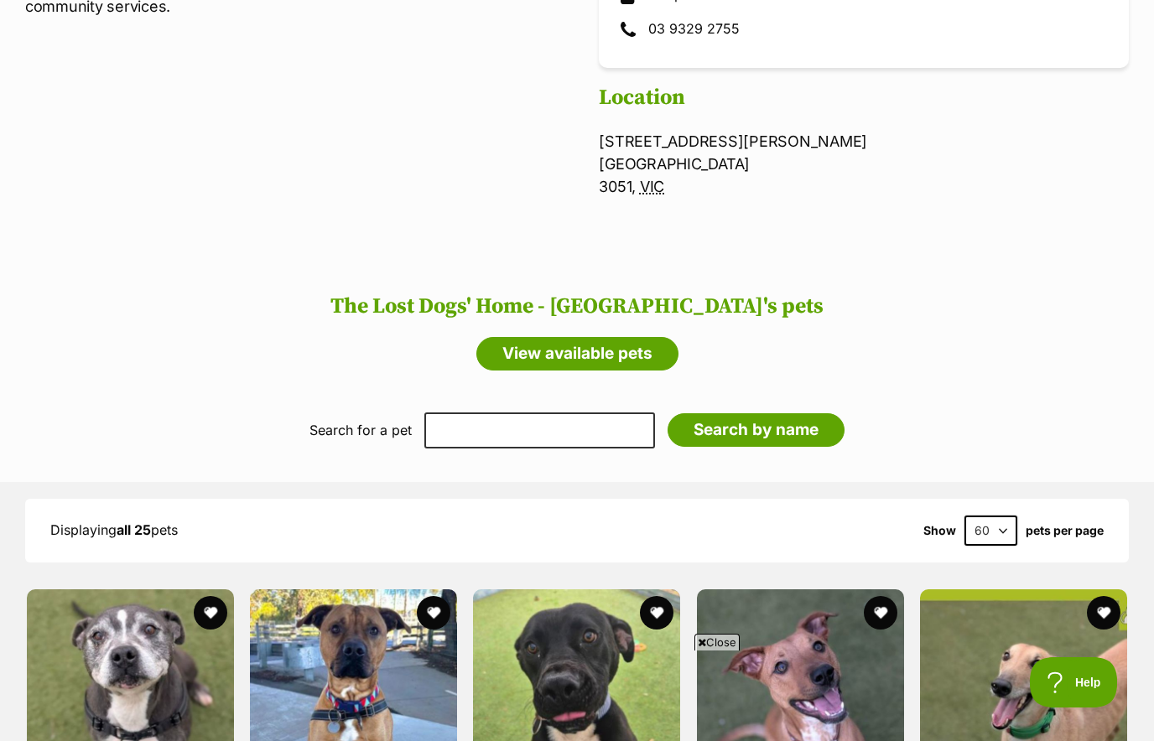
scroll to position [845, 0]
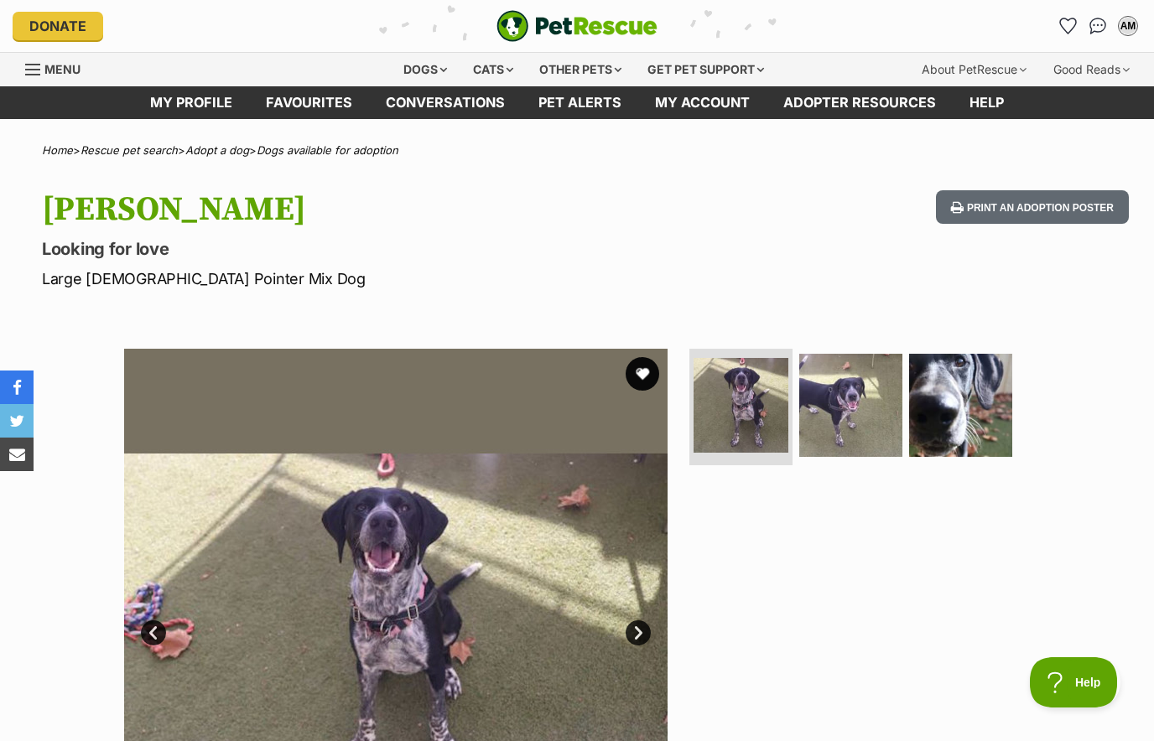
click at [845, 413] on img at bounding box center [850, 405] width 103 height 103
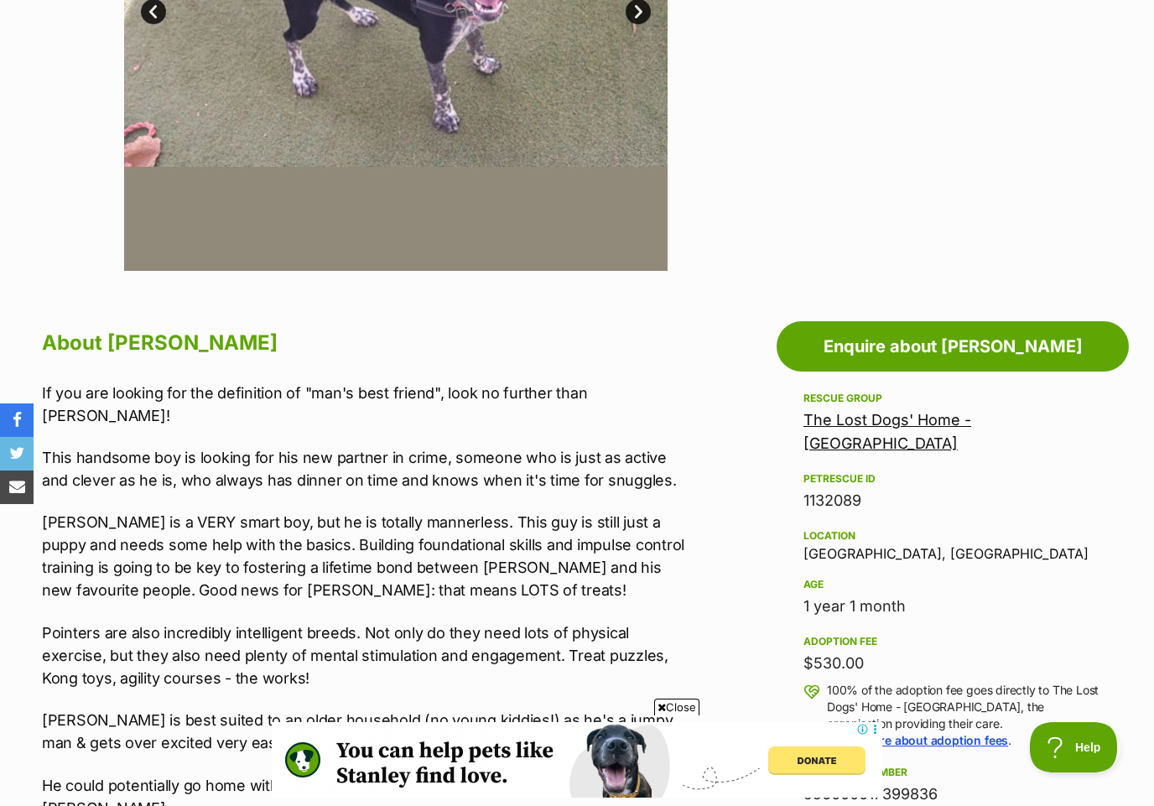
click at [808, 595] on div "1 year 1 month" at bounding box center [952, 606] width 299 height 23
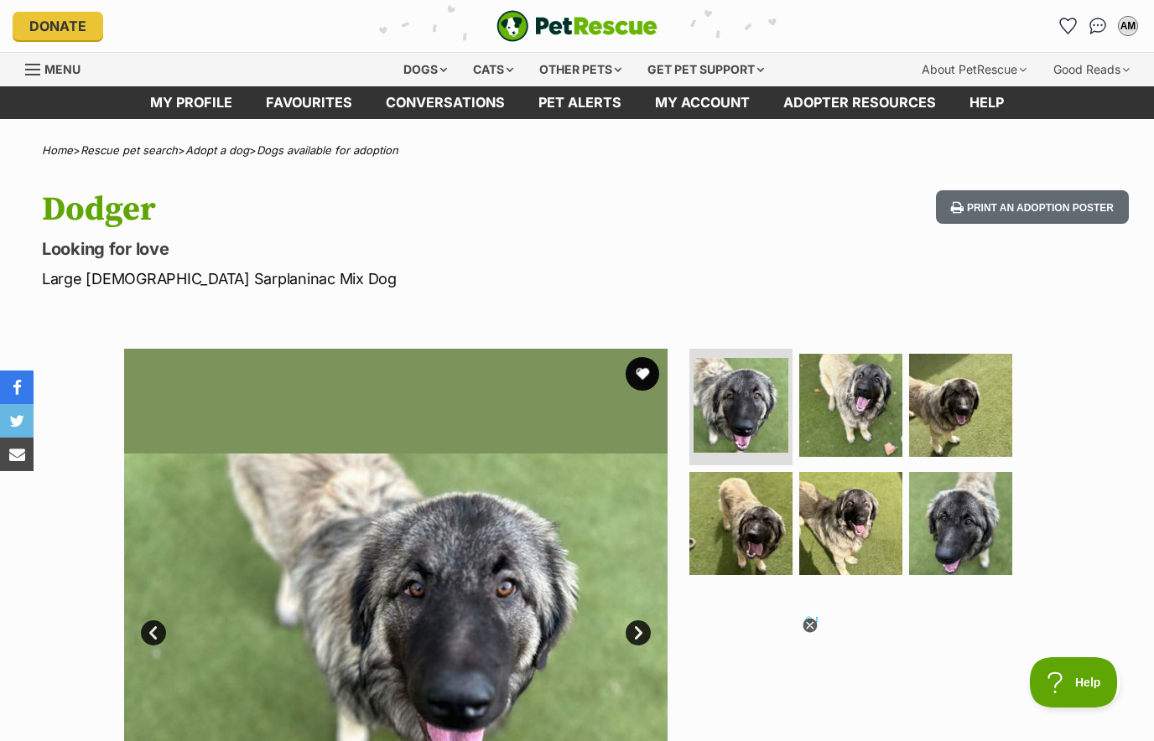
click at [867, 525] on img at bounding box center [850, 523] width 103 height 103
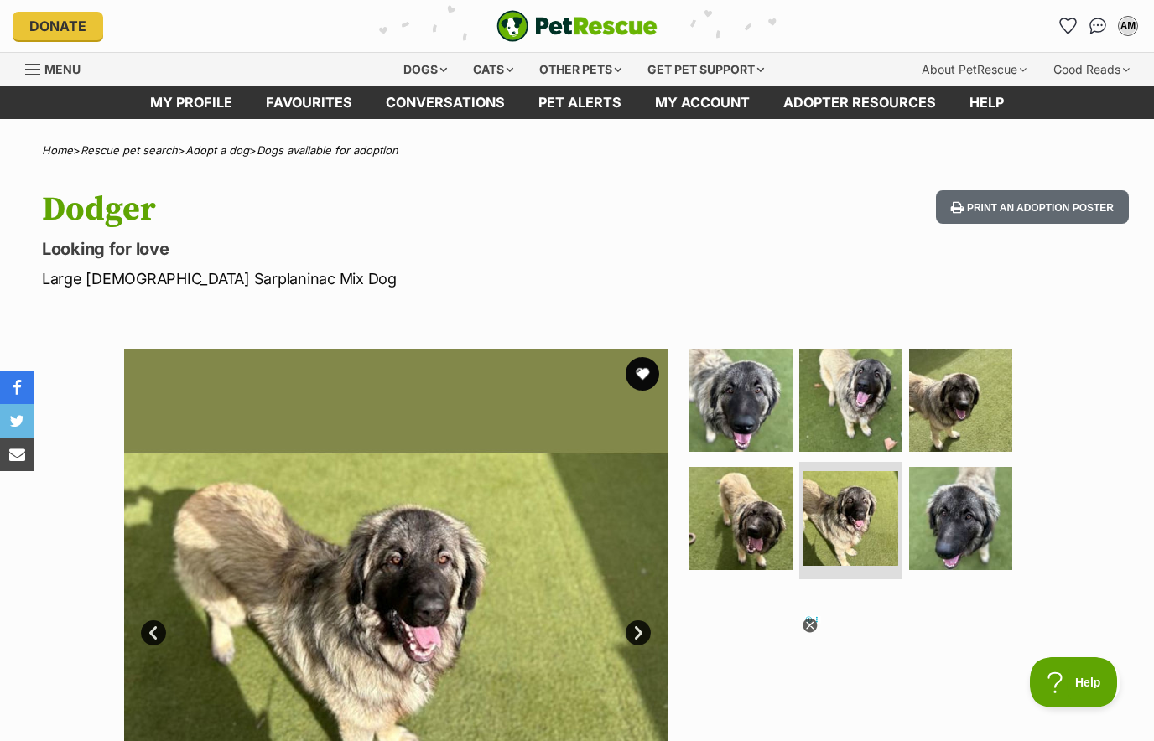
click at [971, 511] on img at bounding box center [960, 518] width 103 height 103
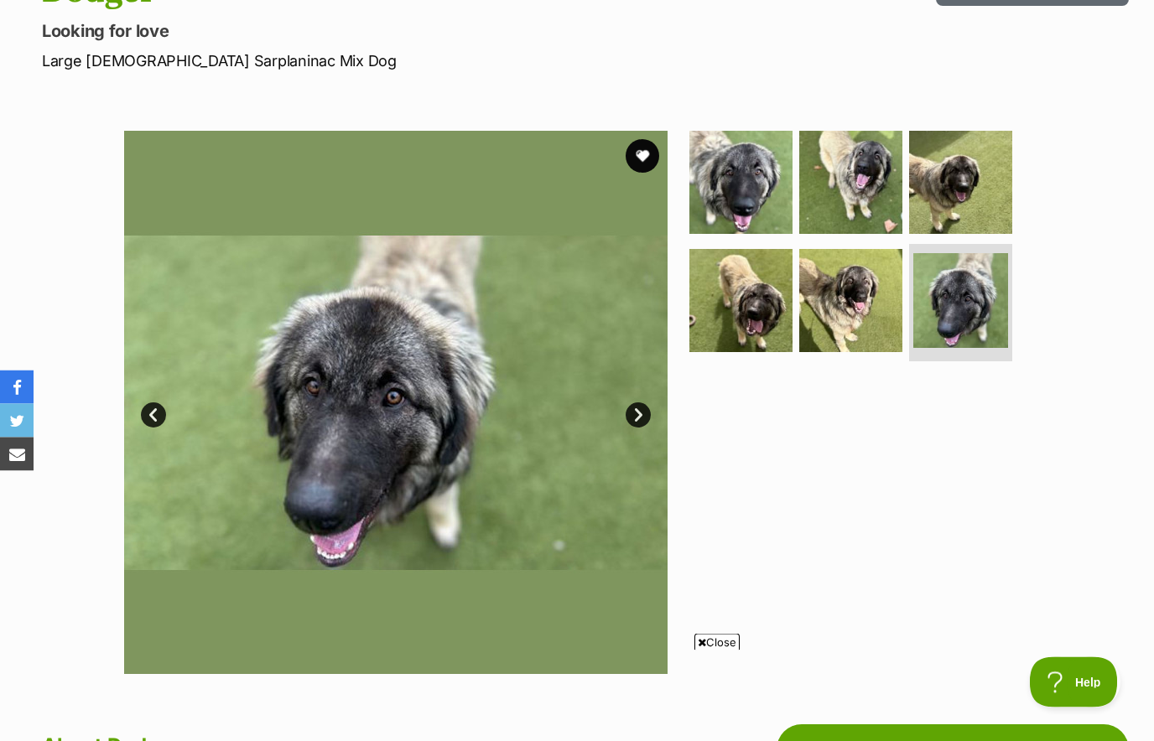
scroll to position [218, 0]
click at [647, 148] on button "favourite" at bounding box center [643, 156] width 34 height 34
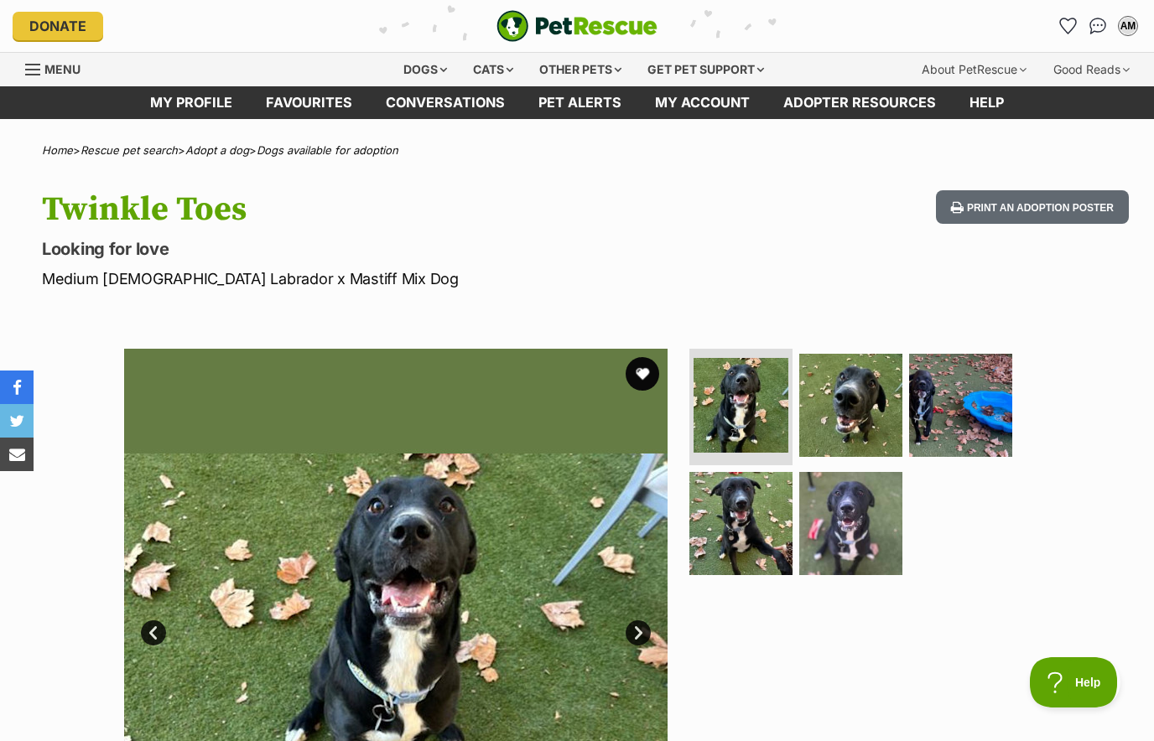
click at [861, 530] on img at bounding box center [850, 523] width 103 height 103
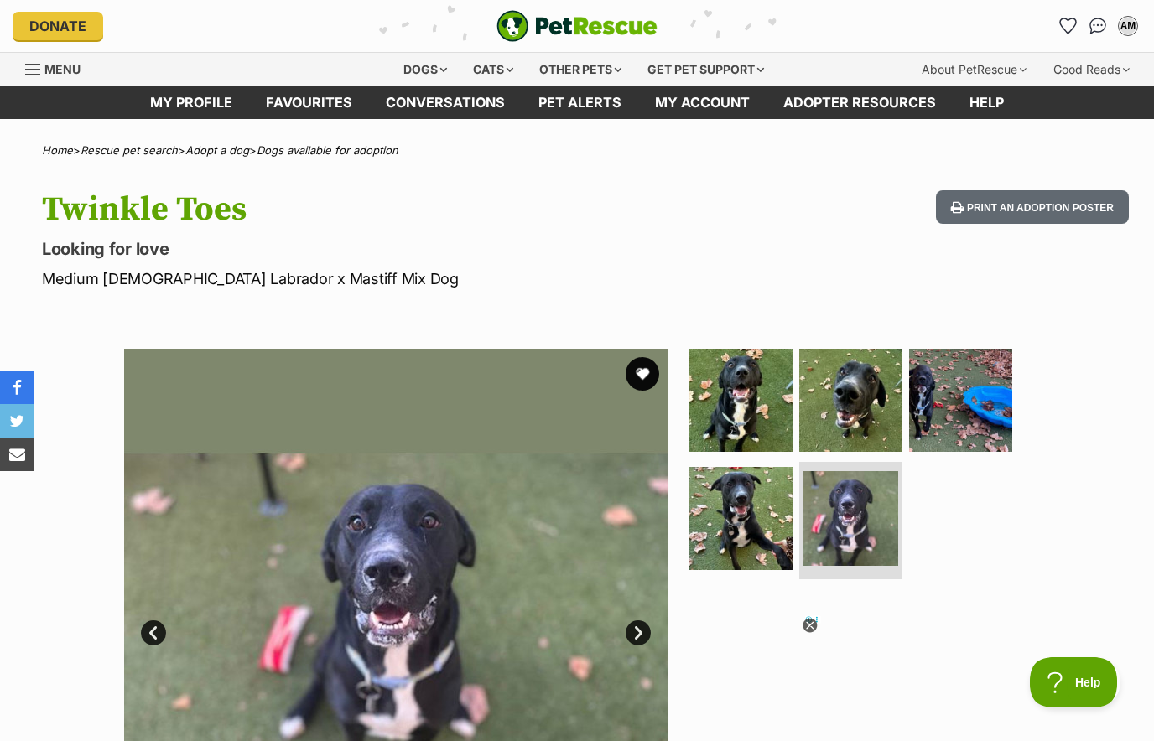
click at [968, 407] on img at bounding box center [960, 400] width 103 height 103
